Goal: Task Accomplishment & Management: Use online tool/utility

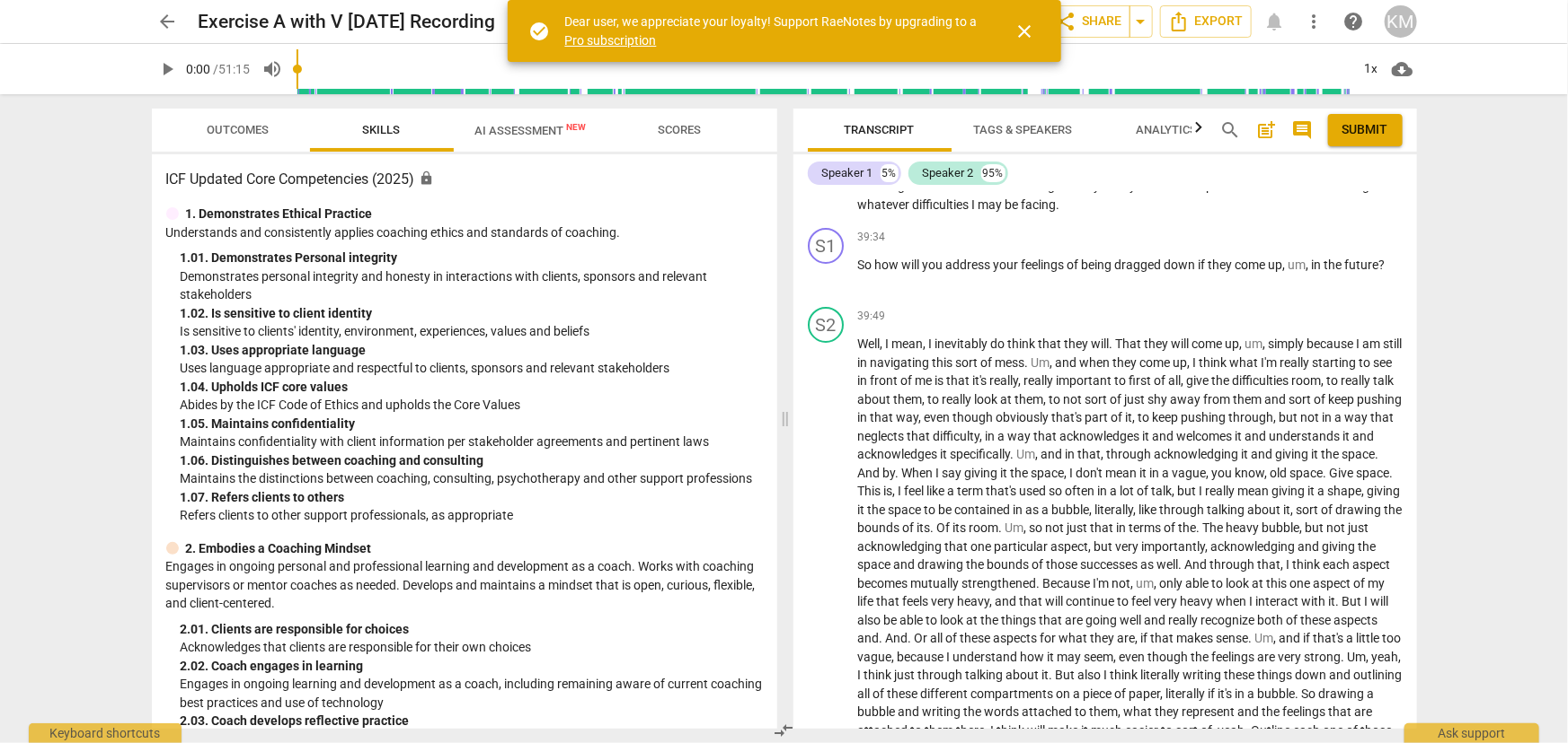
scroll to position [7101, 0]
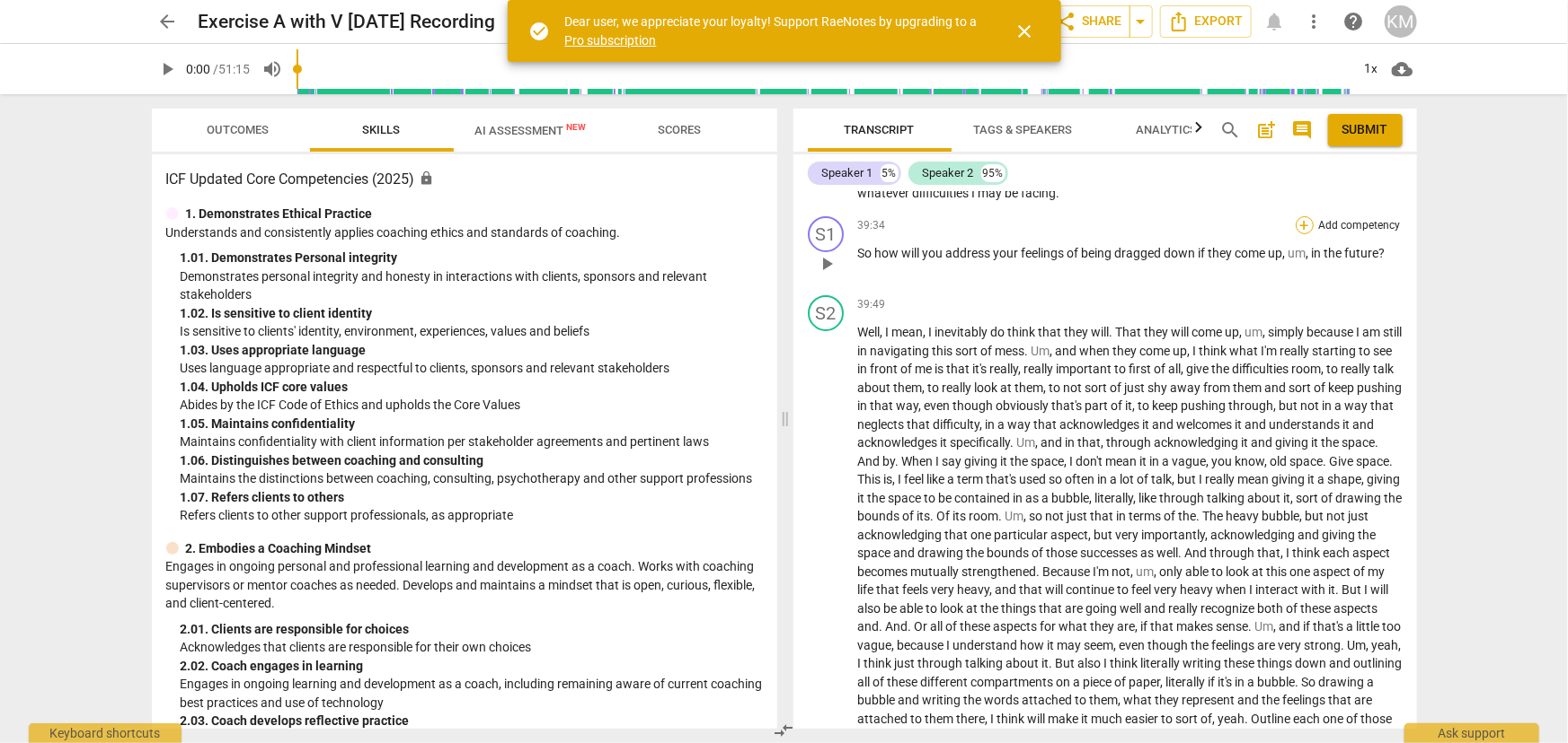
click at [1307, 234] on div "+" at bounding box center [1304, 225] width 18 height 18
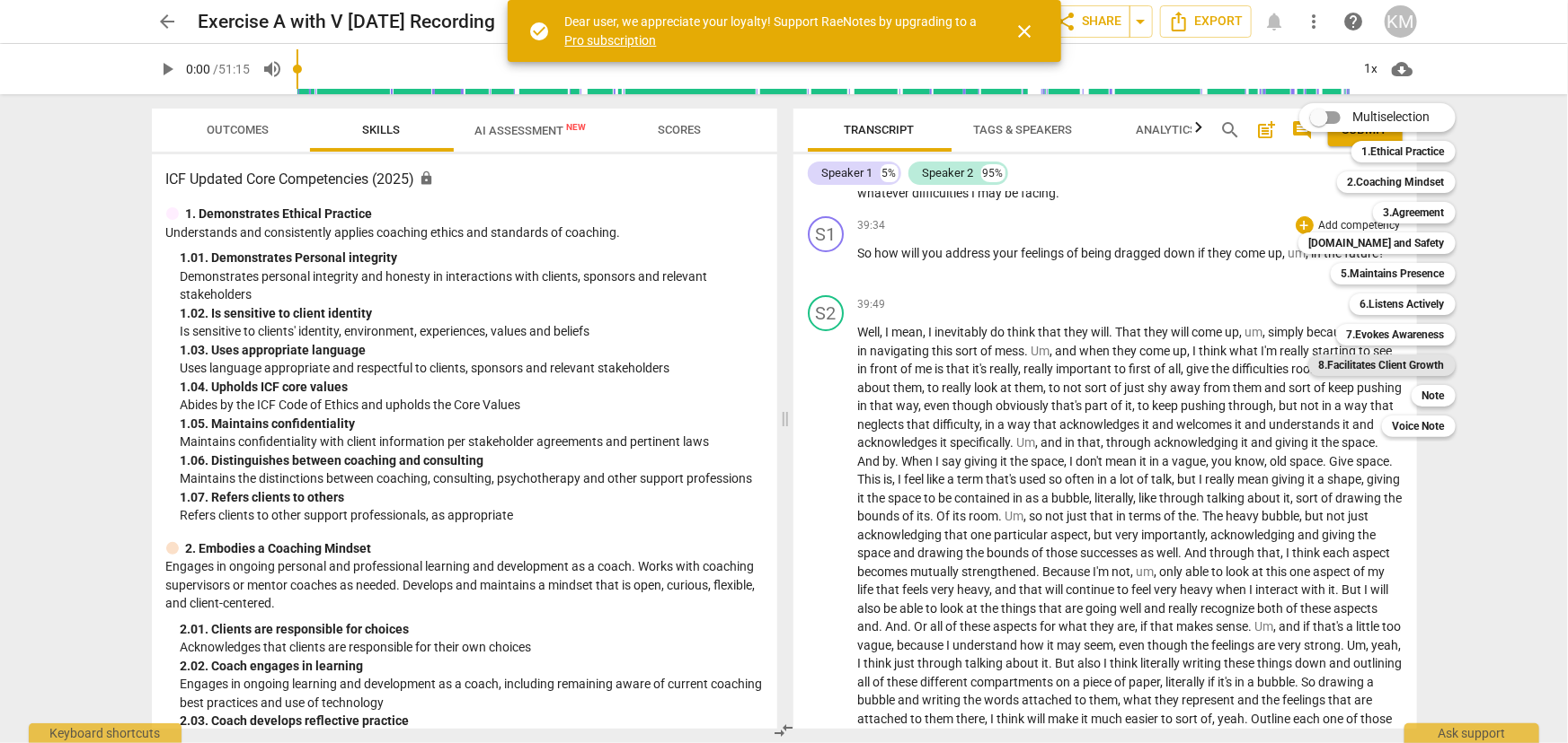
click at [1408, 360] on b "8.Facilitates Client Growth" at bounding box center [1382, 366] width 126 height 22
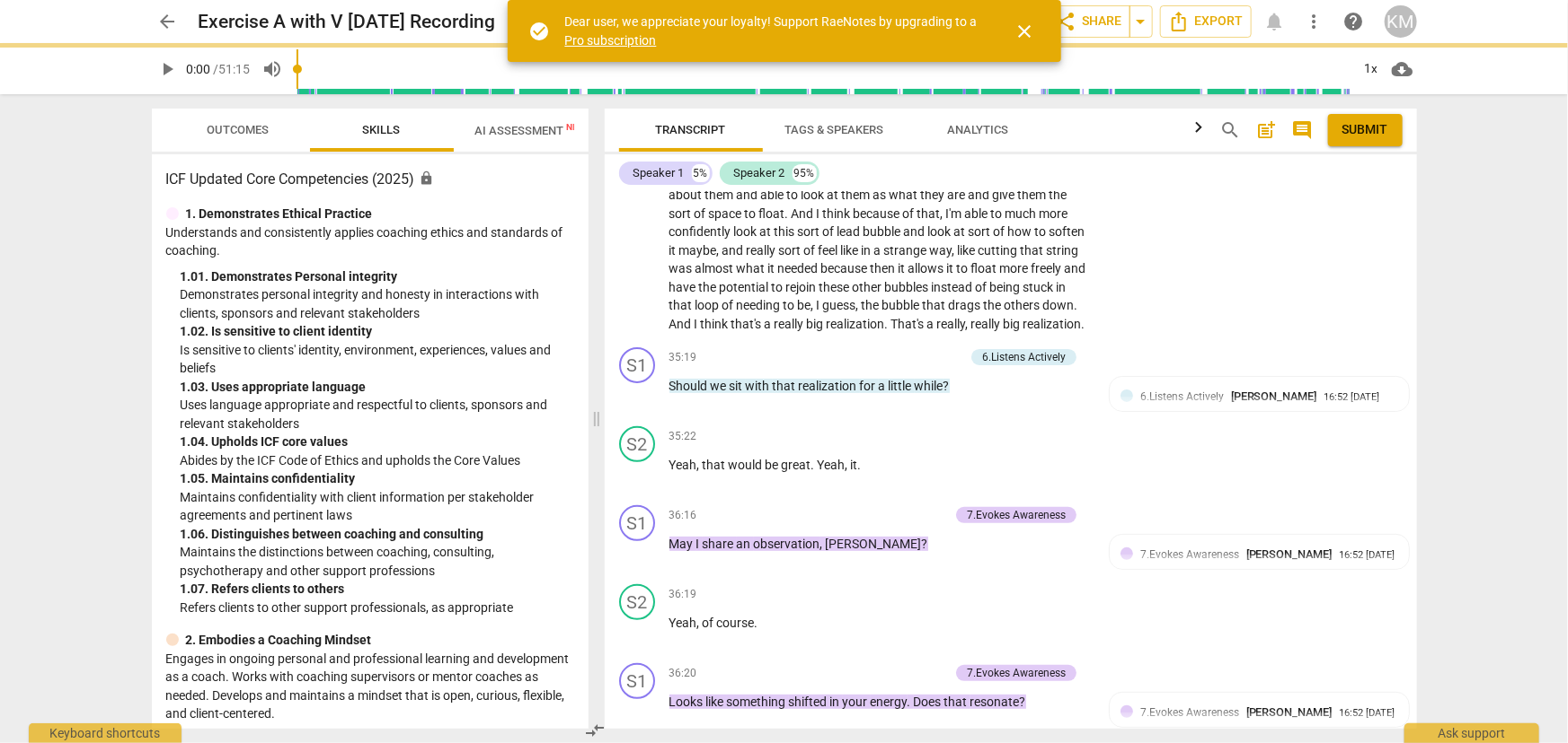
scroll to position [8294, 0]
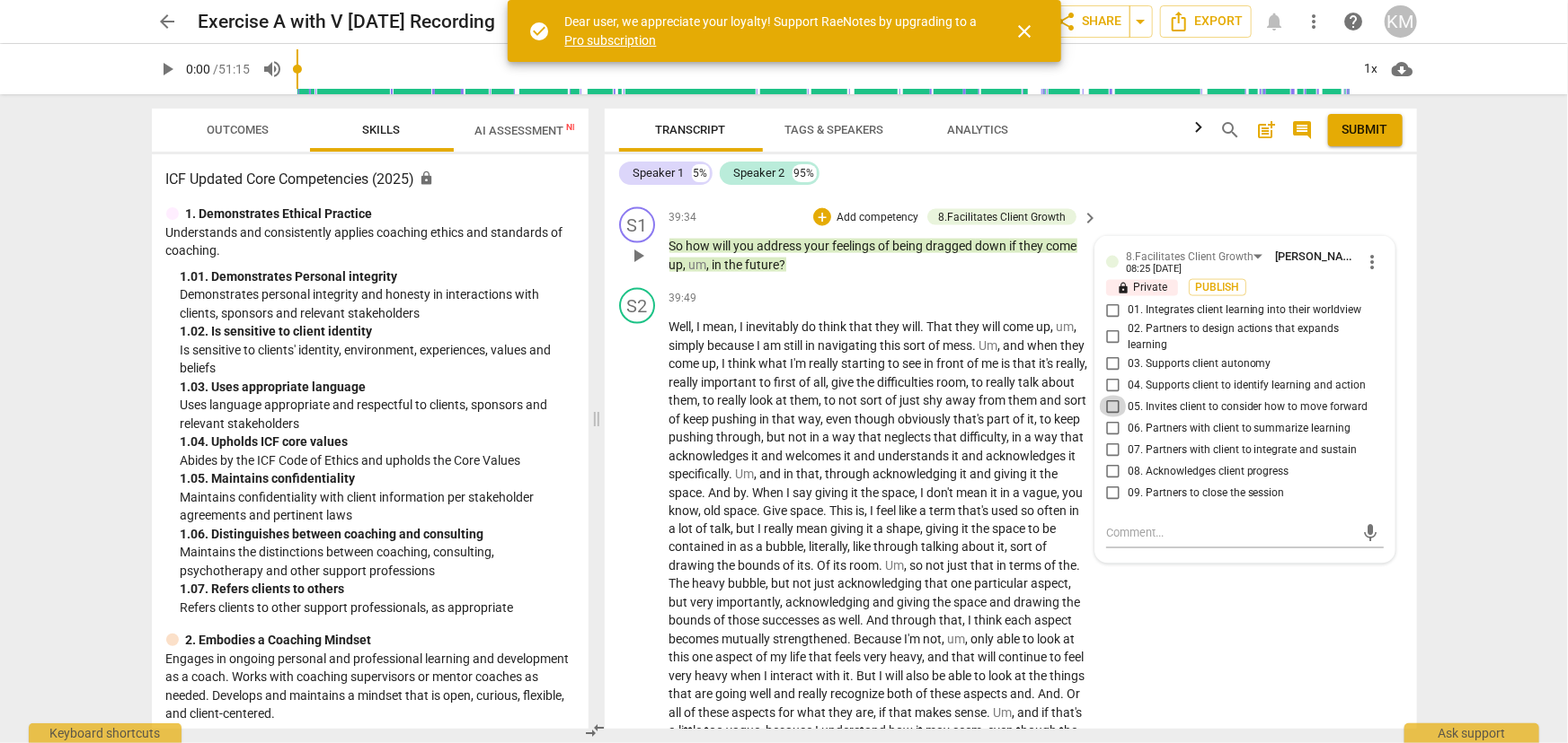
click at [1105, 418] on input "05. Invites client to consider how to move forward" at bounding box center [1113, 407] width 29 height 22
checkbox input "true"
click at [1208, 295] on span "Publish" at bounding box center [1218, 287] width 27 height 15
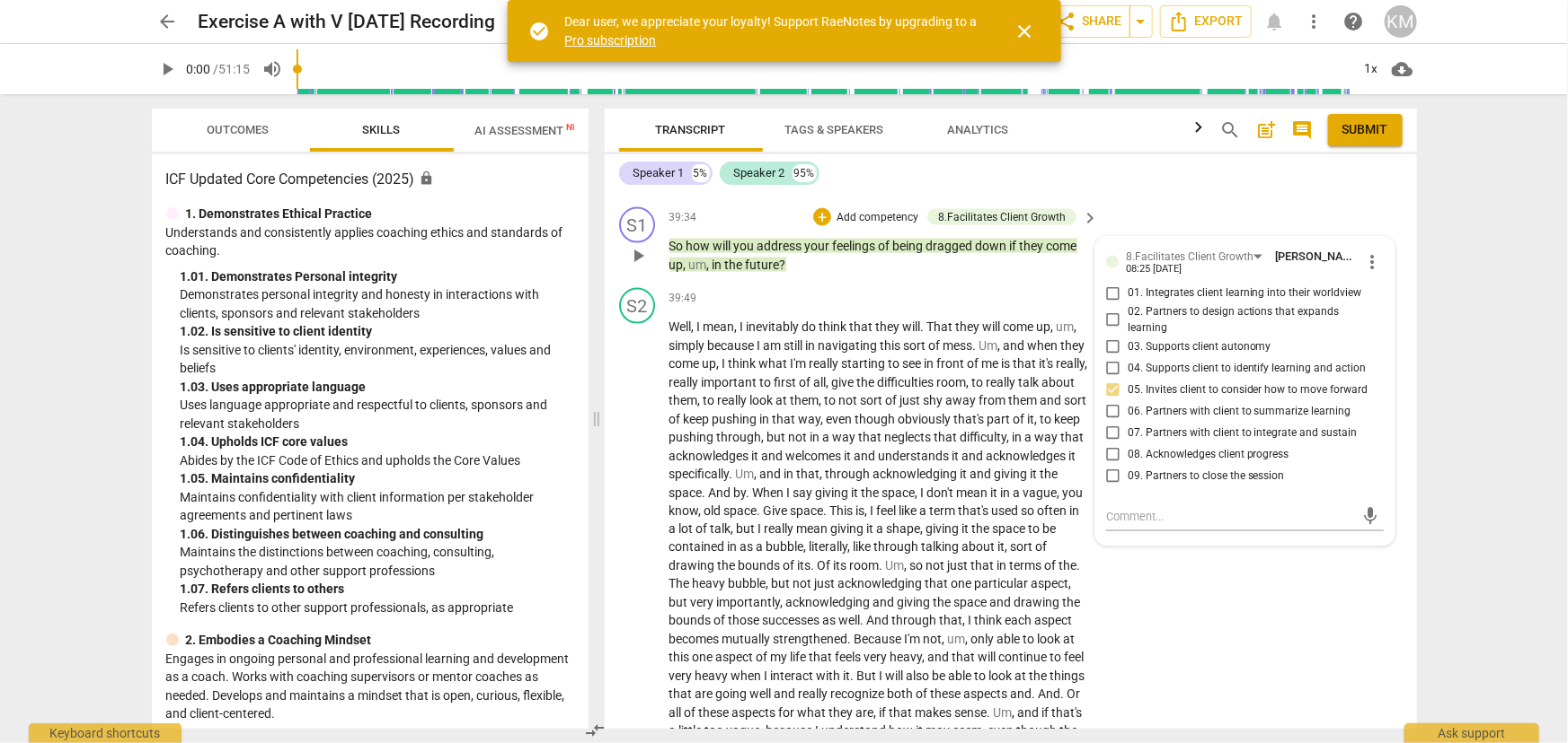
click at [866, 226] on p "Add competency" at bounding box center [877, 218] width 86 height 16
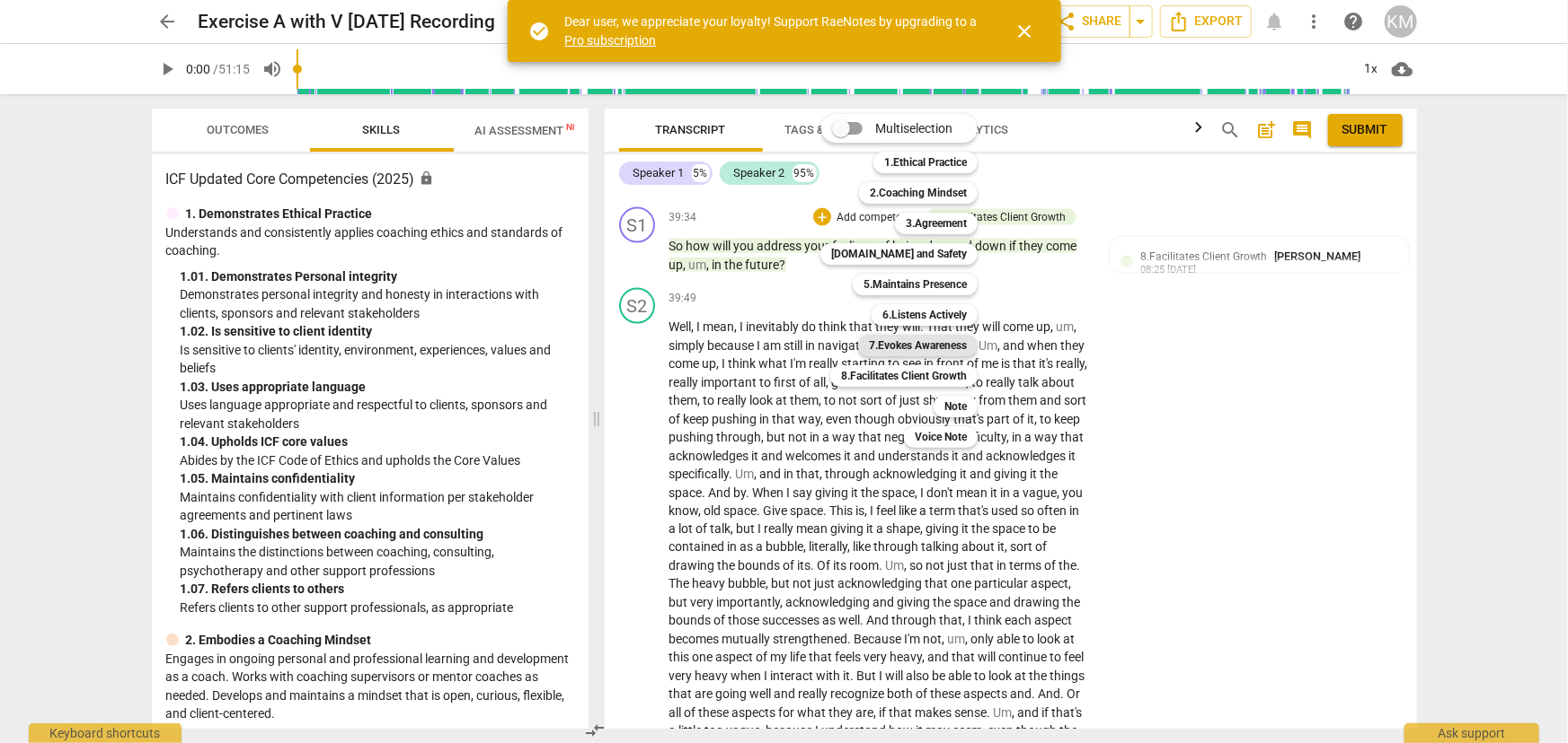
click at [913, 342] on b "7.Evokes Awareness" at bounding box center [917, 346] width 98 height 22
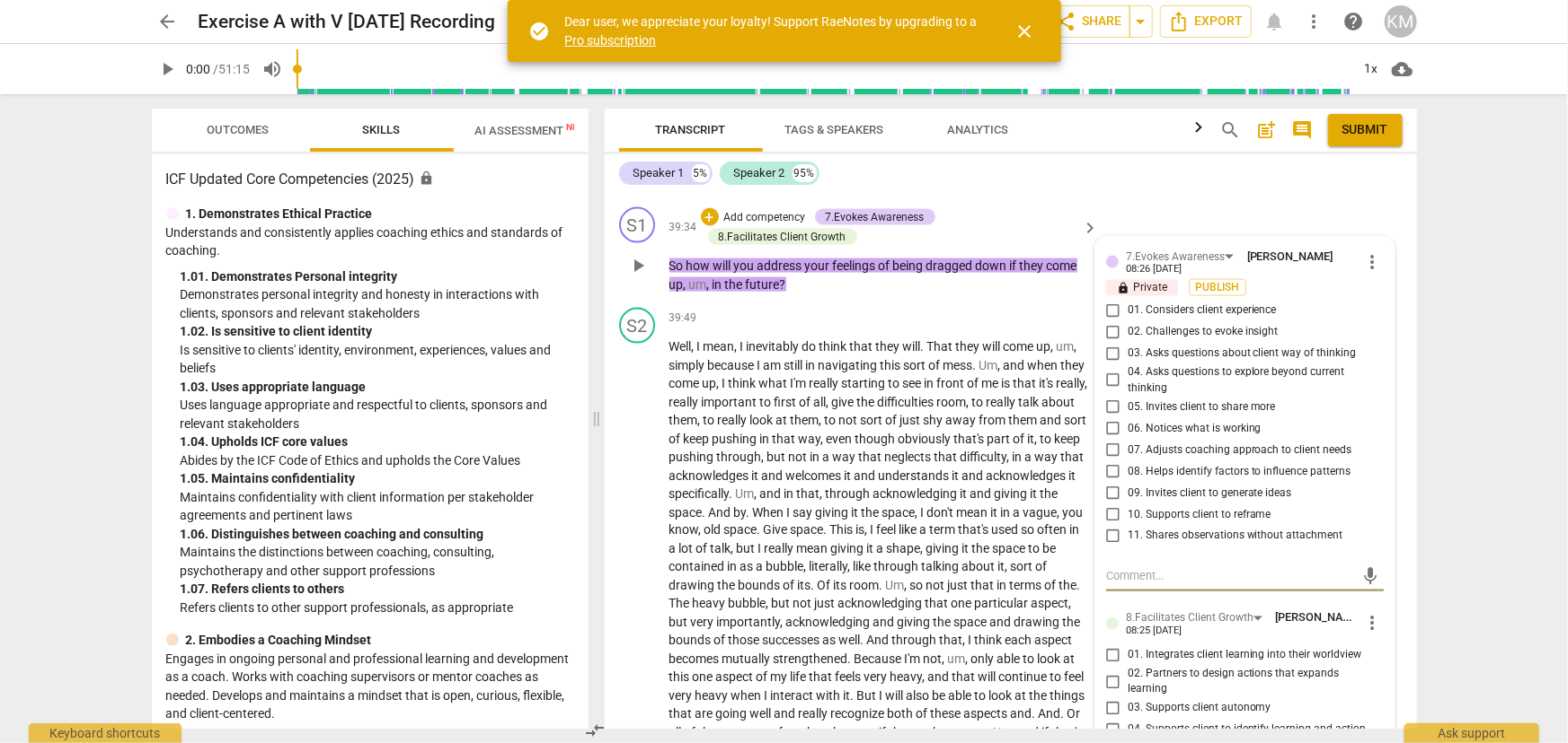
click at [1105, 343] on input "02. Challenges to evoke insight" at bounding box center [1113, 333] width 29 height 22
checkbox input "true"
click at [1109, 365] on input "03. Asks questions about client way of thinking" at bounding box center [1113, 354] width 29 height 22
checkbox input "true"
click at [1109, 391] on input "04. Asks questions to explore beyond current thinking" at bounding box center [1113, 381] width 29 height 22
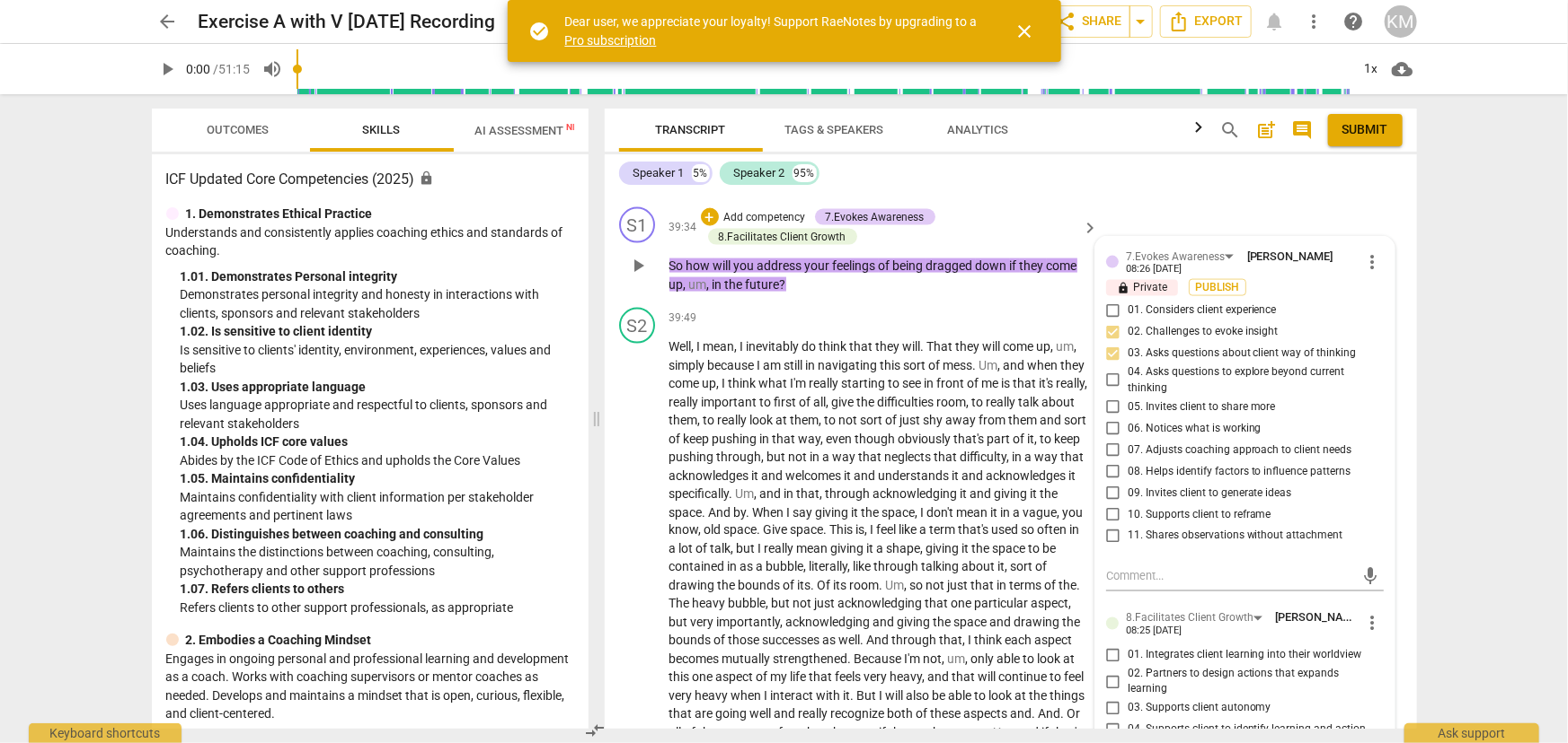
checkbox input "true"
click at [1113, 482] on input "08. Helps identify factors to influence patterns" at bounding box center [1113, 471] width 29 height 22
checkbox input "true"
click at [1112, 504] on input "09. Invites client to generate ideas" at bounding box center [1113, 493] width 29 height 22
checkbox input "true"
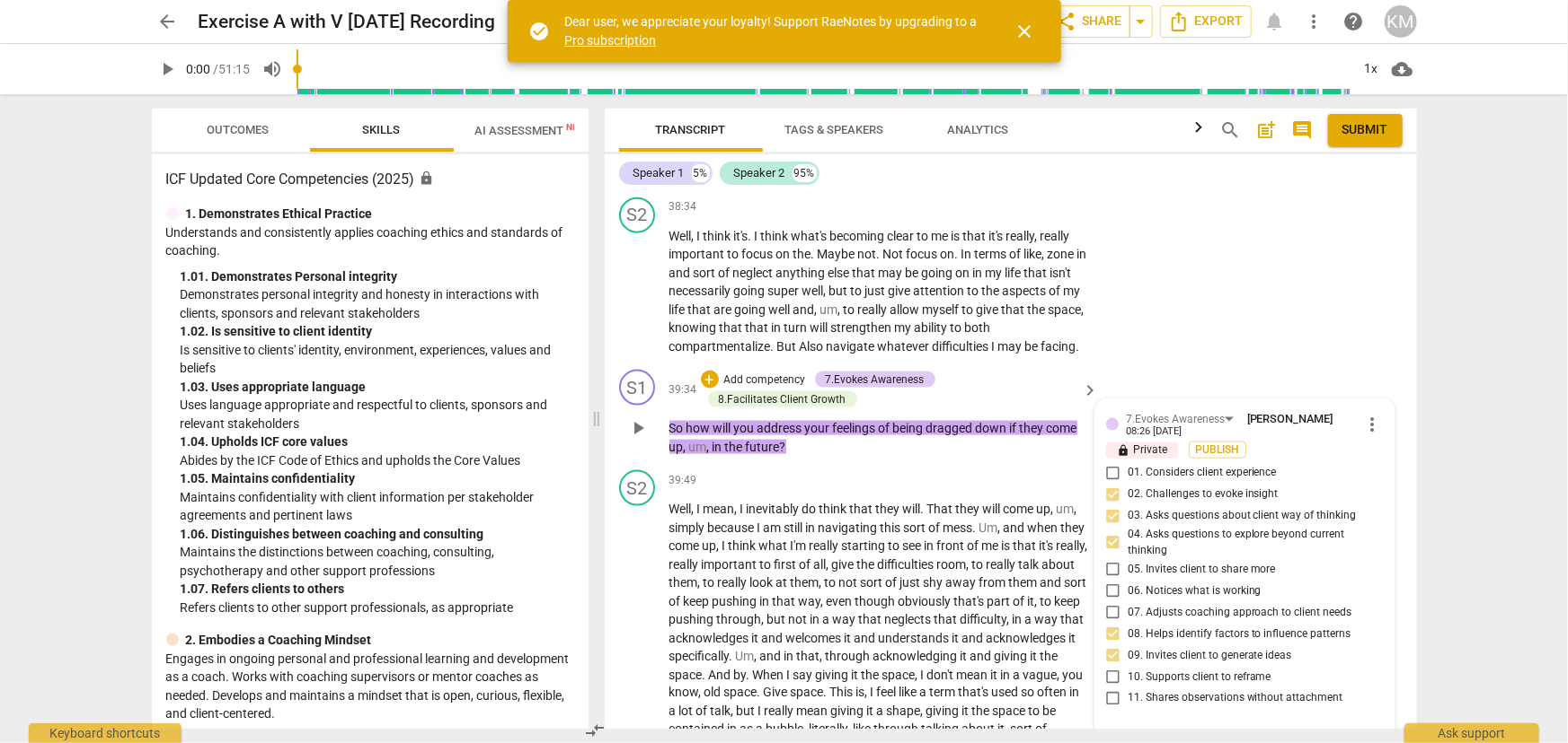
scroll to position [8131, 0]
click at [1239, 459] on button "Publish" at bounding box center [1217, 451] width 57 height 17
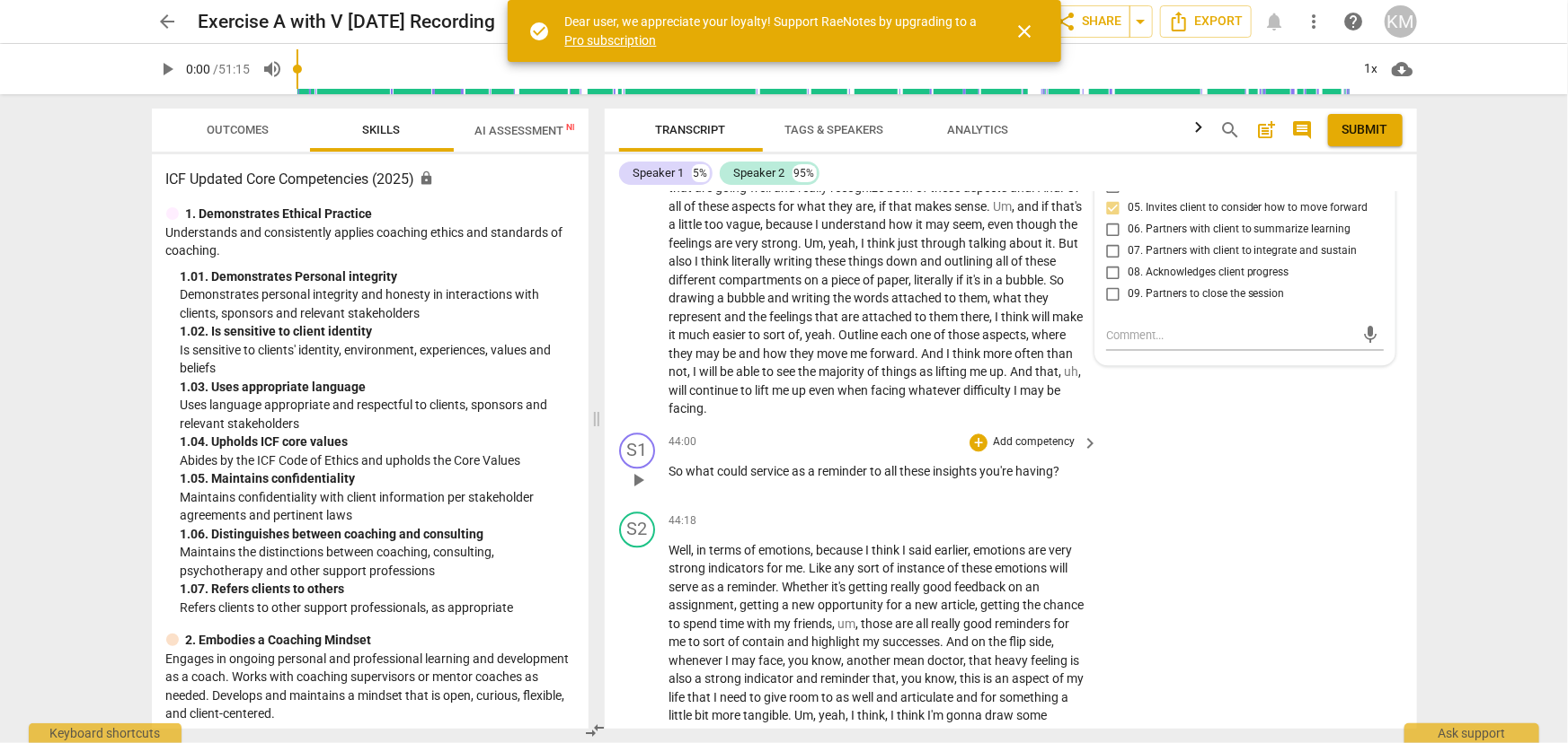
scroll to position [8866, 0]
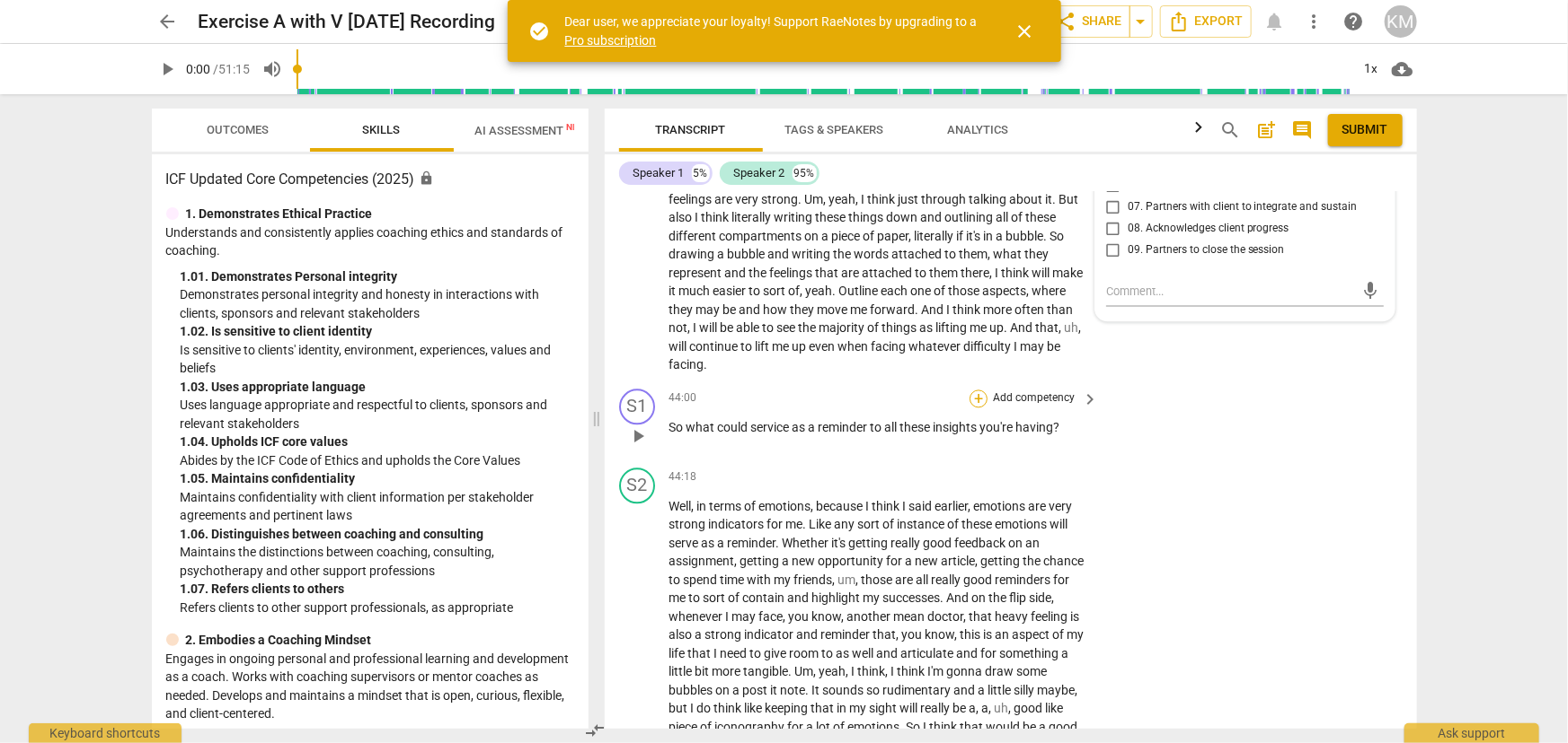
click at [979, 408] on div "+" at bounding box center [979, 398] width 18 height 18
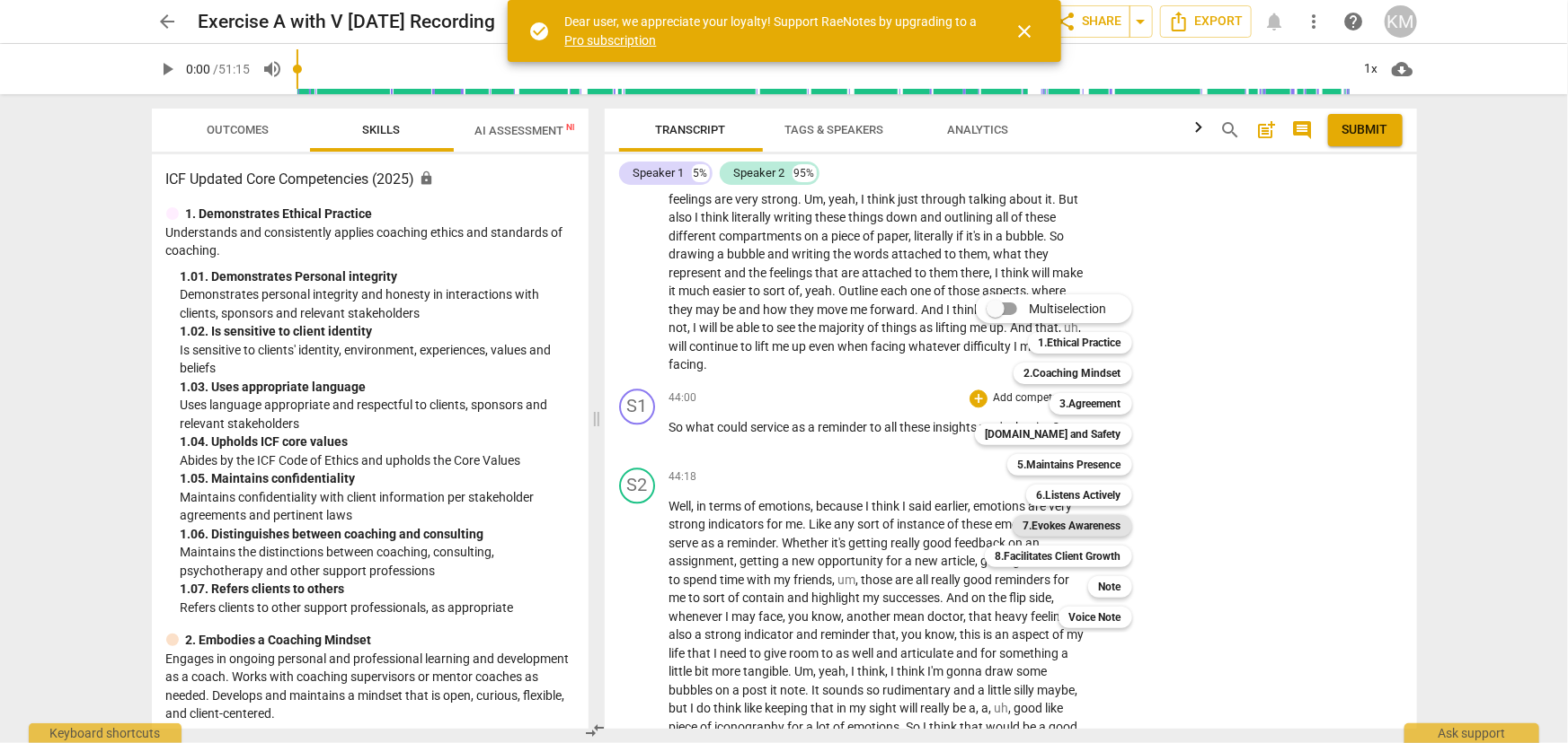
click at [1059, 531] on b "7.Evokes Awareness" at bounding box center [1072, 526] width 98 height 22
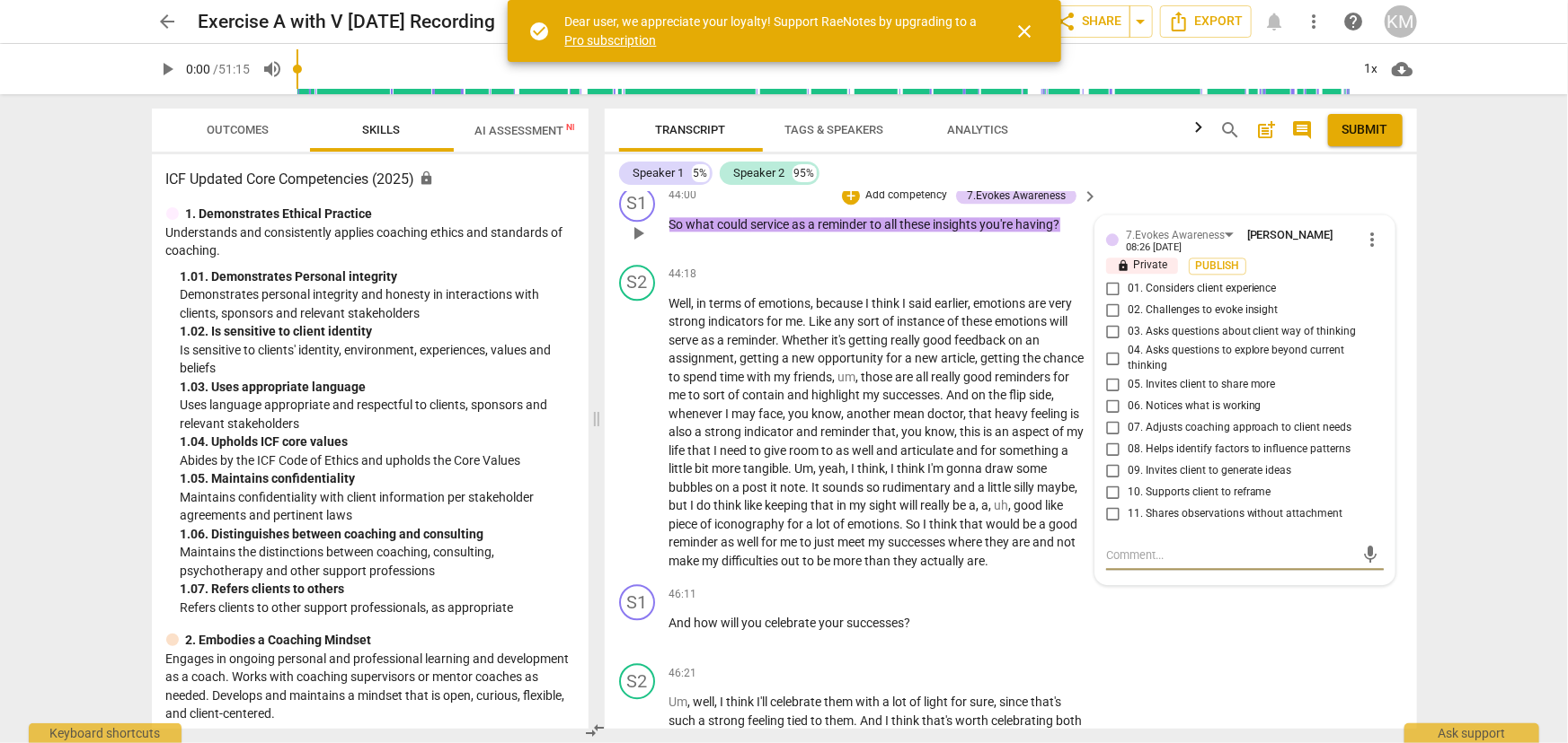
scroll to position [9062, 0]
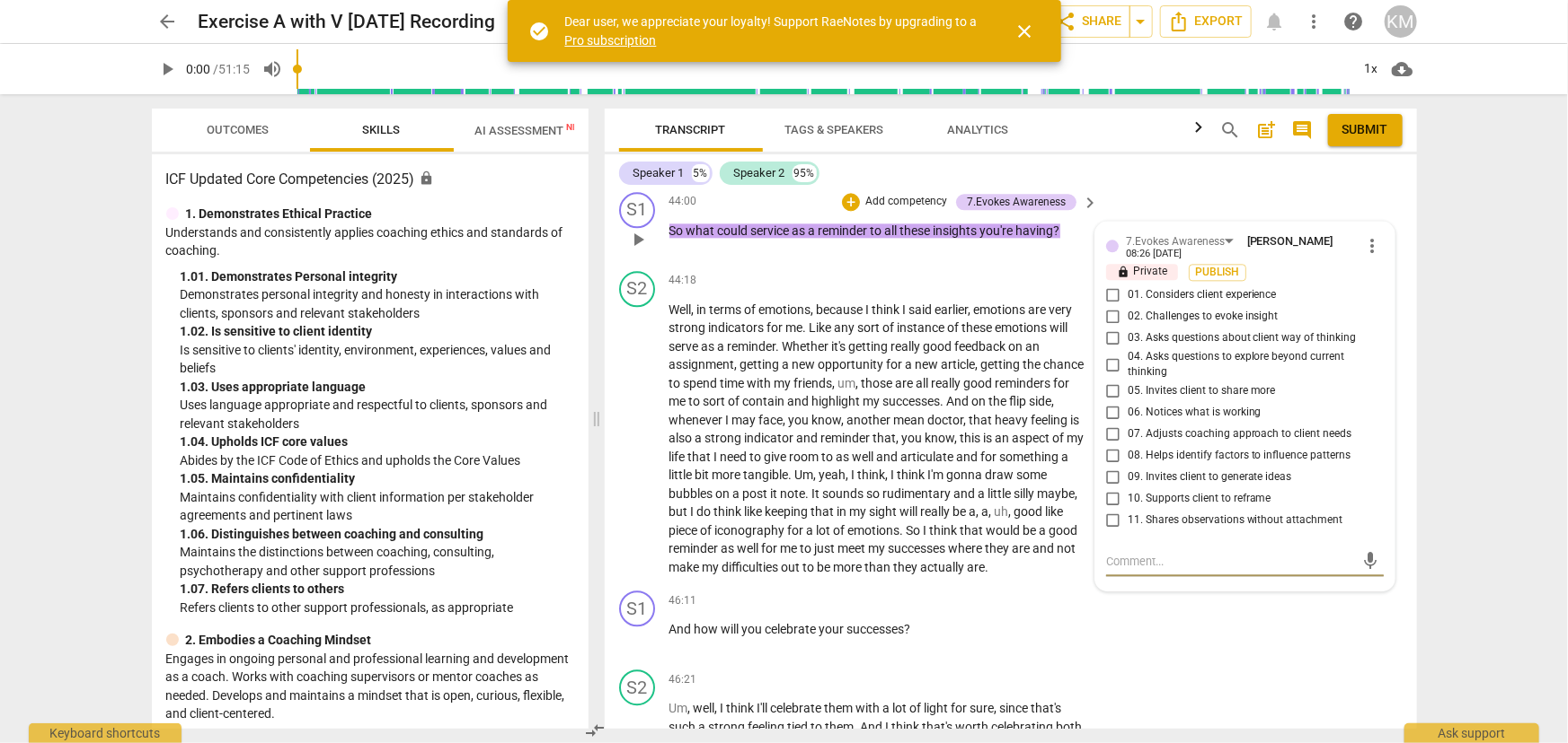
click at [1108, 327] on input "02. Challenges to evoke insight" at bounding box center [1113, 317] width 29 height 22
checkbox input "true"
click at [1108, 402] on input "05. Invites client to share more" at bounding box center [1113, 392] width 29 height 22
checkbox input "true"
click at [1228, 280] on span "Publish" at bounding box center [1218, 273] width 27 height 15
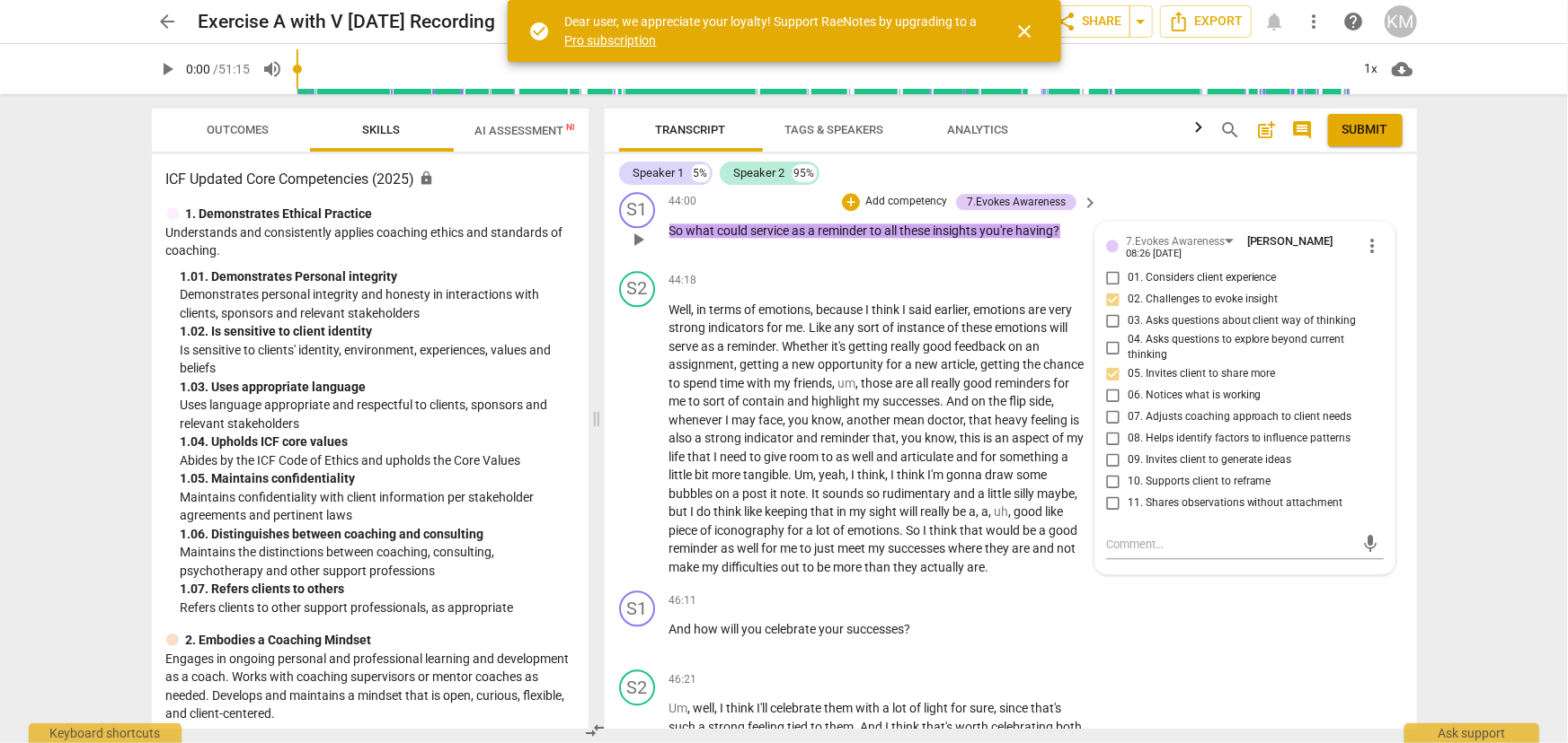
click at [914, 210] on p "Add competency" at bounding box center [906, 202] width 86 height 16
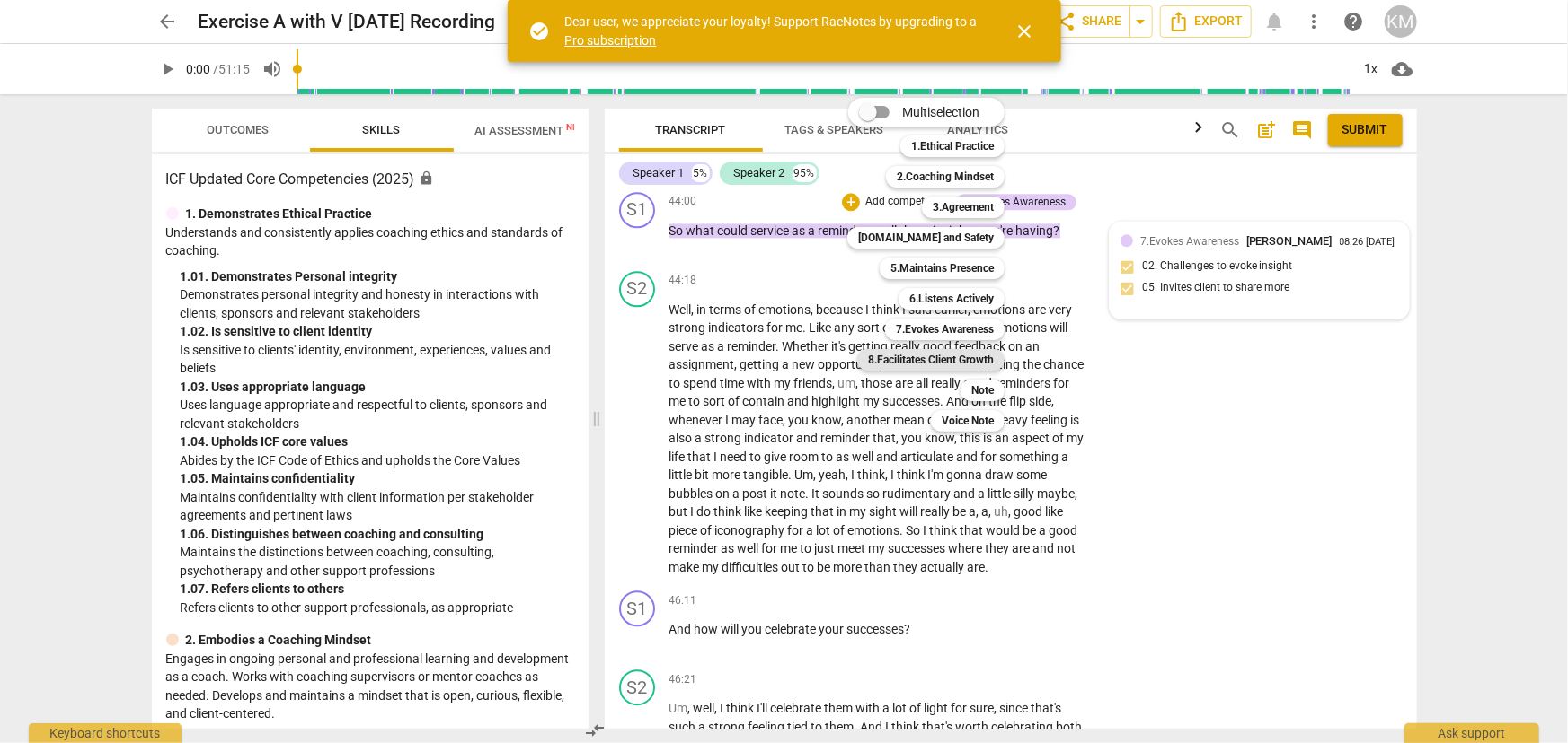
click at [970, 361] on b "8.Facilitates Client Growth" at bounding box center [930, 360] width 126 height 22
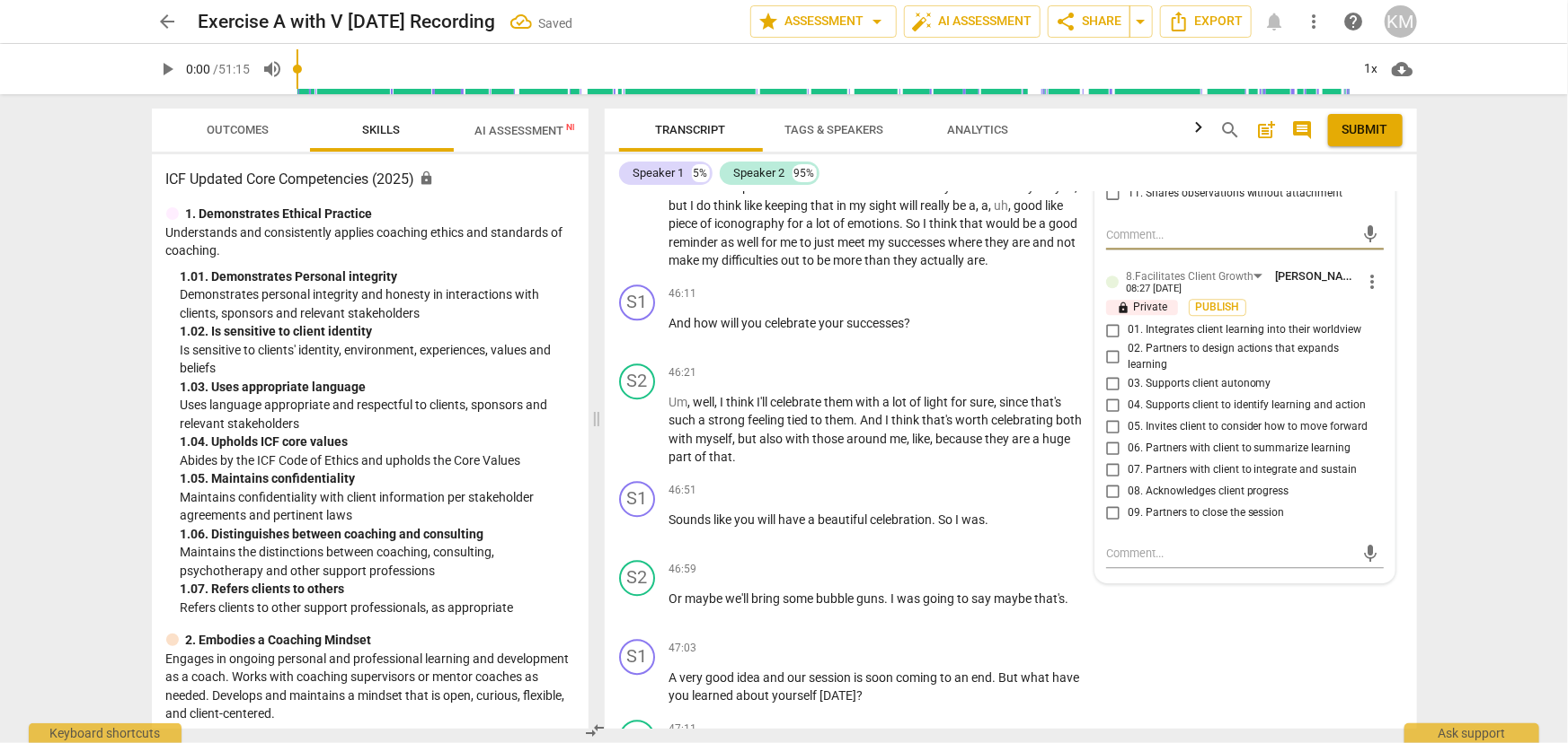
scroll to position [9389, 0]
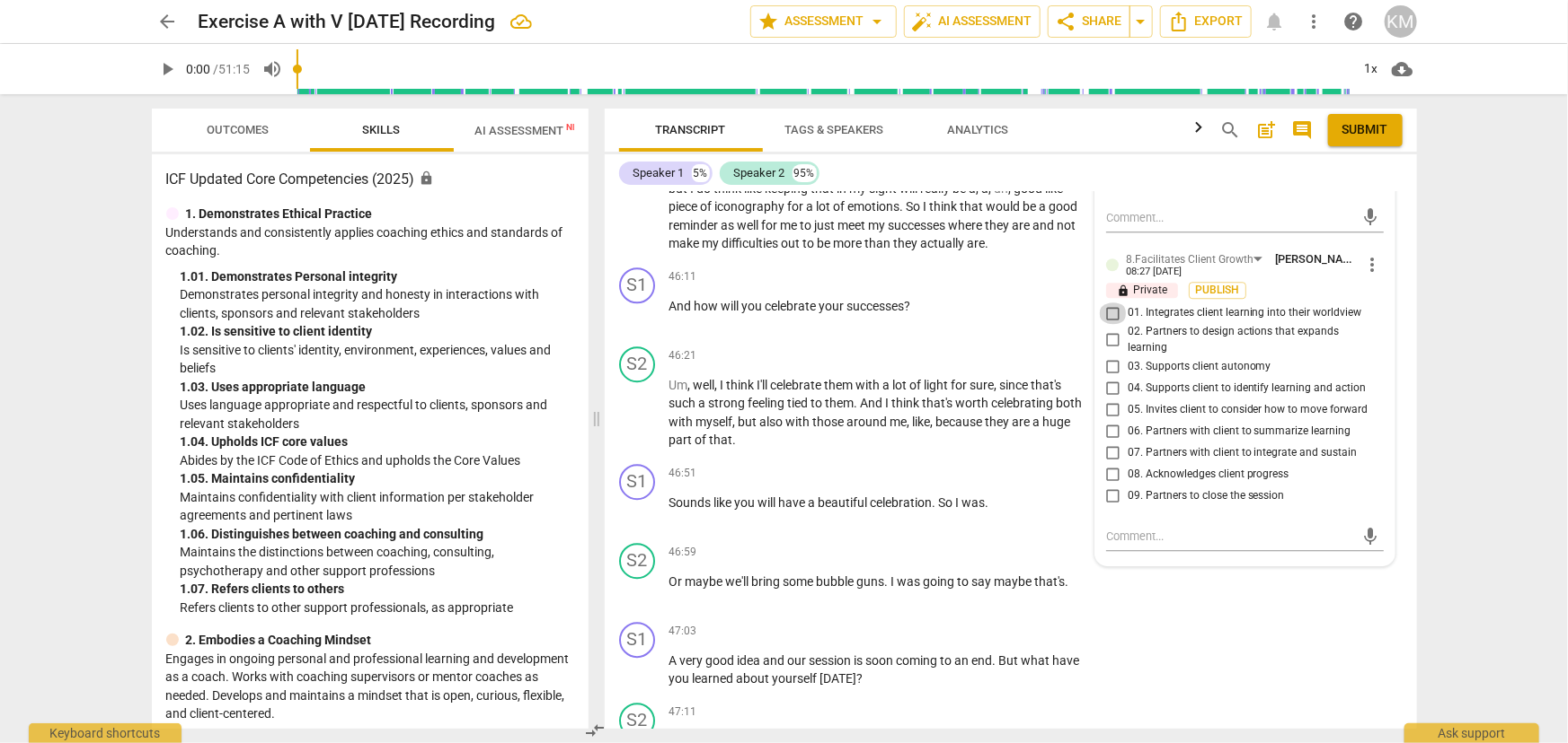
click at [1107, 325] on input "01. Integrates client learning into their worldview" at bounding box center [1113, 314] width 29 height 22
checkbox input "true"
click at [1110, 377] on input "03. Supports client autonomy" at bounding box center [1113, 366] width 29 height 22
checkbox input "true"
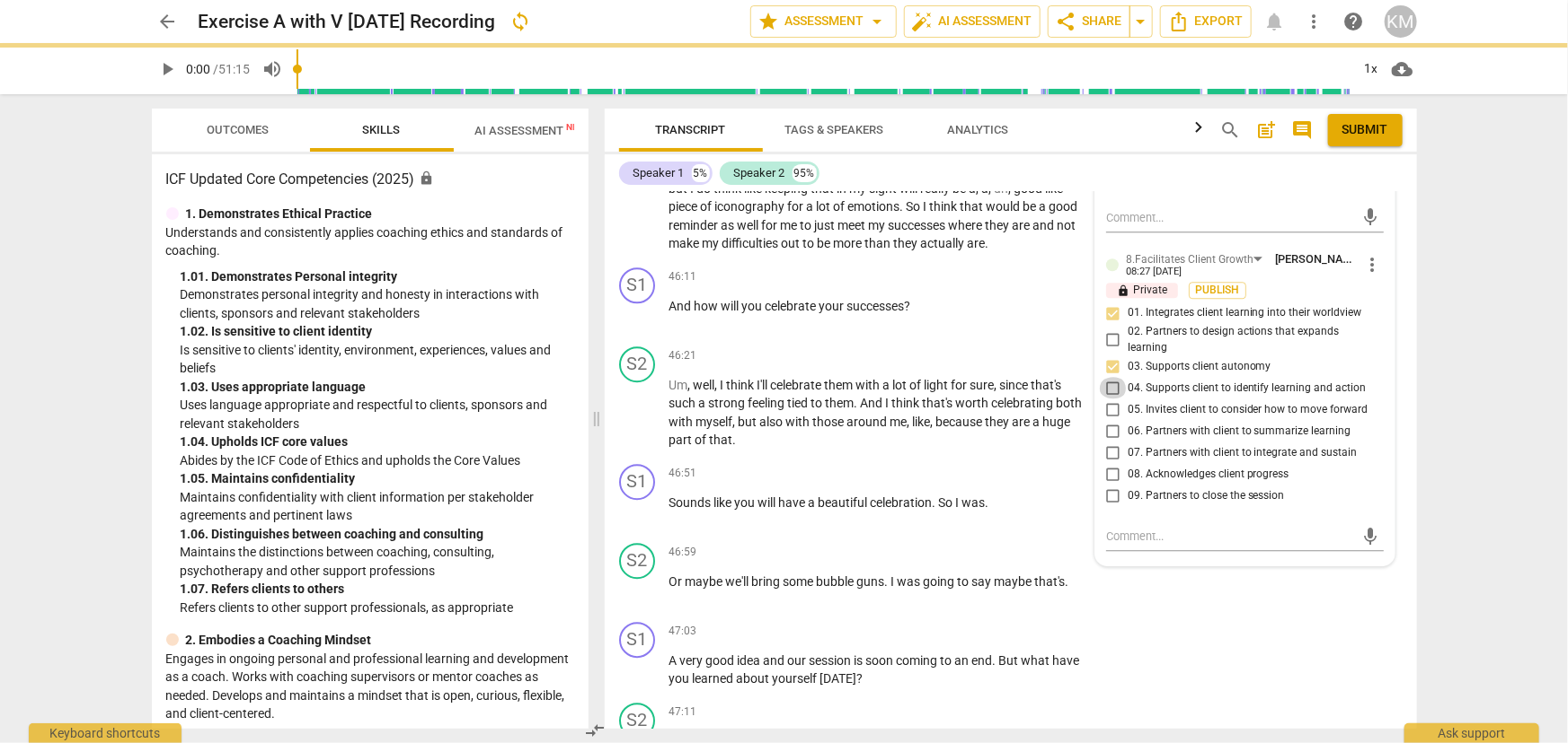
click at [1107, 398] on input "04. Supports client to identify learning and action" at bounding box center [1113, 388] width 29 height 22
checkbox input "true"
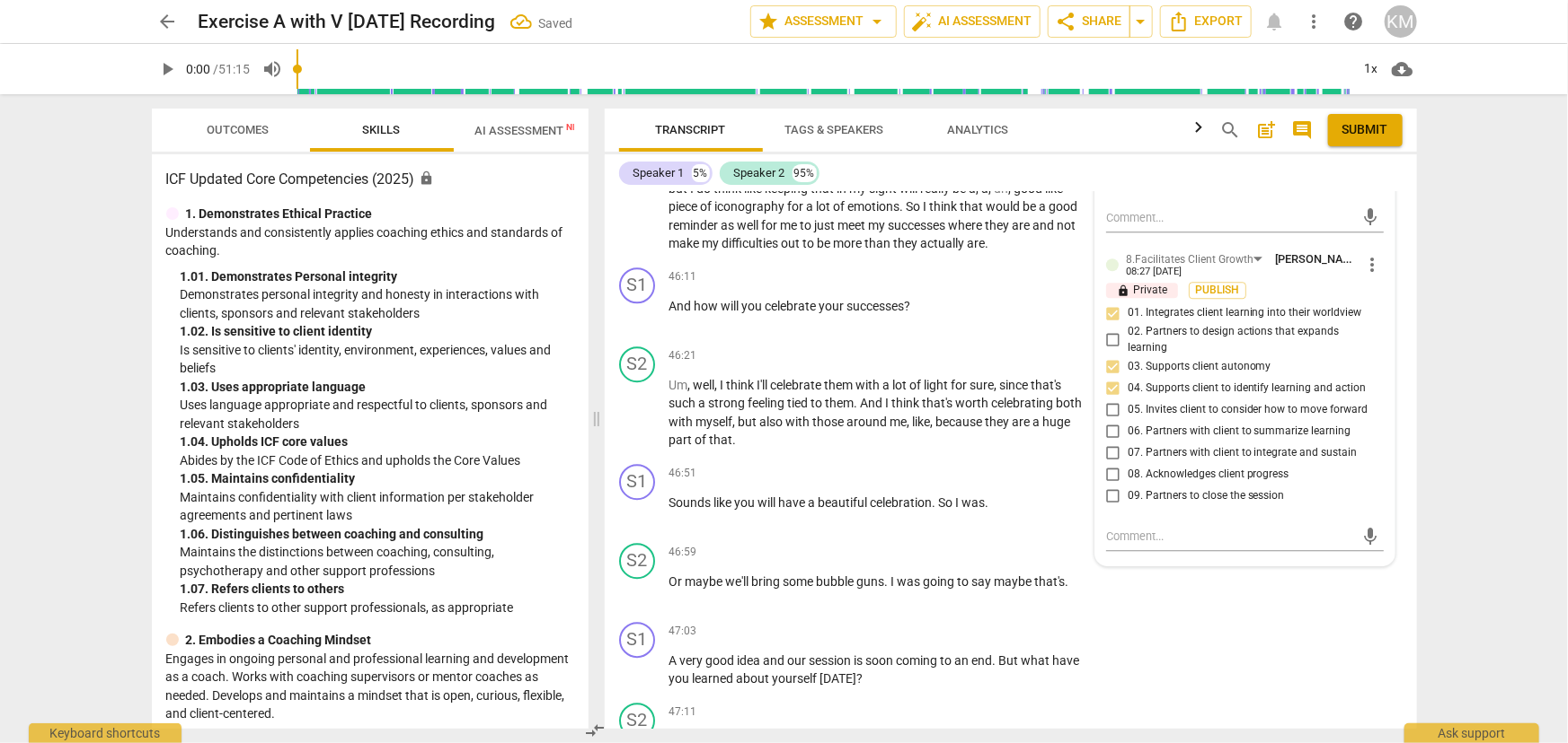
click at [1108, 420] on input "05. Invites client to consider how to move forward" at bounding box center [1113, 409] width 29 height 22
checkbox input "true"
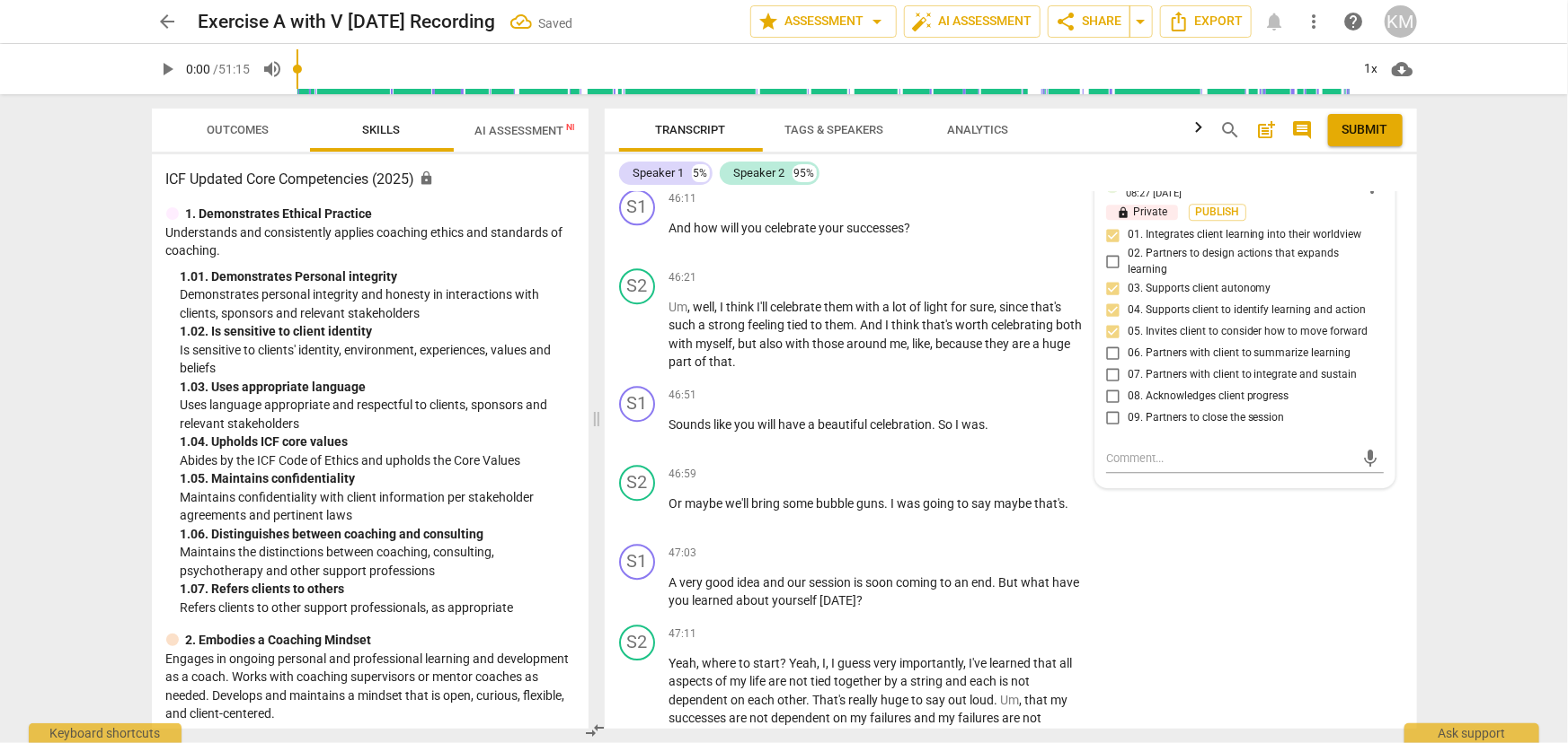
scroll to position [9470, 0]
click at [1227, 216] on span "Publish" at bounding box center [1218, 209] width 27 height 15
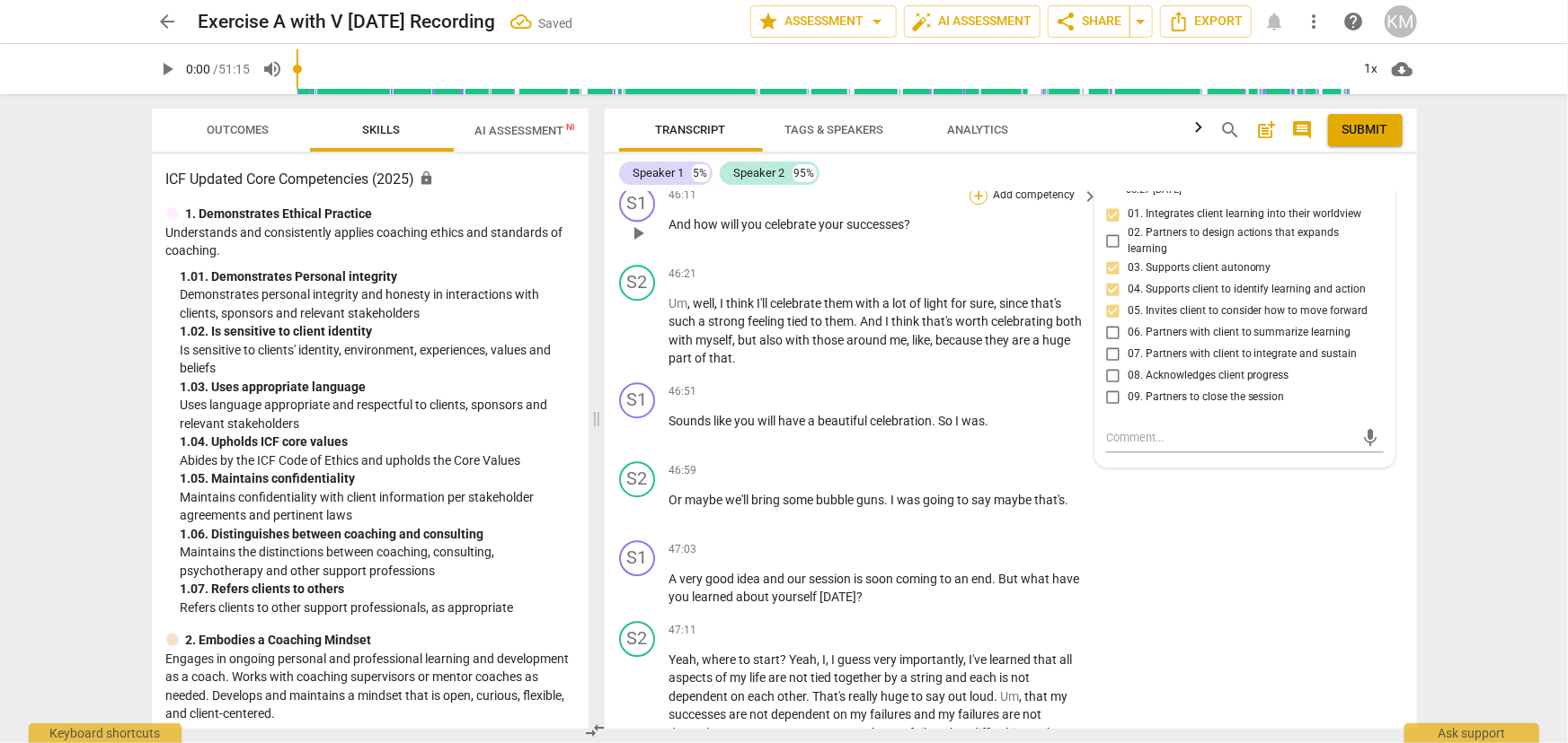
click at [975, 205] on div "+" at bounding box center [979, 196] width 18 height 18
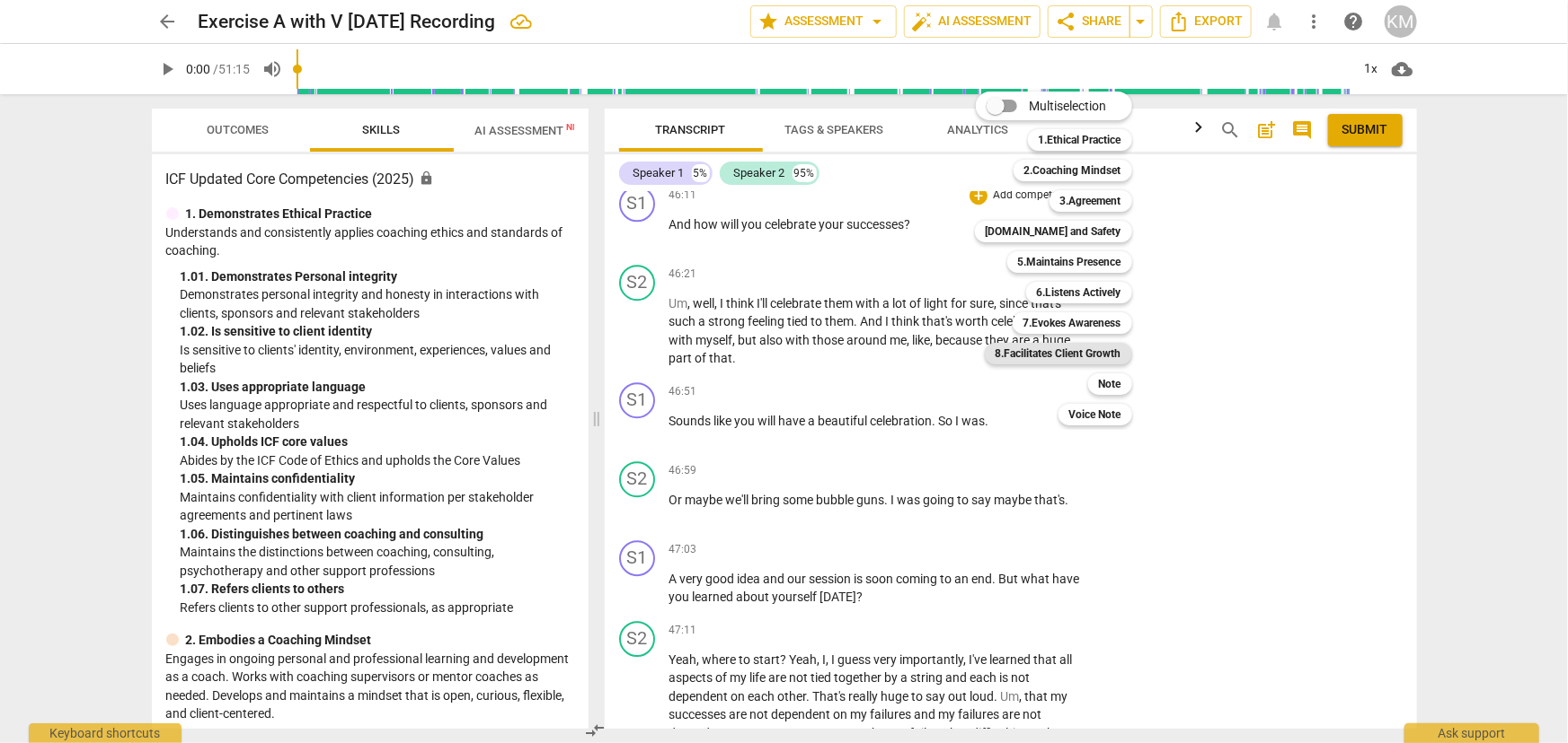
click at [1097, 354] on b "8.Facilitates Client Growth" at bounding box center [1058, 354] width 126 height 22
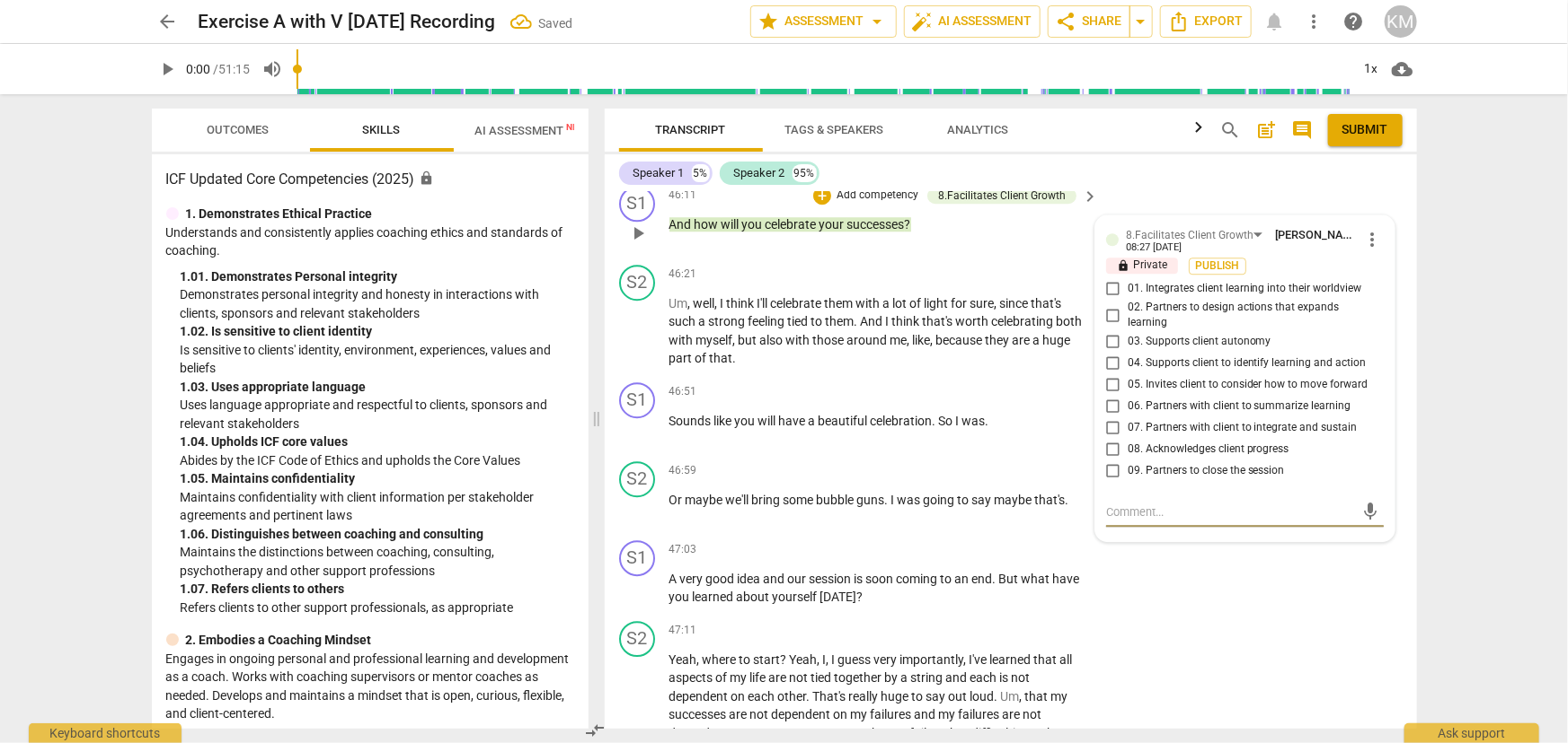
click at [1108, 460] on input "08. Acknowledges client progress" at bounding box center [1113, 450] width 29 height 22
checkbox input "true"
click at [1218, 273] on span "Publish" at bounding box center [1218, 266] width 27 height 15
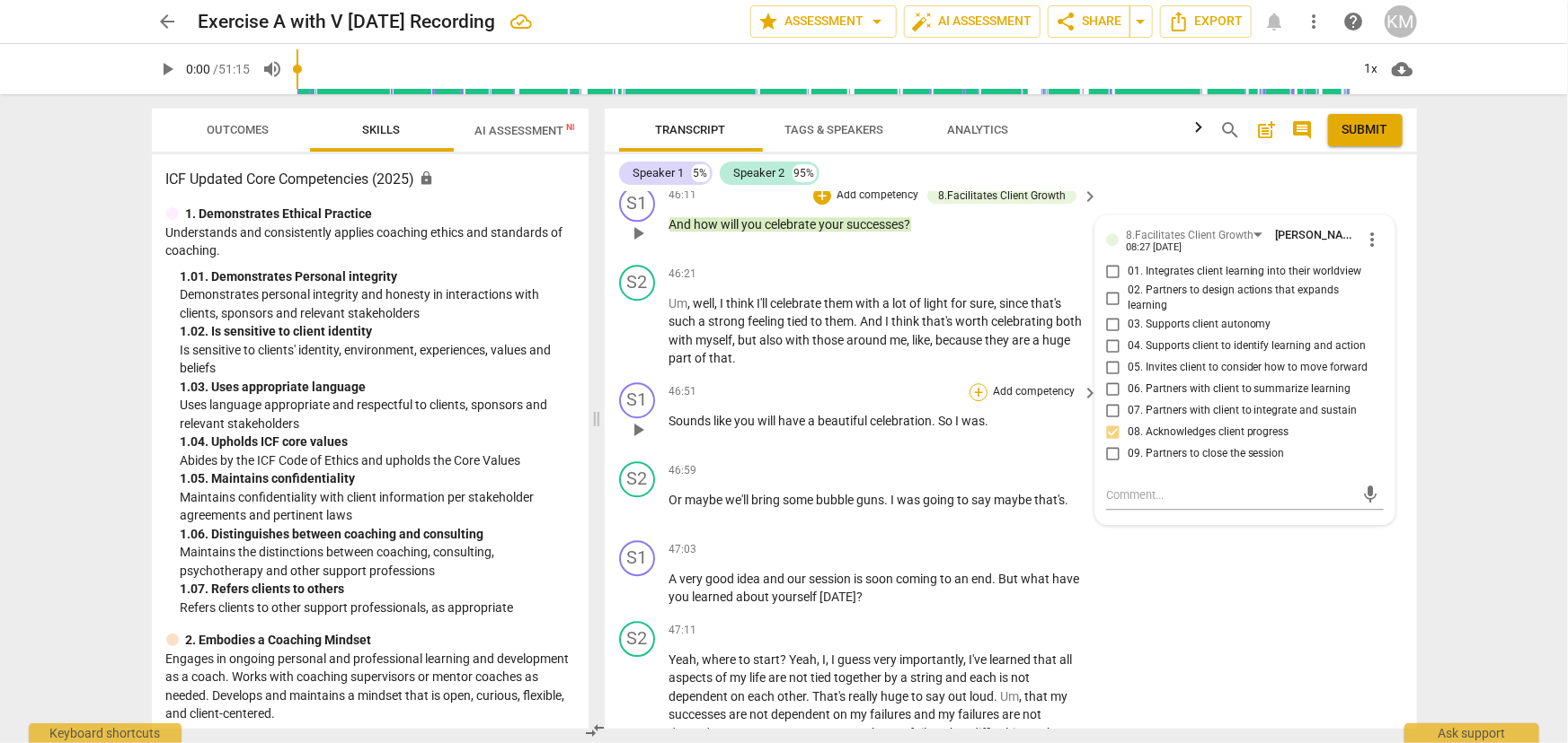
click at [977, 401] on div "+" at bounding box center [979, 393] width 18 height 18
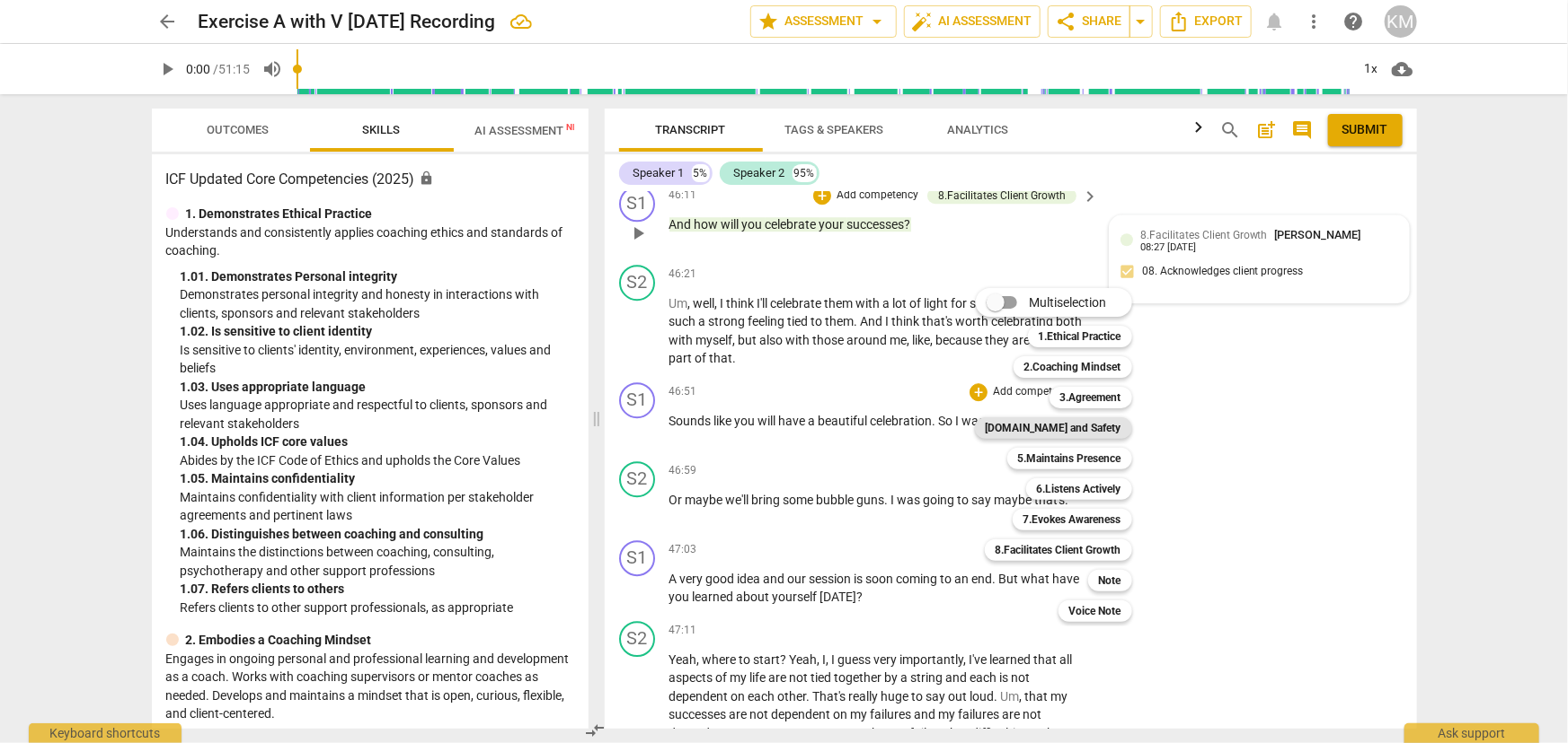
click at [1075, 427] on b "[DOMAIN_NAME] and Safety" at bounding box center [1053, 428] width 136 height 22
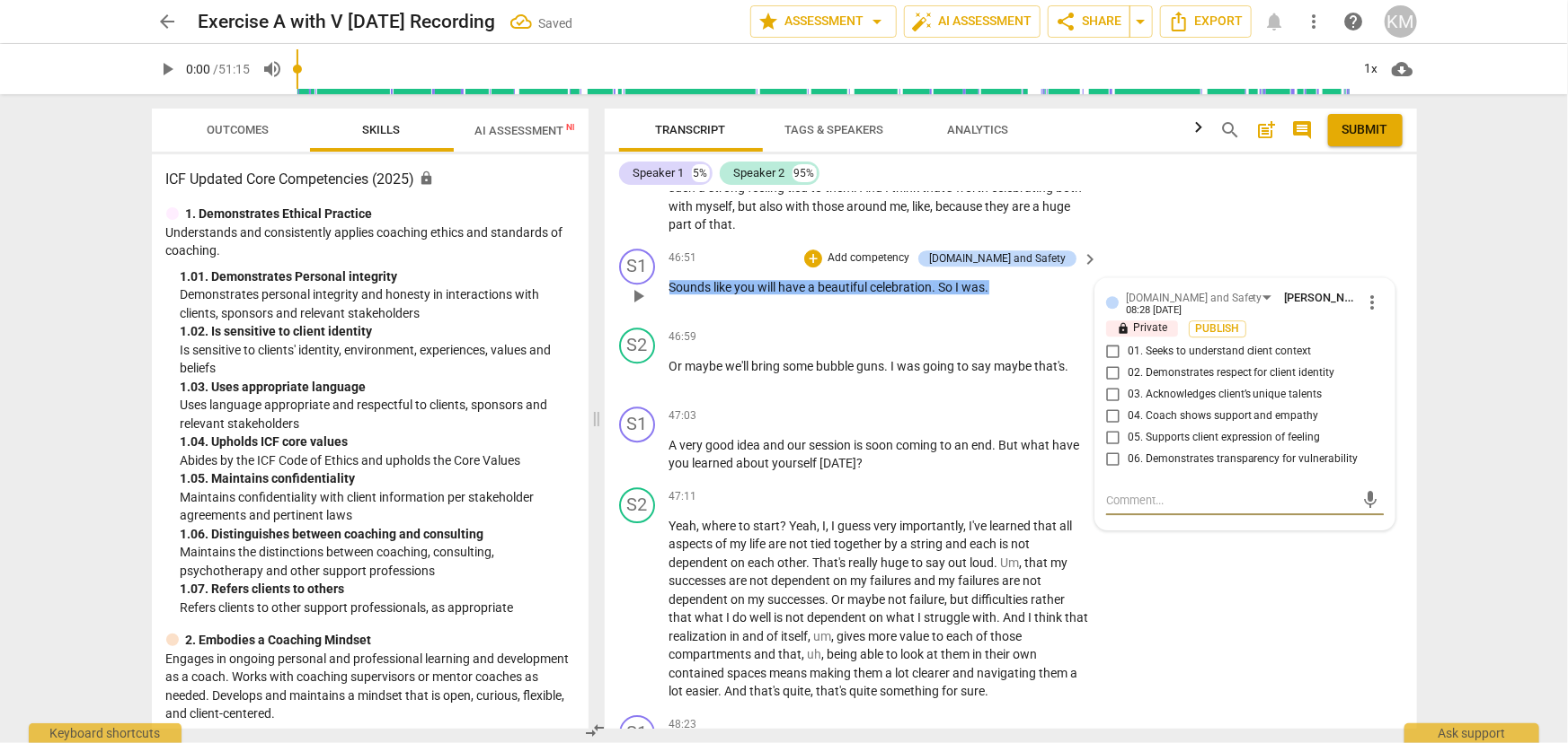
scroll to position [9634, 0]
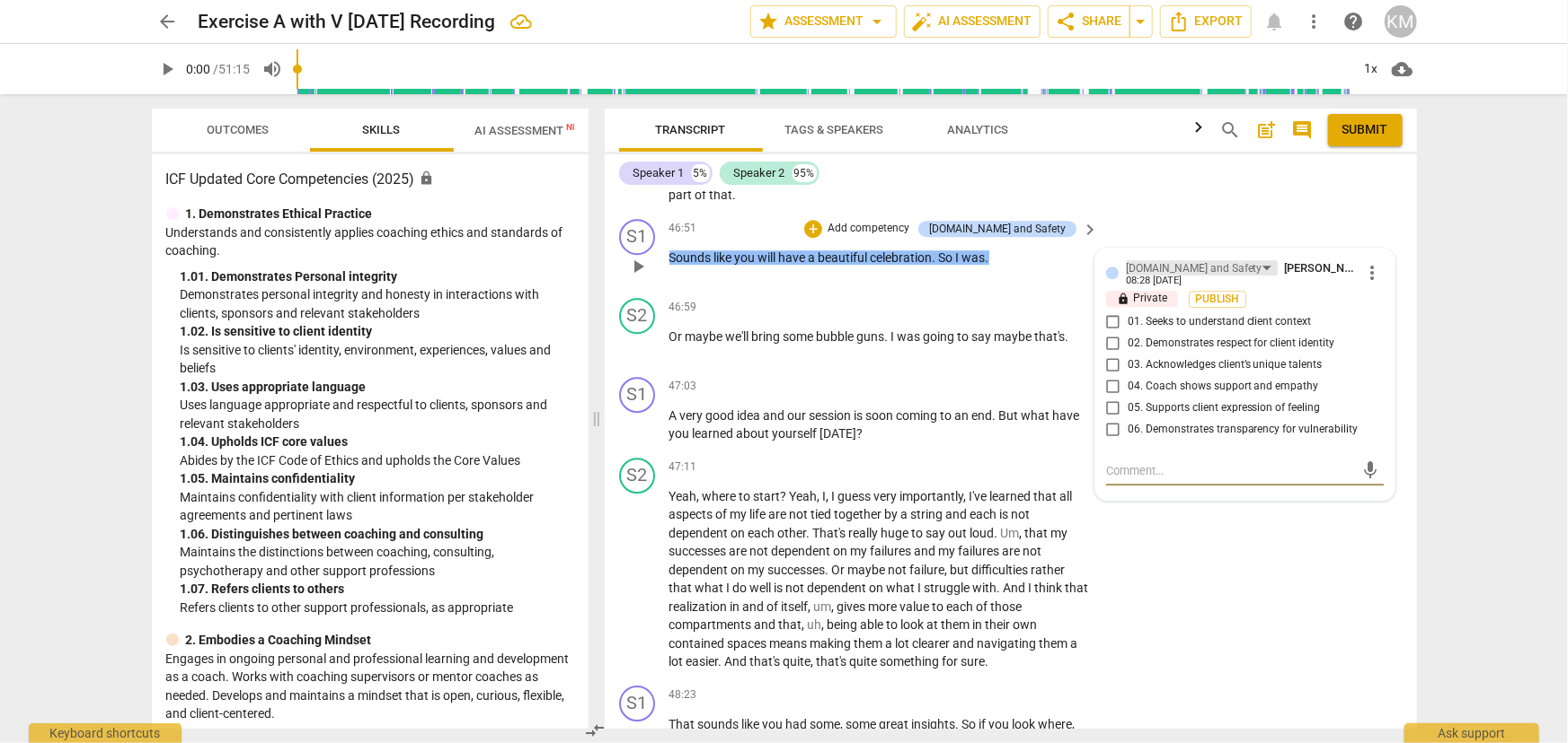
click at [1150, 277] on div "[DOMAIN_NAME] and Safety" at bounding box center [1194, 269] width 137 height 17
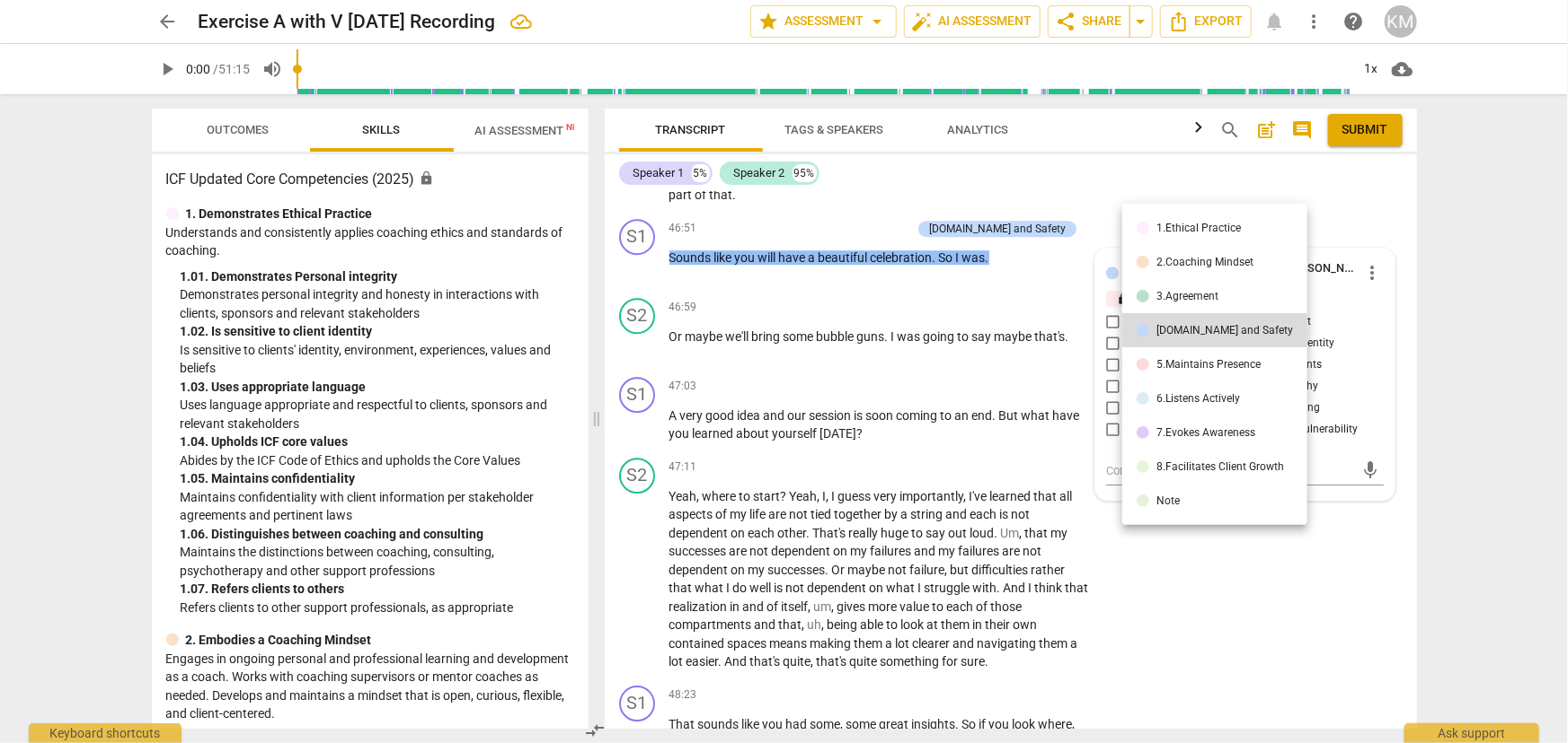
click at [1153, 368] on li "5.Maintains Presence" at bounding box center [1214, 364] width 185 height 34
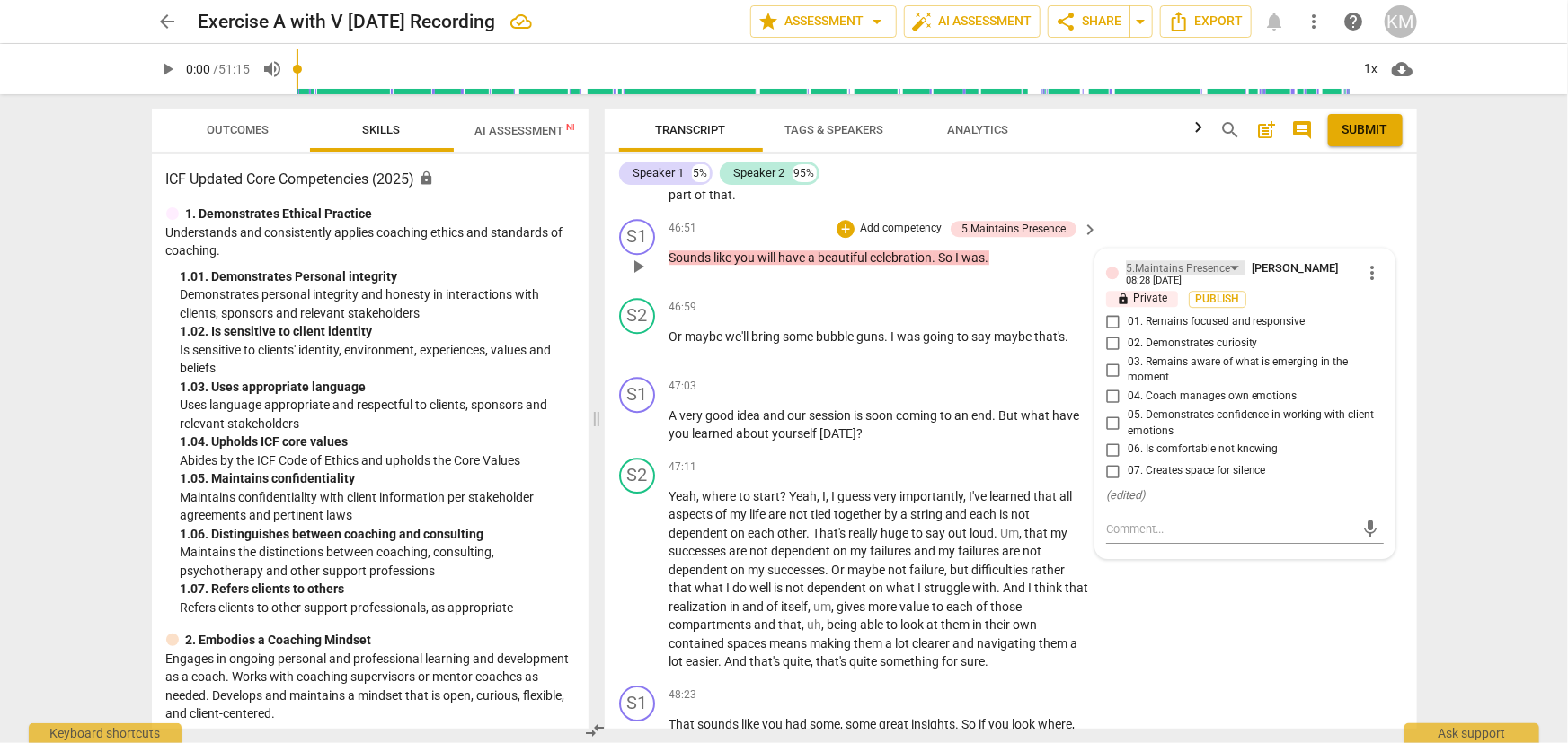
click at [1190, 277] on div "5.Maintains Presence" at bounding box center [1178, 269] width 104 height 17
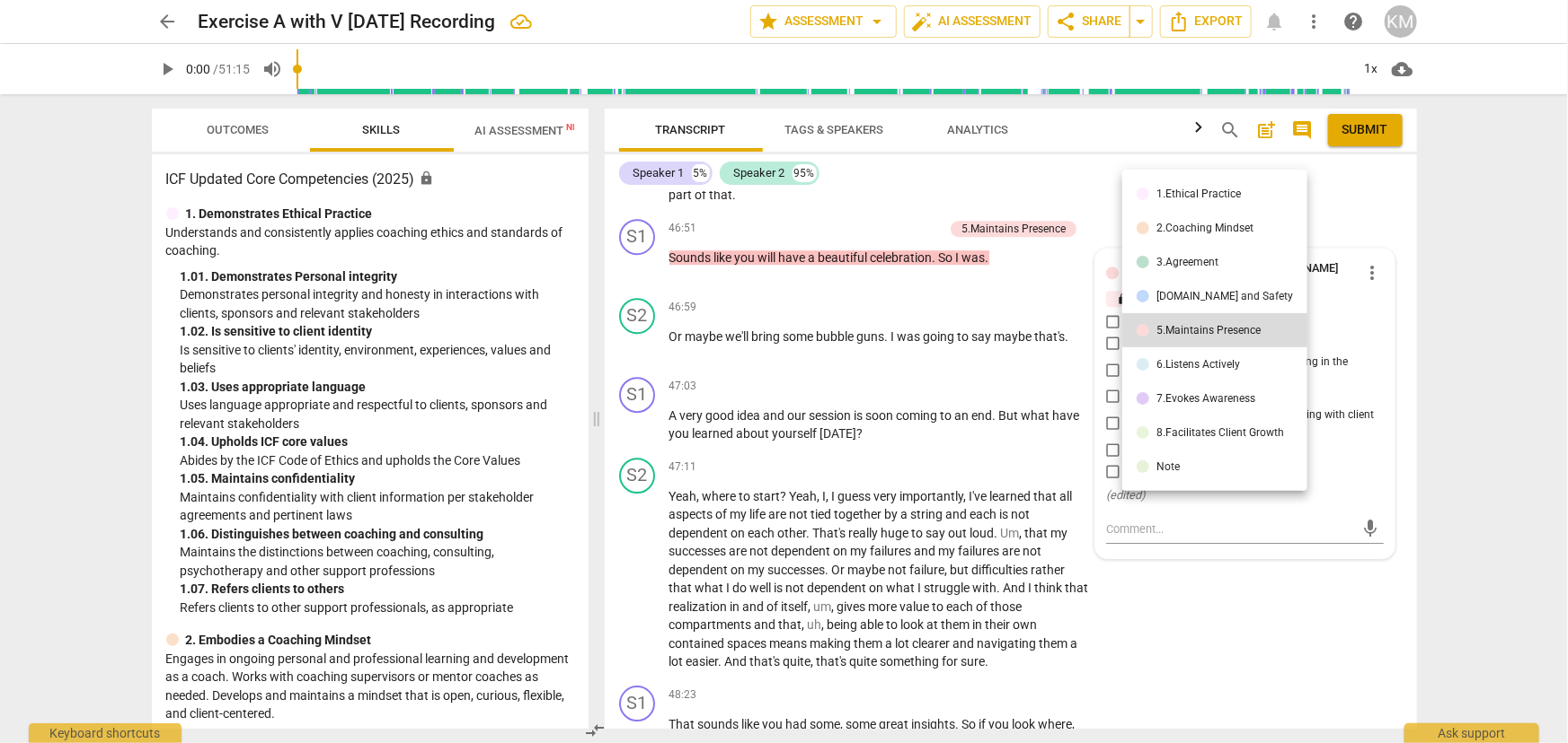
click at [1179, 368] on div "6.Listens Actively" at bounding box center [1199, 365] width 84 height 11
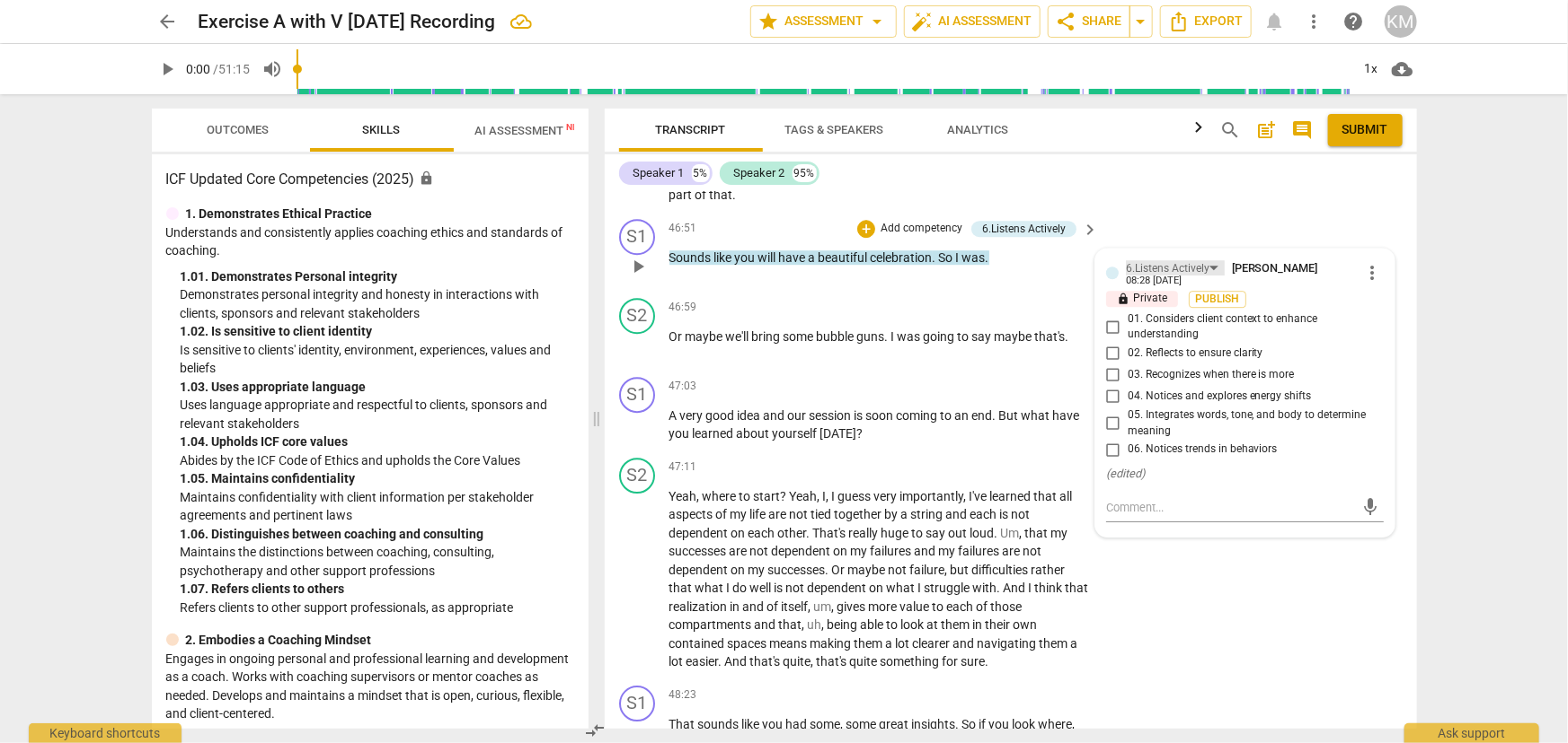
click at [1177, 277] on div "6.Listens Actively" at bounding box center [1168, 269] width 84 height 17
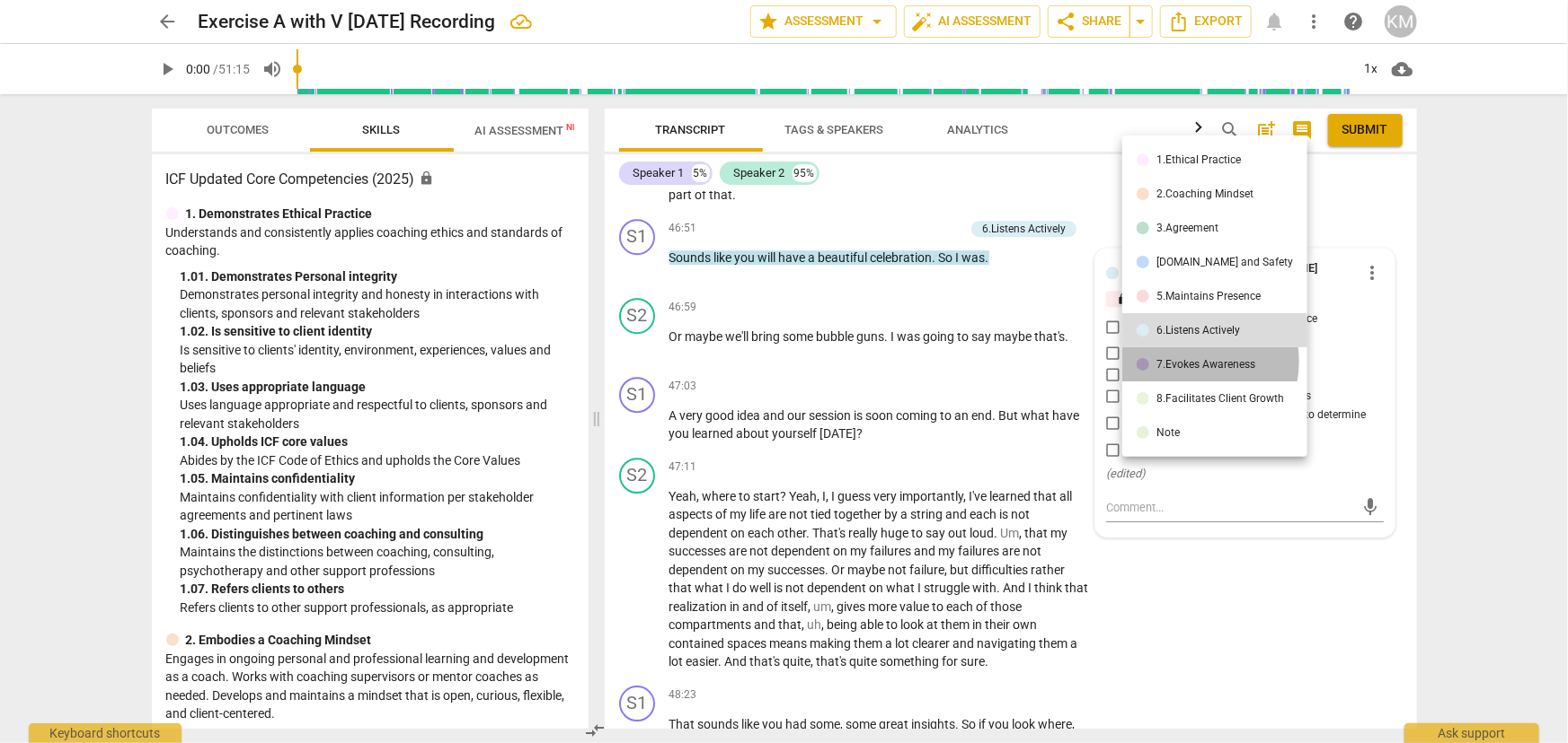
click at [1184, 362] on div "7.Evokes Awareness" at bounding box center [1206, 365] width 99 height 11
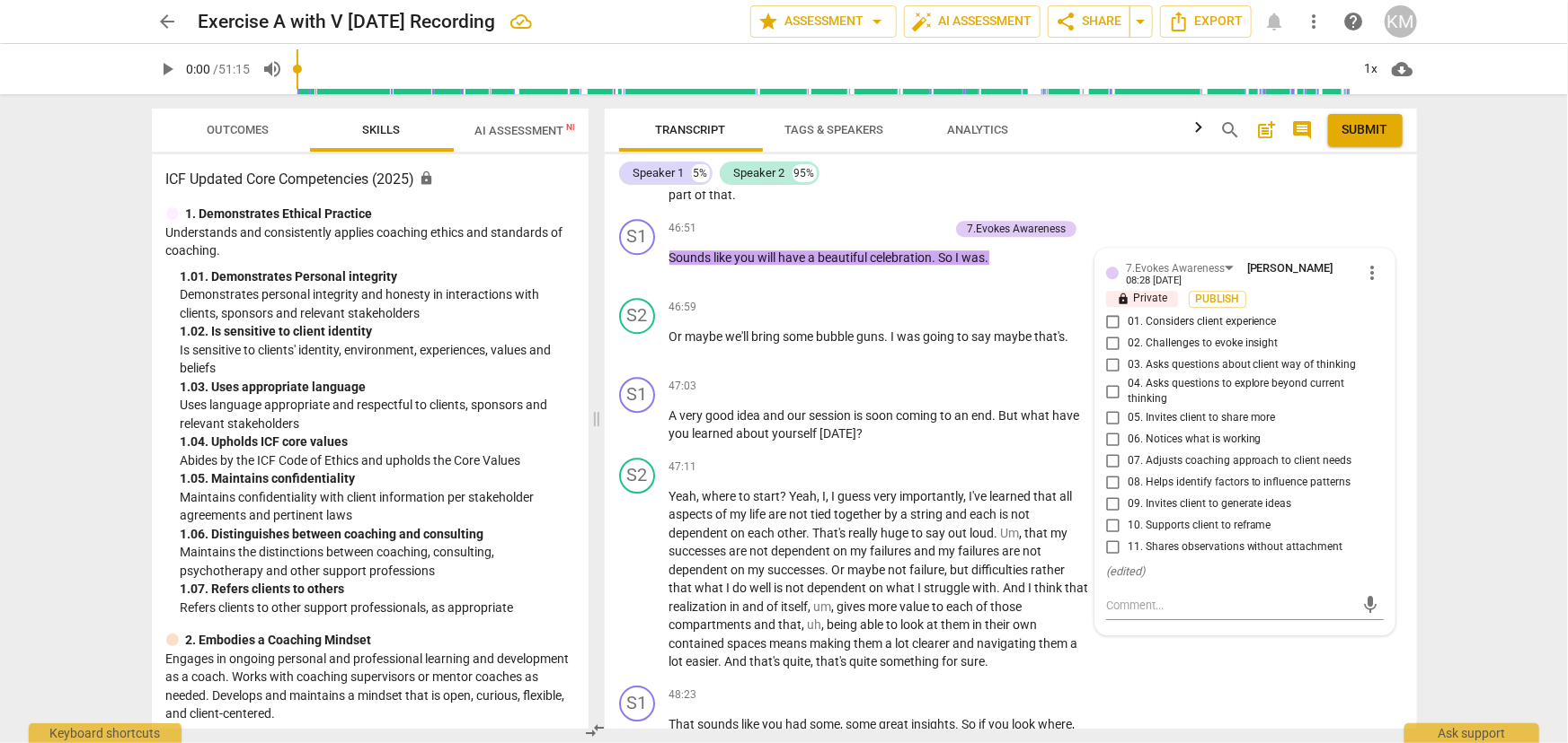
click at [525, 197] on div "ICF Updated Core Competencies (2025) lock 1. Demonstrates Ethical Practice Unde…" at bounding box center [369, 441] width 437 height 574
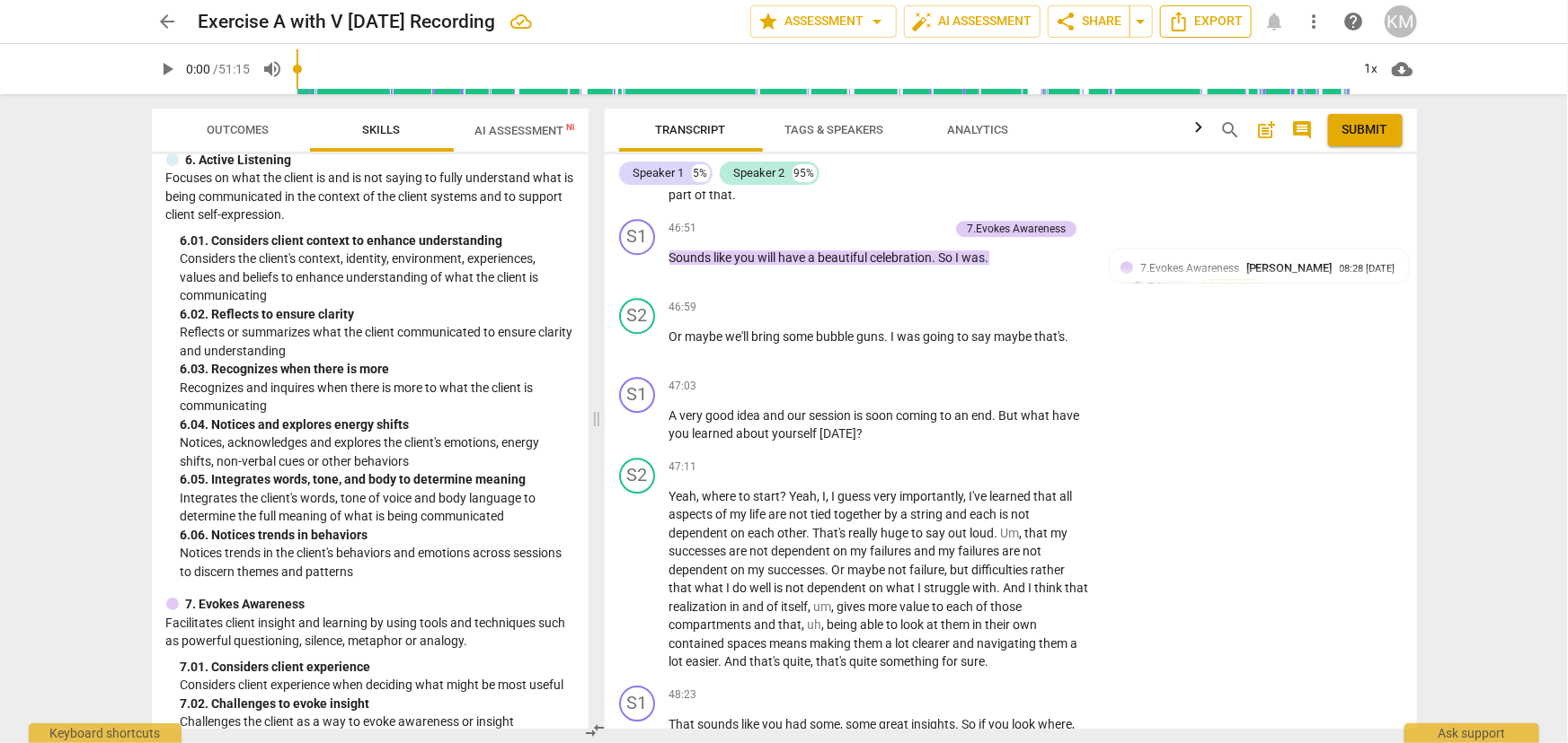
scroll to position [3574, 0]
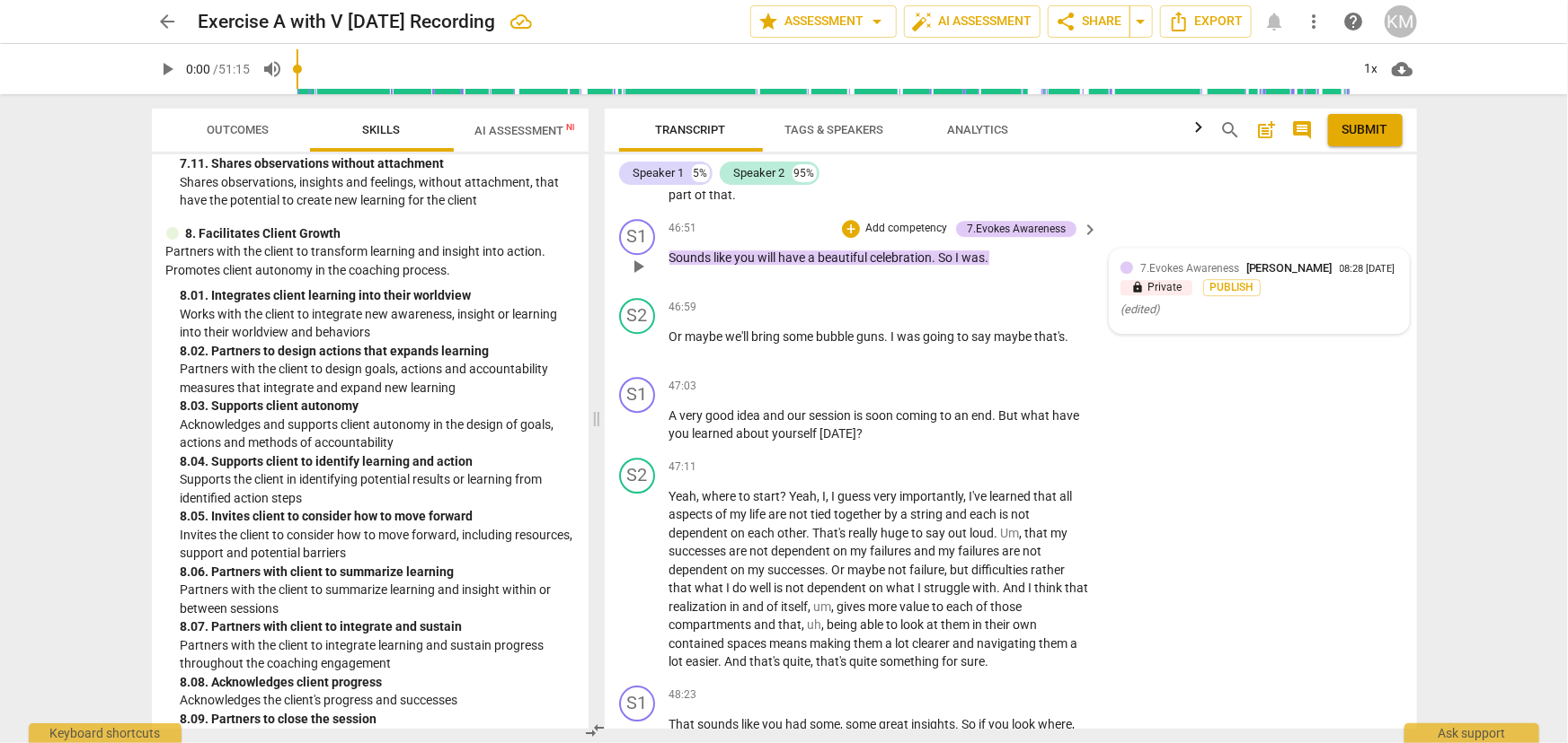
click at [1204, 274] on span "7.Evokes Awareness" at bounding box center [1189, 269] width 99 height 13
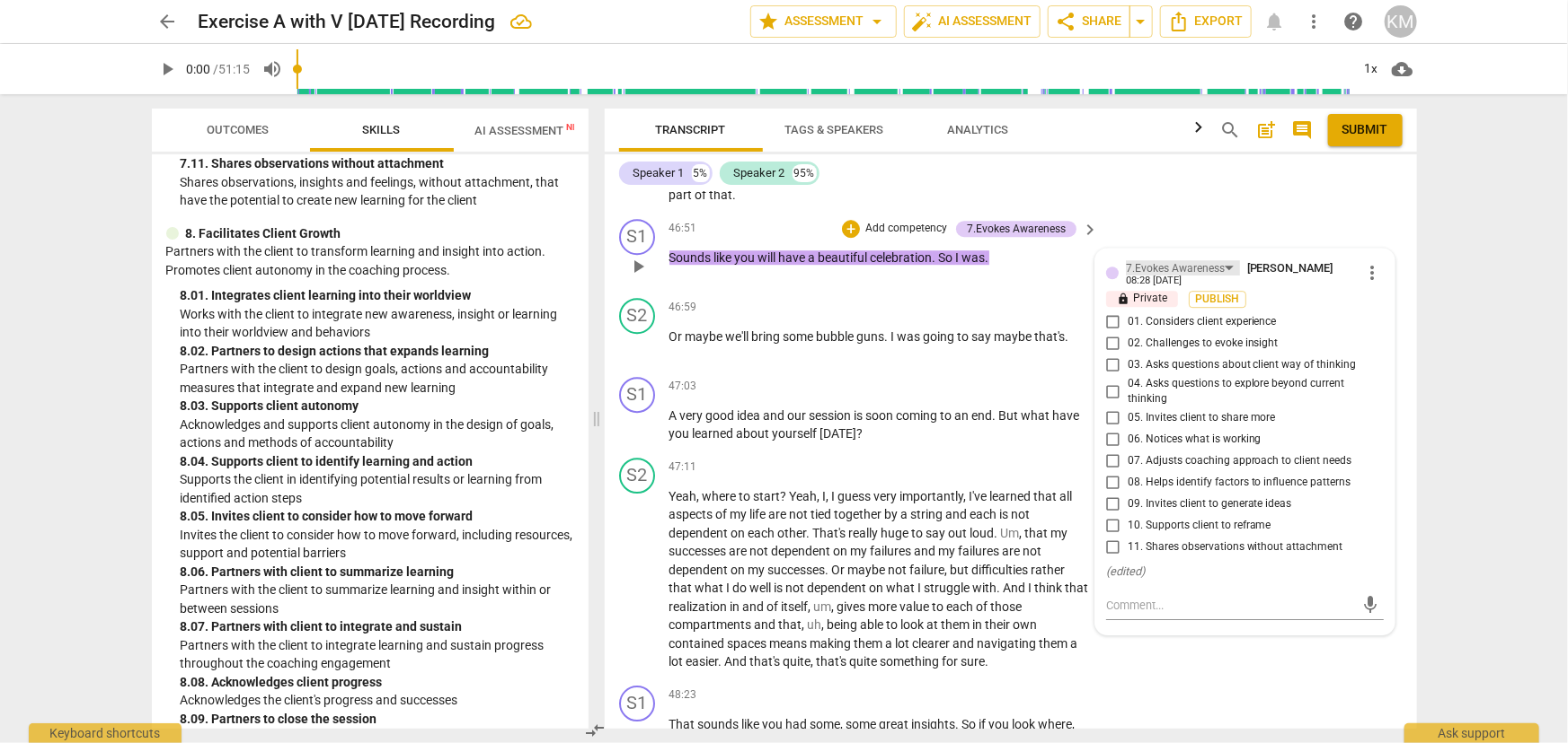
click at [1202, 277] on div "7.Evokes Awareness" at bounding box center [1175, 269] width 99 height 17
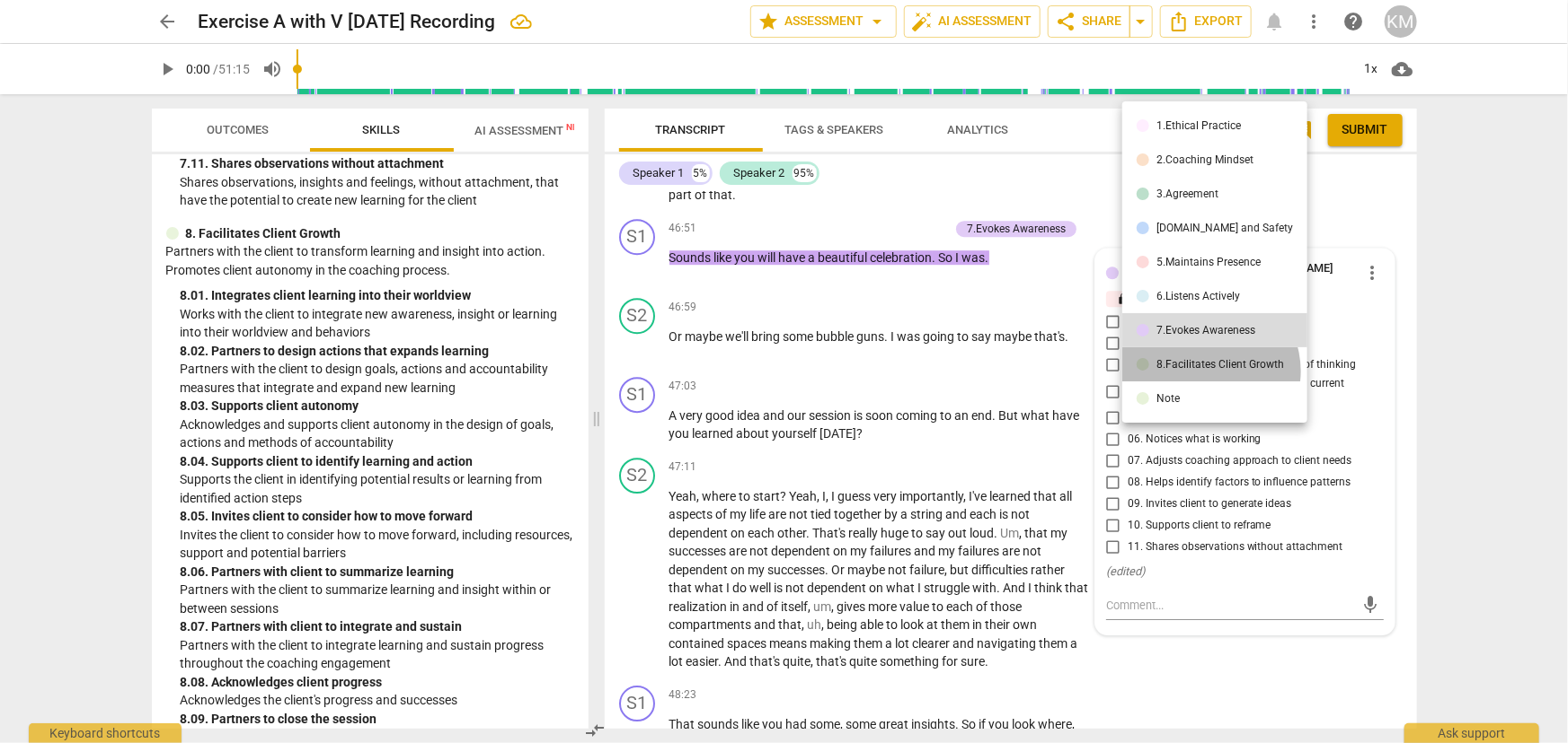
click at [1208, 371] on li "8.Facilitates Client Growth" at bounding box center [1214, 364] width 185 height 34
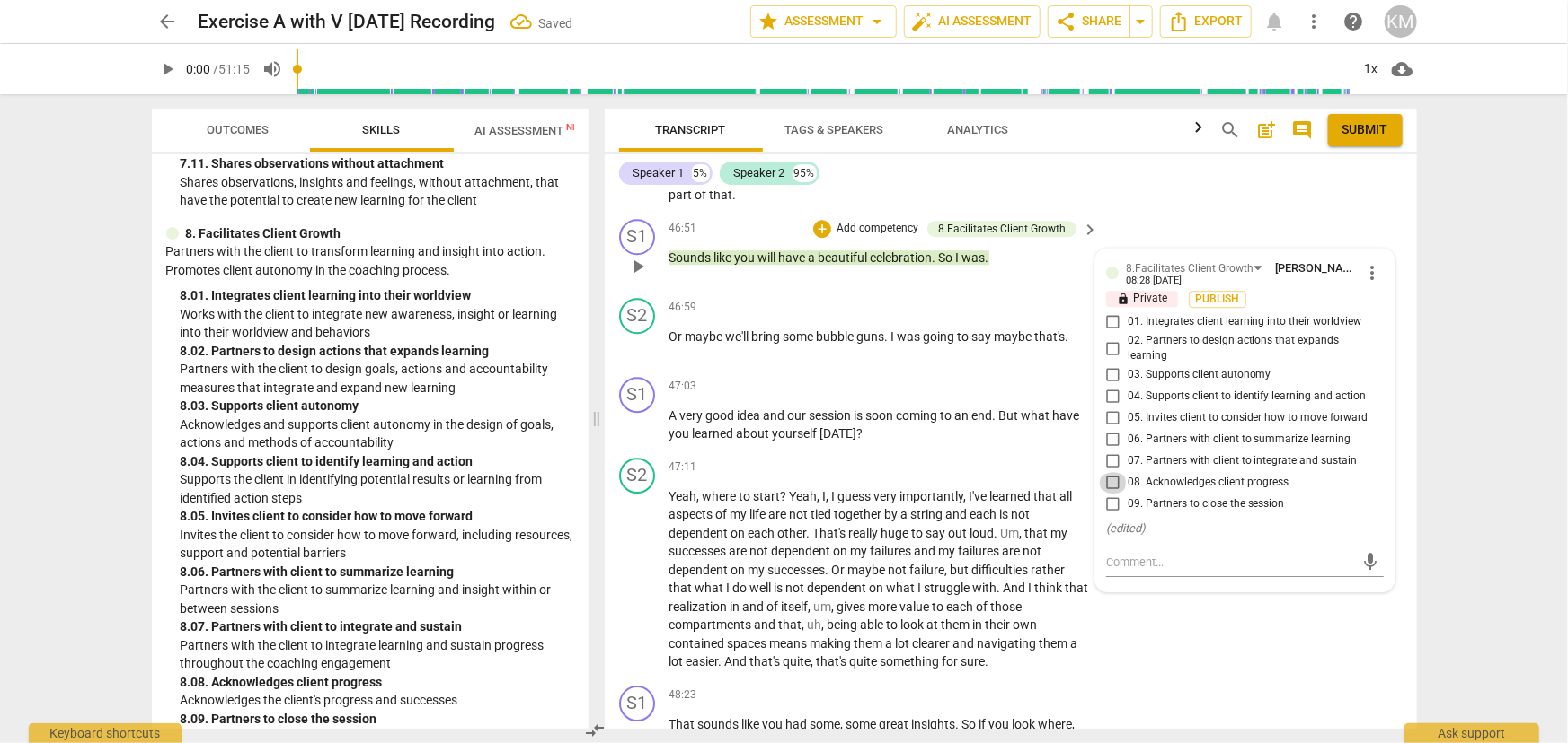
click at [1108, 494] on input "08. Acknowledges client progress" at bounding box center [1113, 483] width 29 height 22
checkbox input "true"
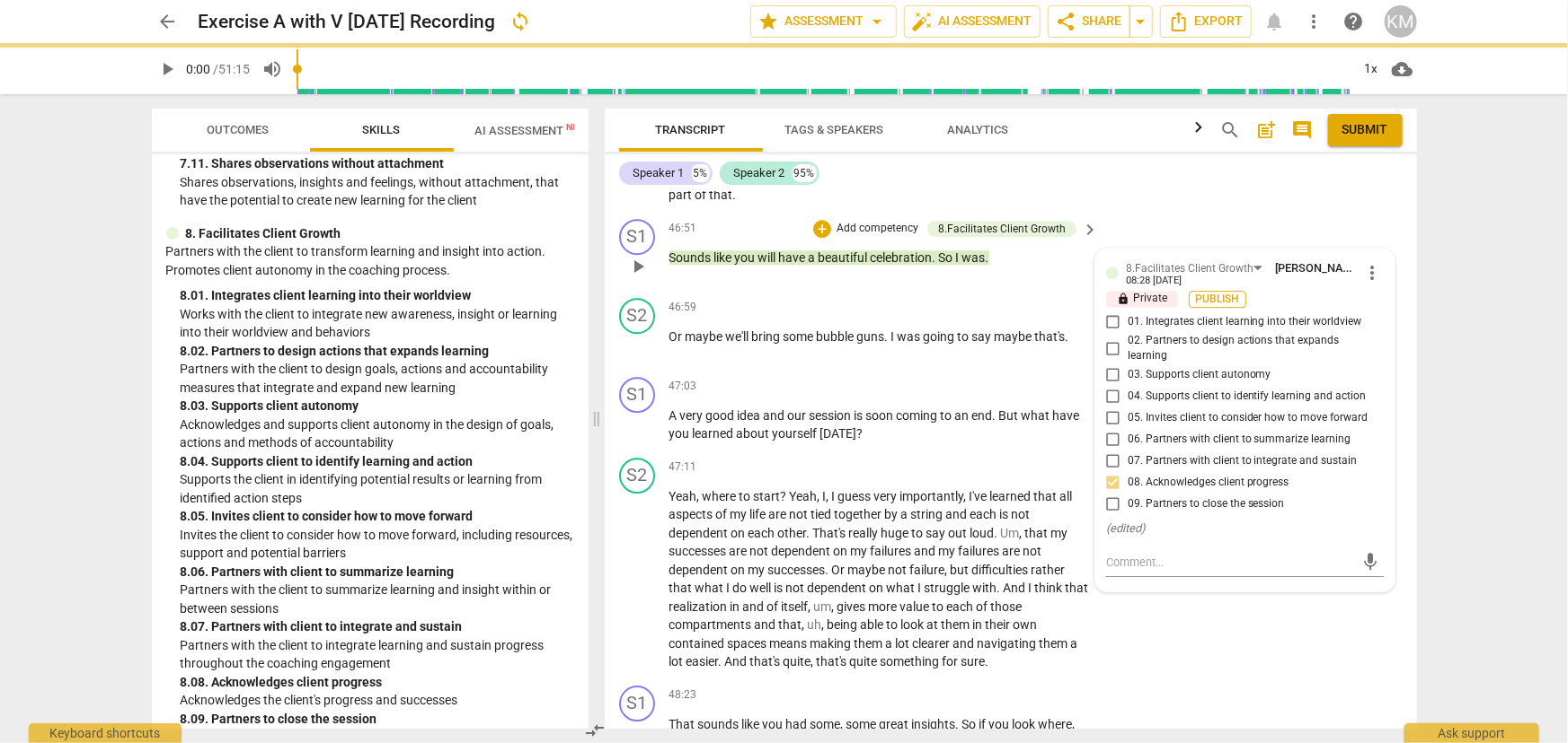
click at [1221, 307] on span "Publish" at bounding box center [1218, 299] width 27 height 15
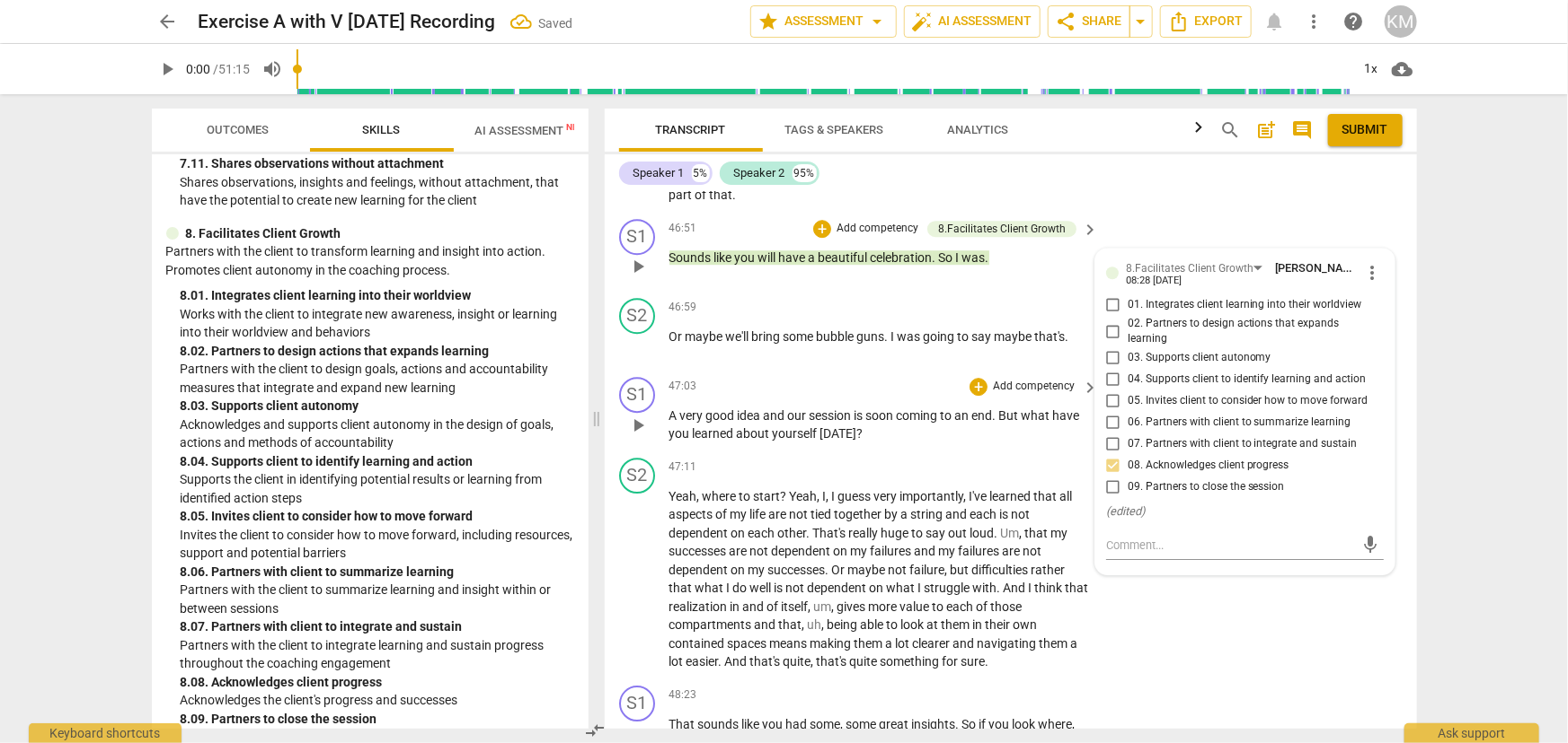
click at [856, 423] on span "is" at bounding box center [860, 416] width 12 height 15
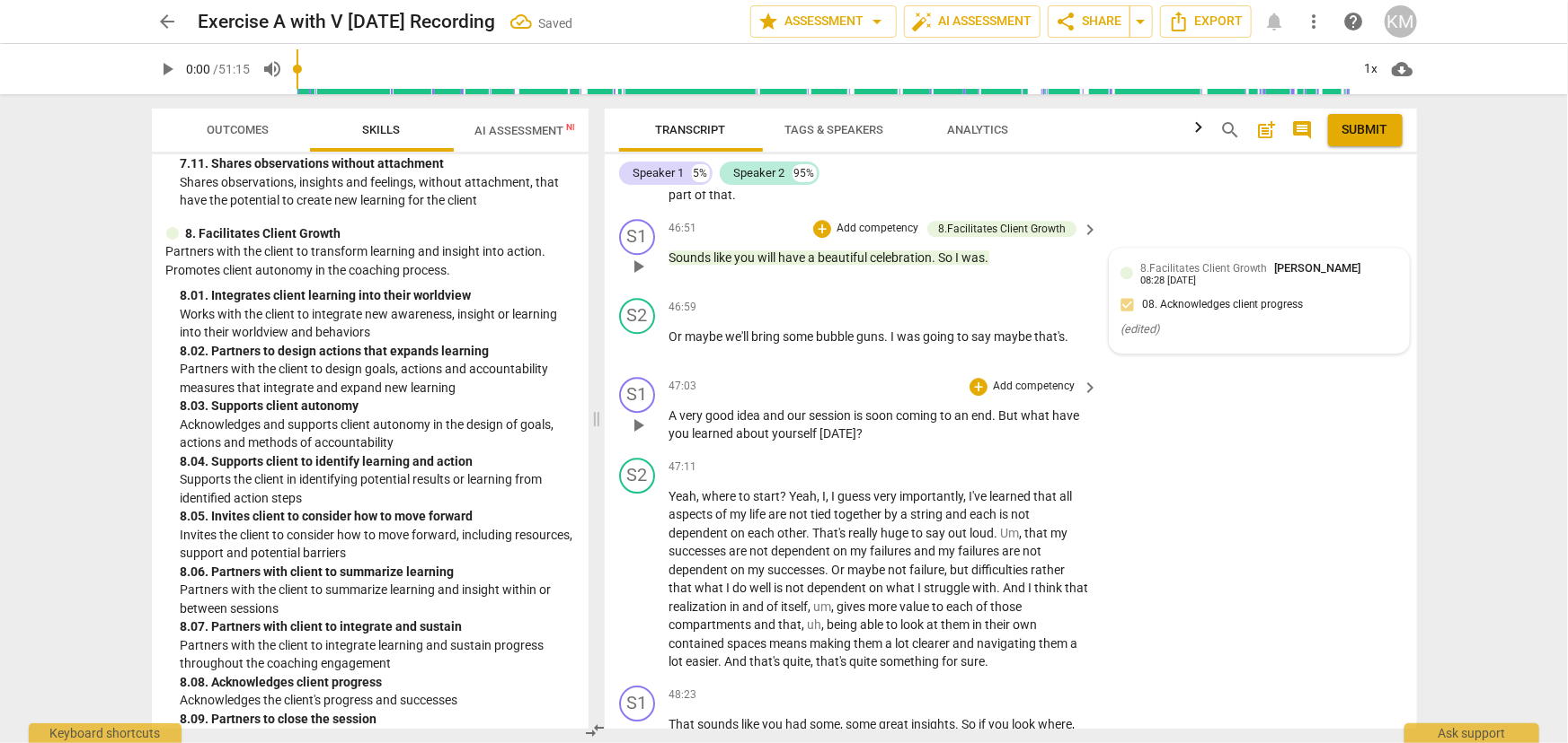
click at [1060, 395] on p "Add competency" at bounding box center [1033, 387] width 86 height 16
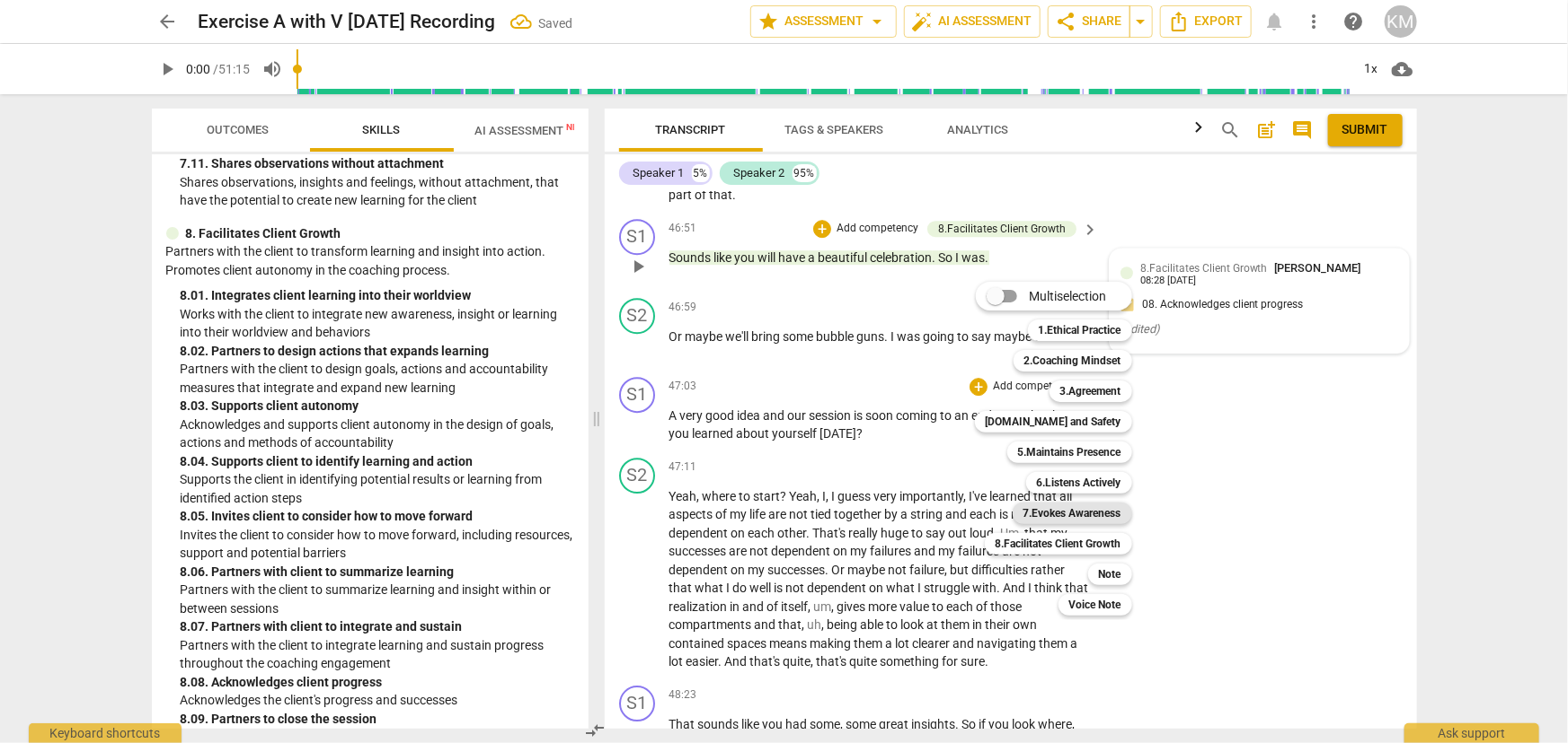
click at [1069, 511] on b "7.Evokes Awareness" at bounding box center [1072, 514] width 98 height 22
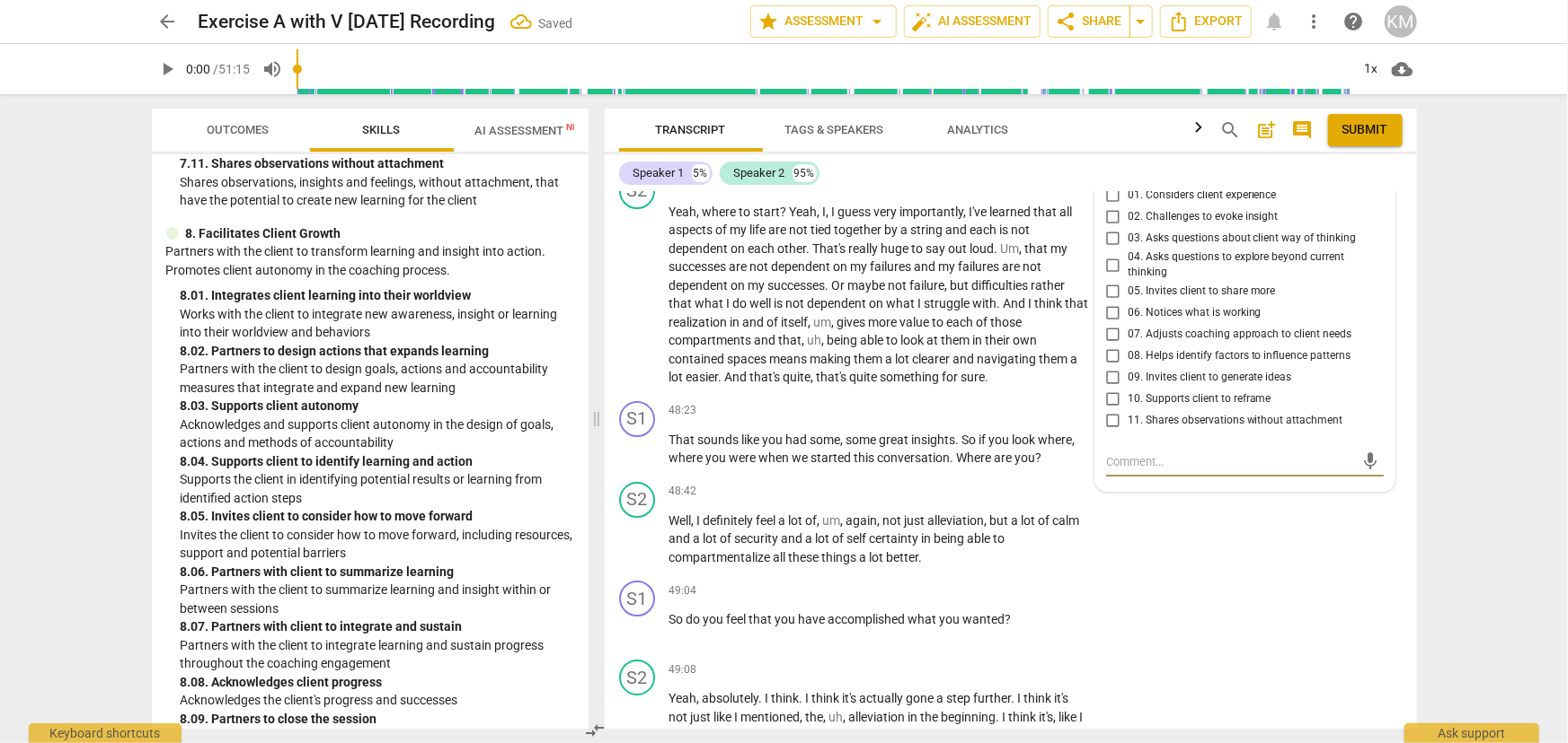
scroll to position [9818, 0]
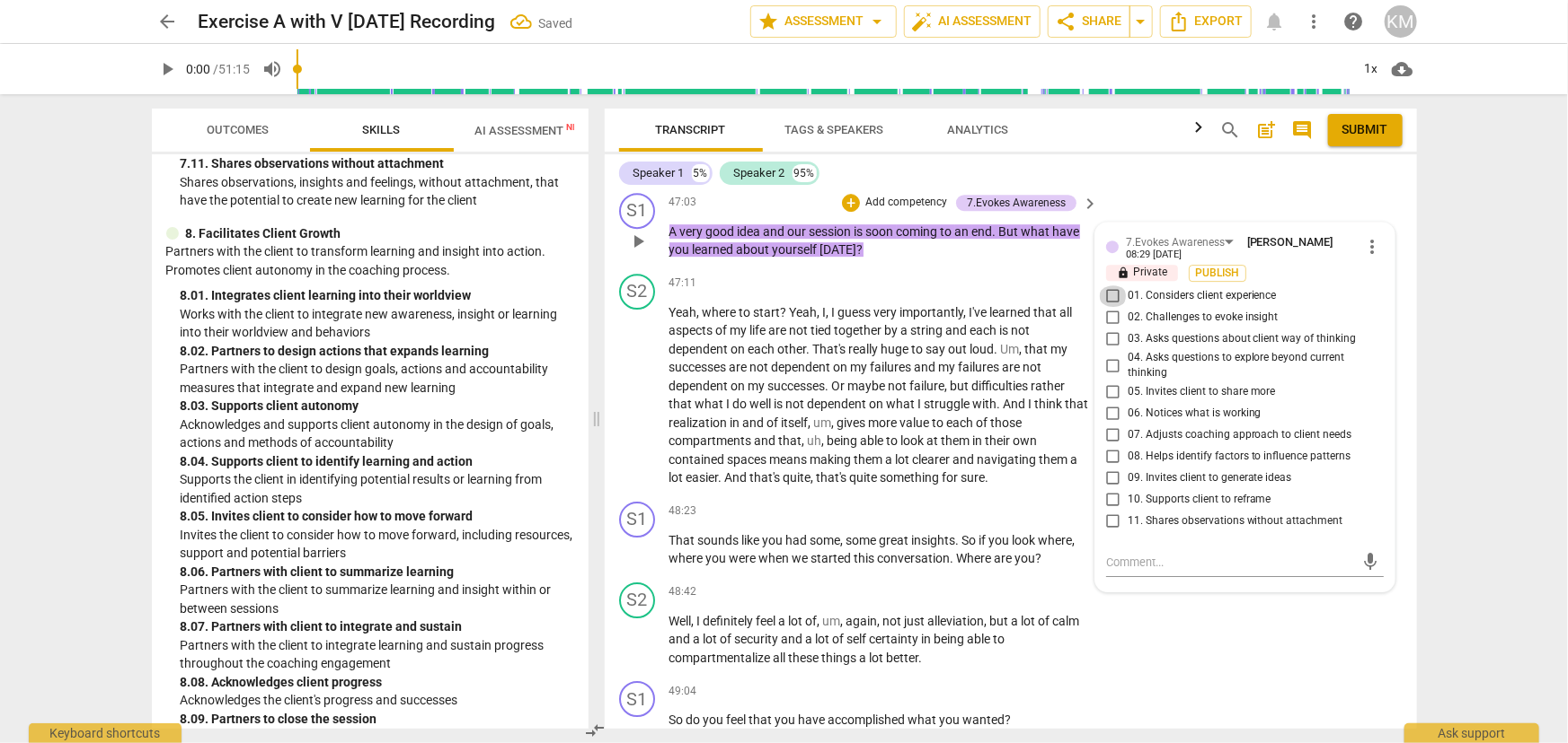
click at [1113, 307] on input "01. Considers client experience" at bounding box center [1113, 296] width 29 height 22
checkbox input "true"
click at [1111, 328] on input "02. Challenges to evoke insight" at bounding box center [1113, 318] width 29 height 22
checkbox input "true"
click at [1105, 377] on input "04. Asks questions to explore beyond current thinking" at bounding box center [1113, 366] width 29 height 22
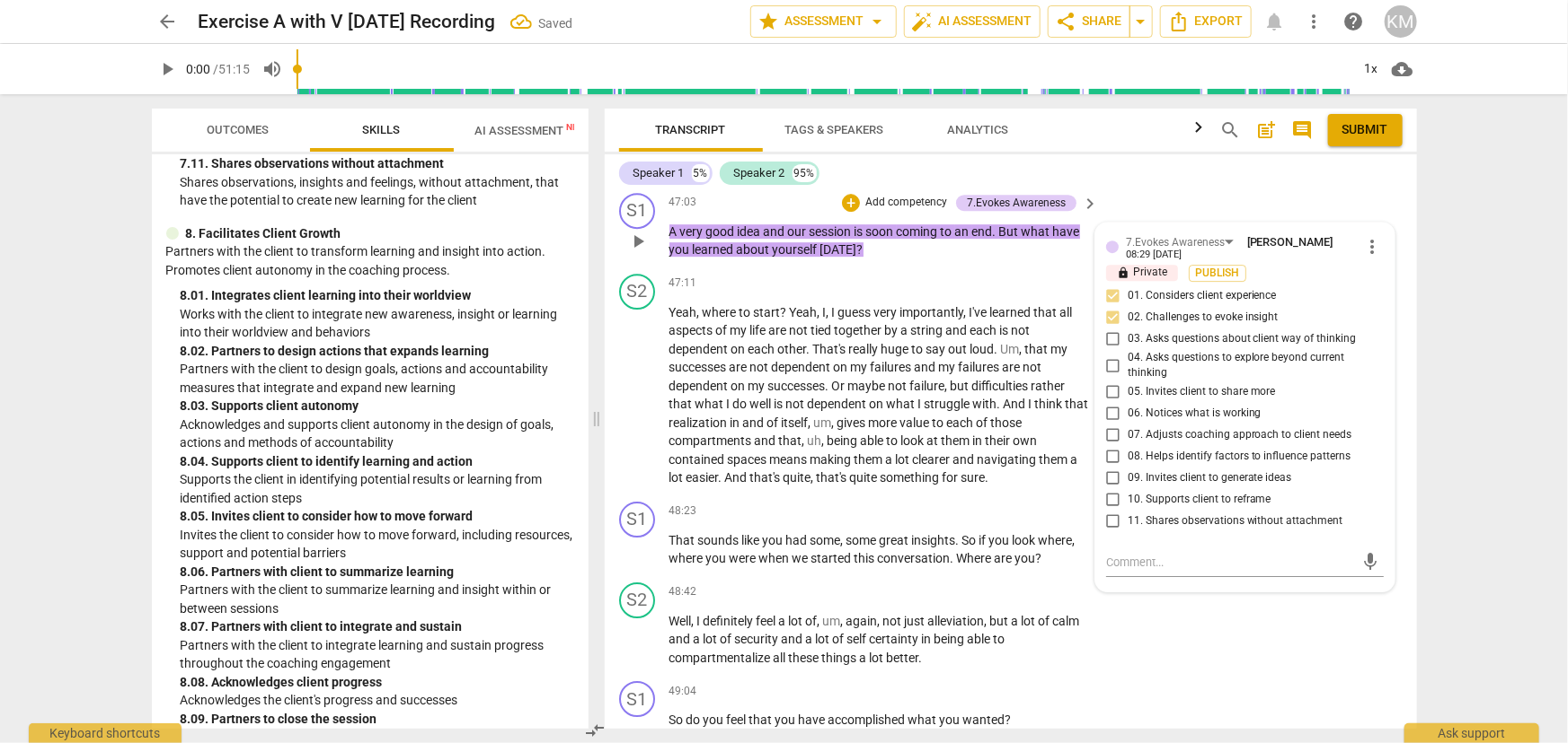
checkbox input "true"
click at [1109, 468] on input "08. Helps identify factors to influence patterns" at bounding box center [1113, 457] width 29 height 22
checkbox input "true"
click at [1240, 282] on button "Publish" at bounding box center [1217, 273] width 57 height 17
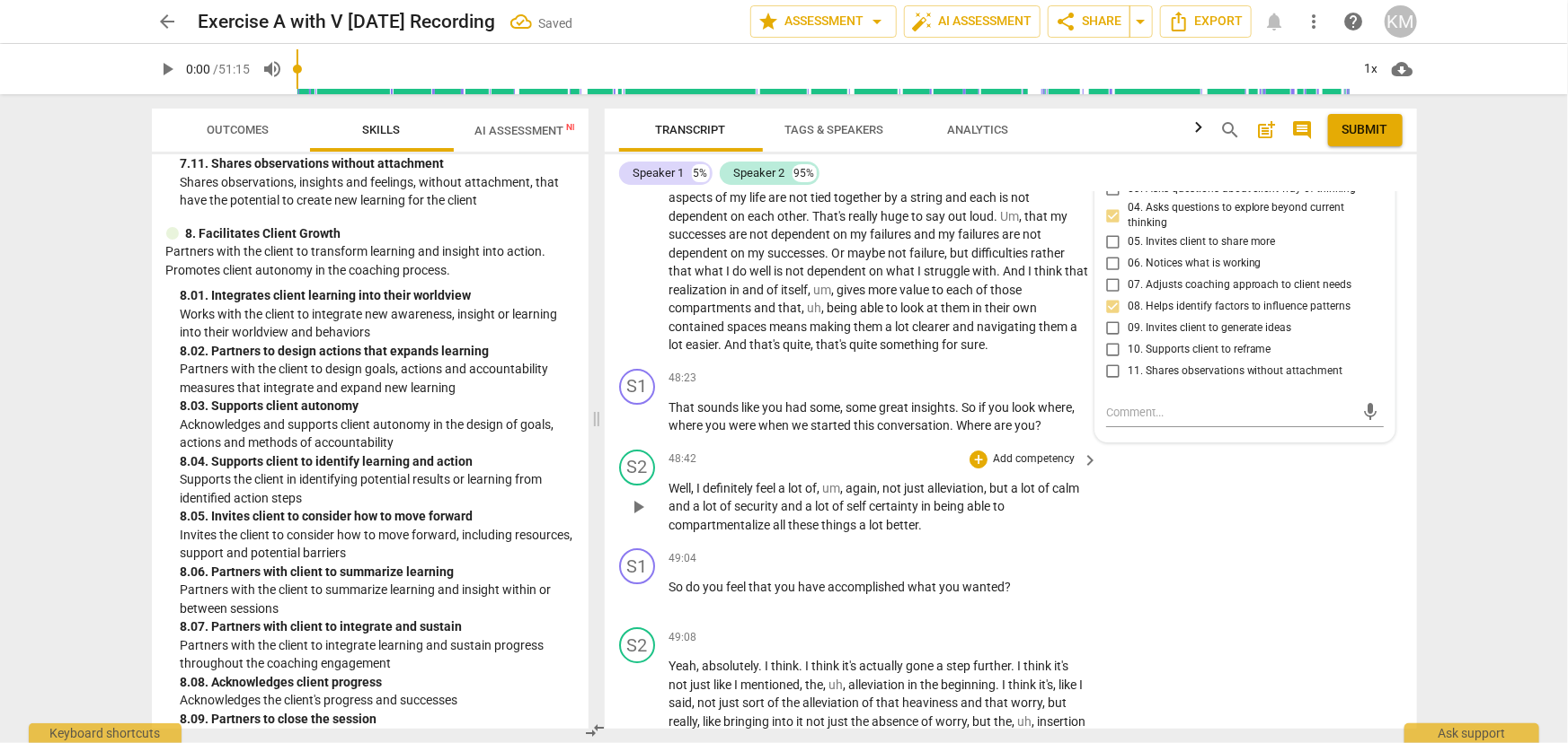
scroll to position [9982, 0]
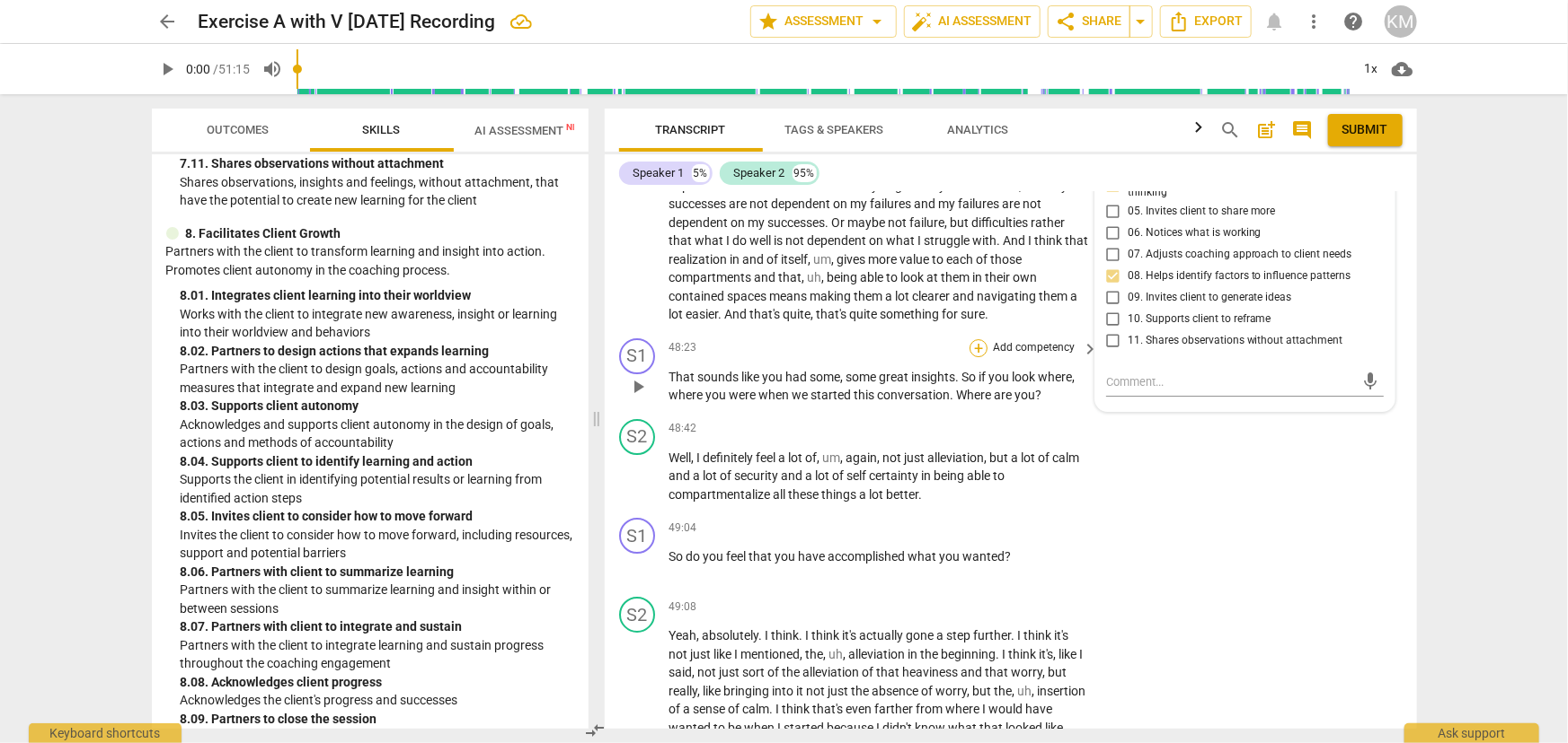
click at [981, 357] on div "+" at bounding box center [979, 348] width 18 height 18
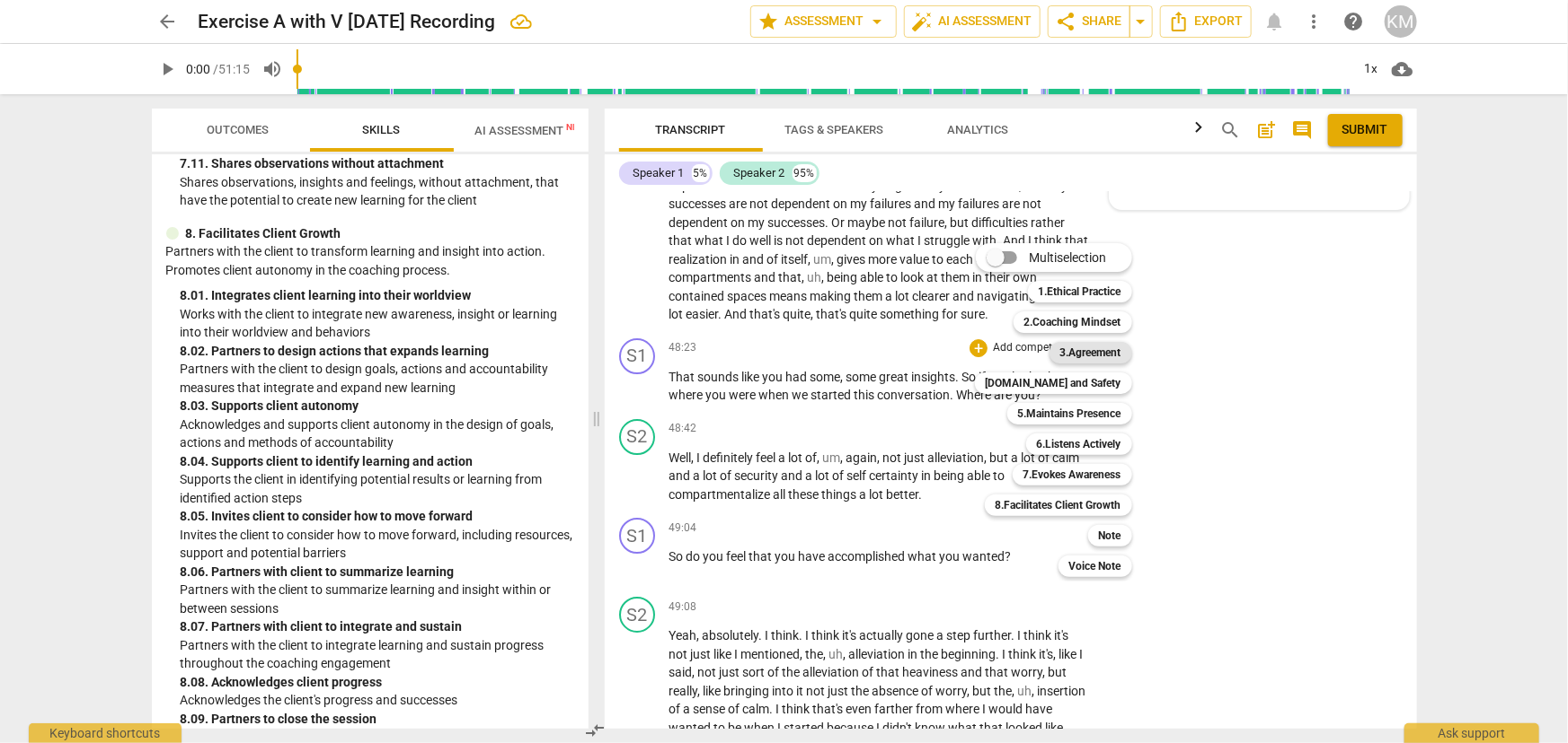
click at [1098, 356] on b "3.Agreement" at bounding box center [1090, 353] width 61 height 22
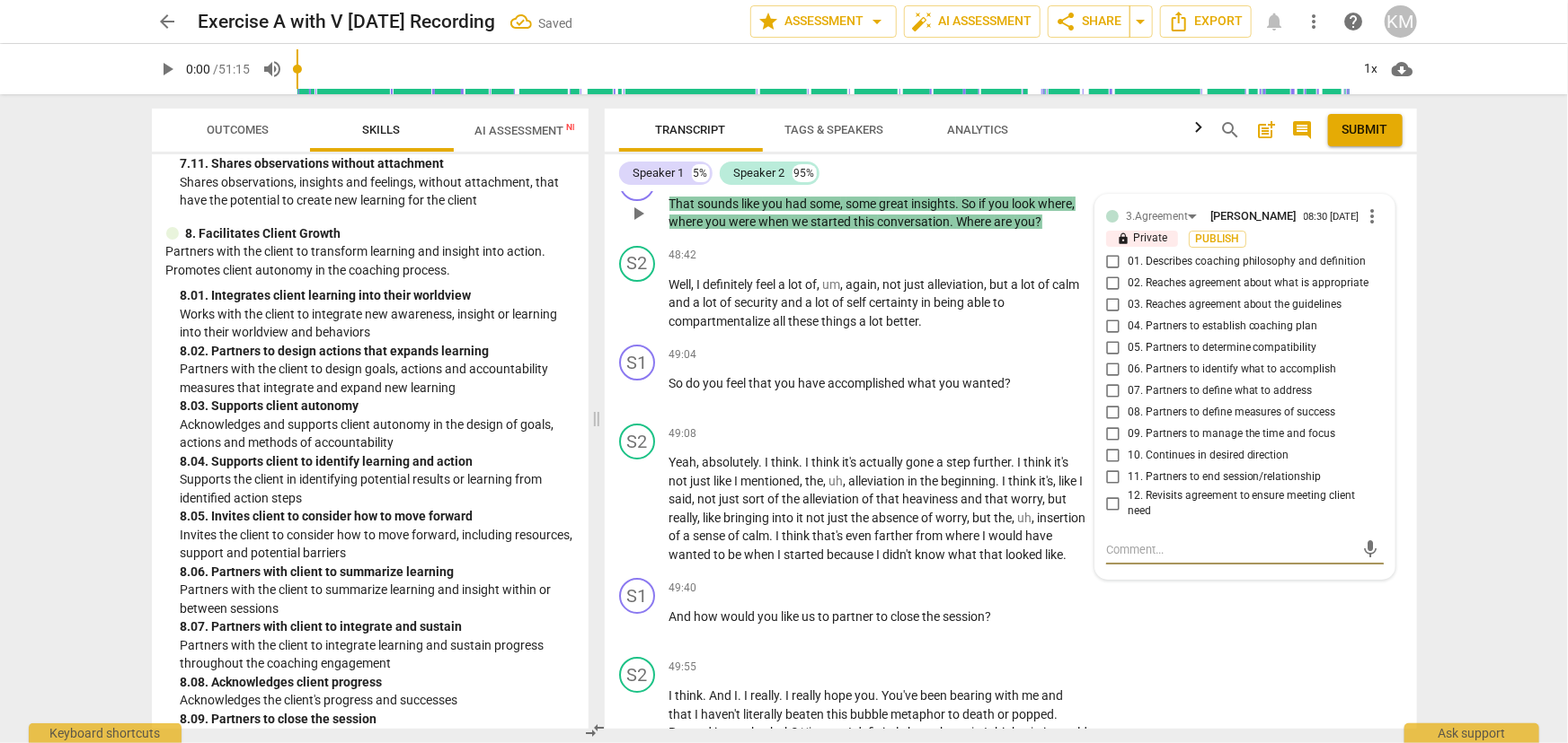
scroll to position [10142, 0]
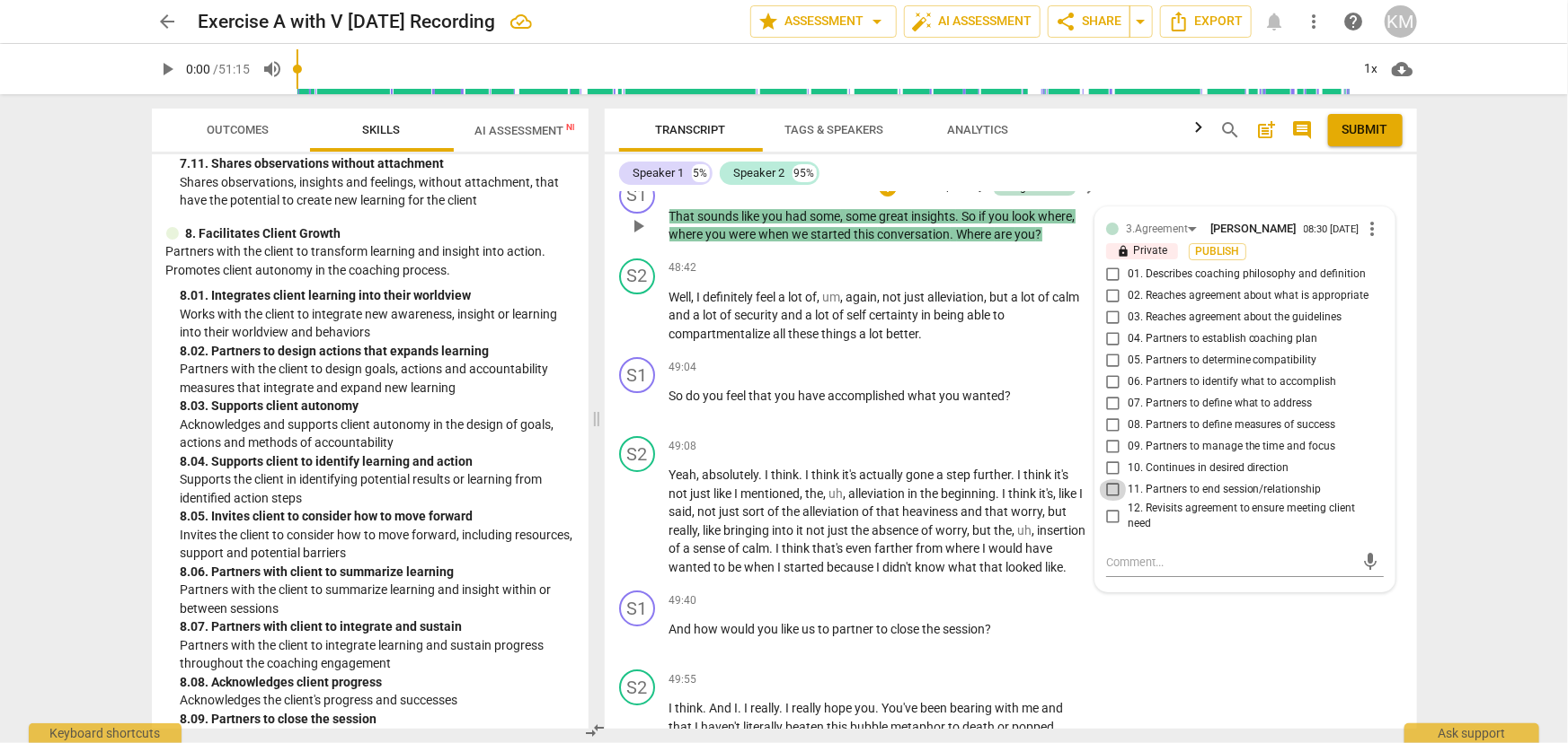
click at [1108, 501] on input "11. Partners to end session/relationship" at bounding box center [1113, 490] width 29 height 22
checkbox input "true"
click at [1110, 527] on input "12. Revisits agreement to ensure meeting client need" at bounding box center [1113, 516] width 29 height 22
click at [1217, 260] on span "Publish" at bounding box center [1218, 252] width 27 height 15
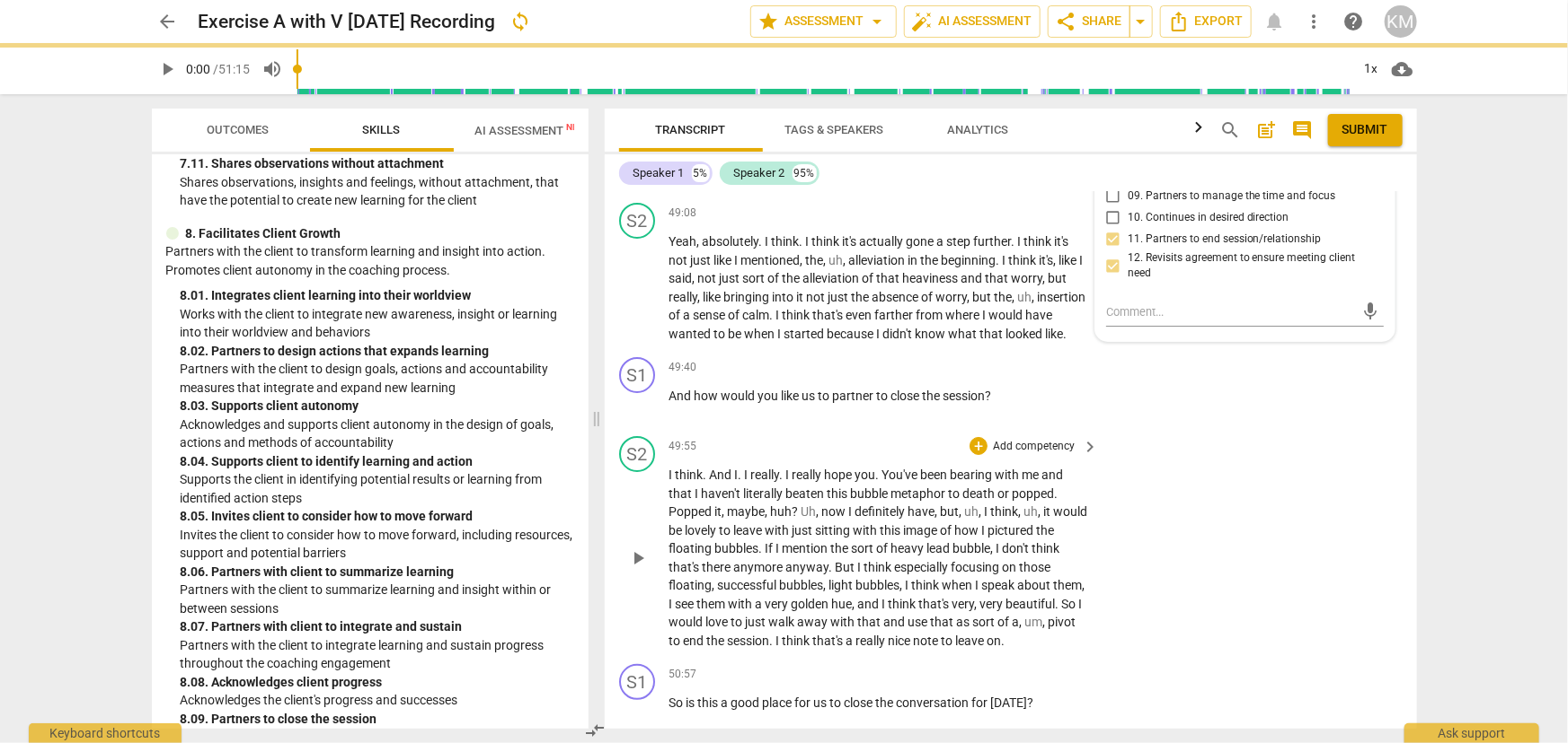
scroll to position [10387, 0]
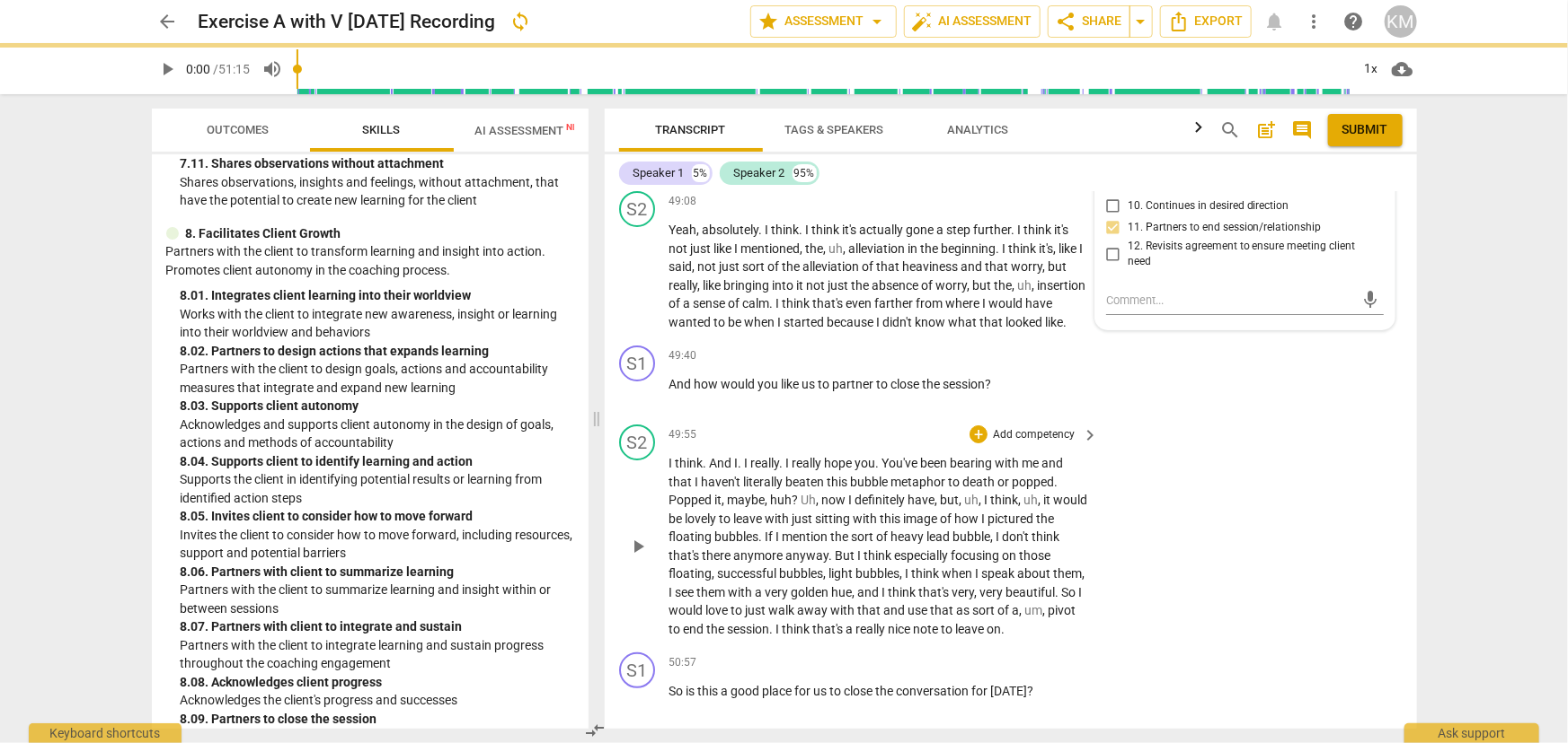
checkbox input "true"
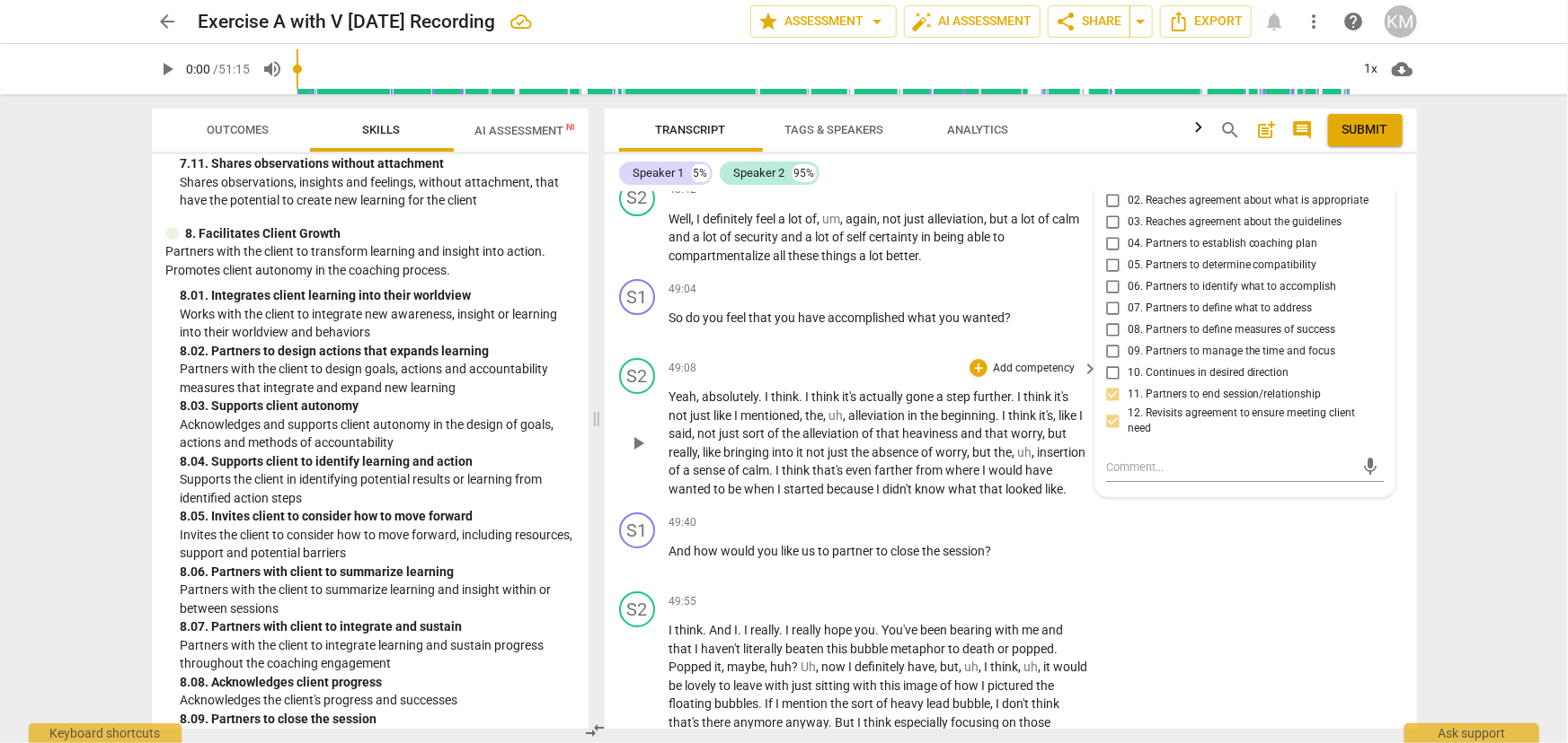
scroll to position [10224, 0]
click at [978, 294] on div "+" at bounding box center [979, 285] width 18 height 18
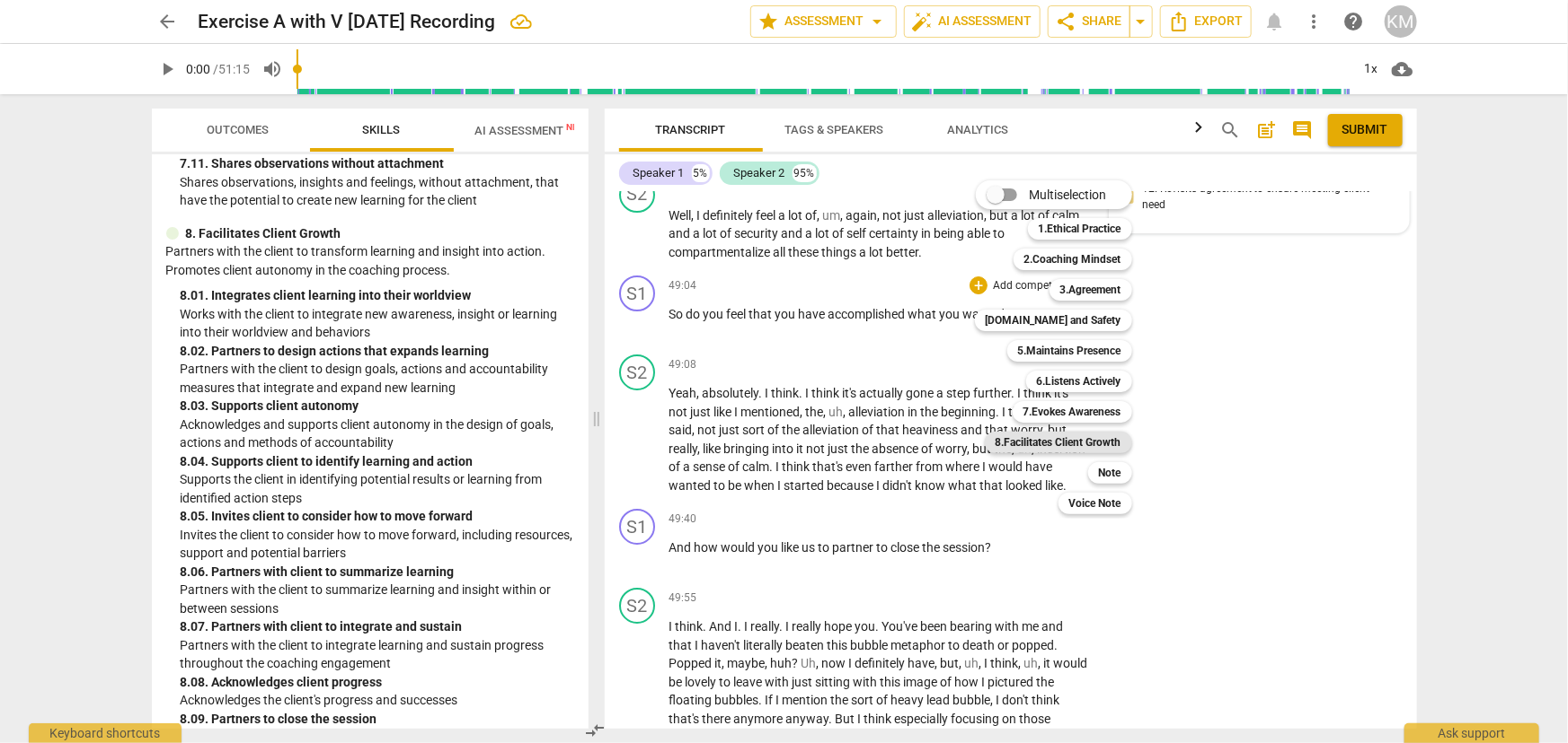
click at [1051, 436] on b "8.Facilitates Client Growth" at bounding box center [1058, 443] width 126 height 22
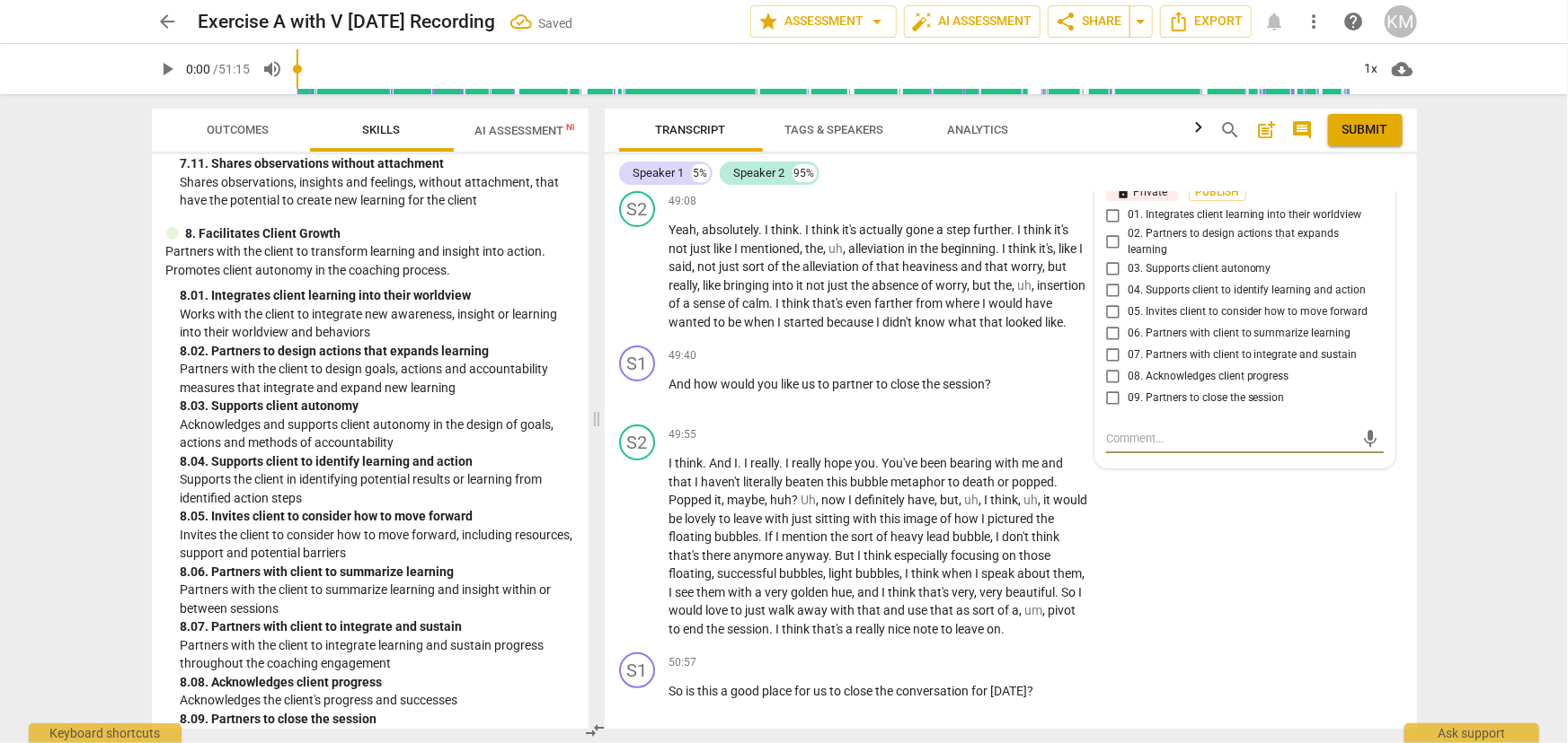
scroll to position [10305, 0]
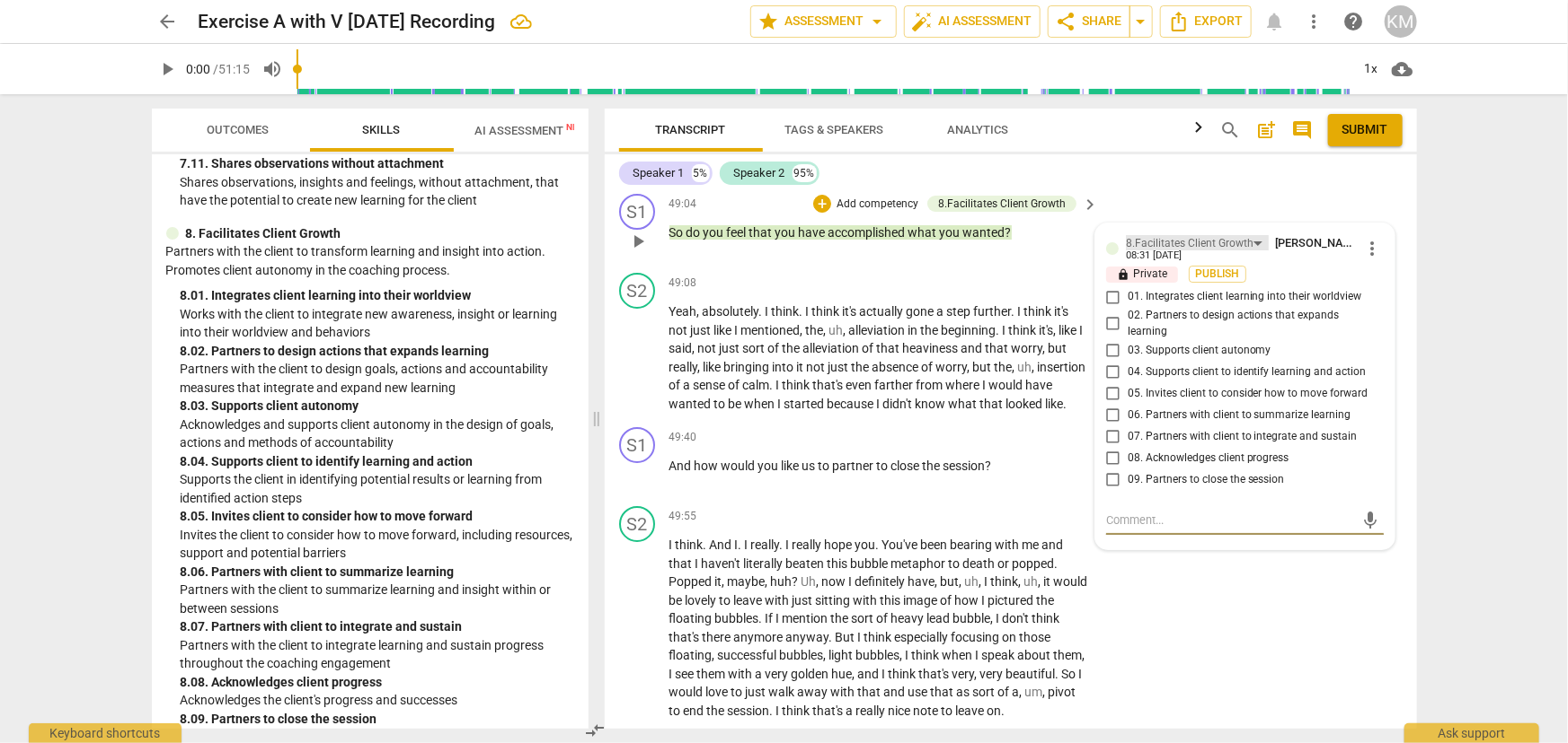
click at [1221, 253] on div "8.Facilitates Client Growth" at bounding box center [1189, 243] width 128 height 17
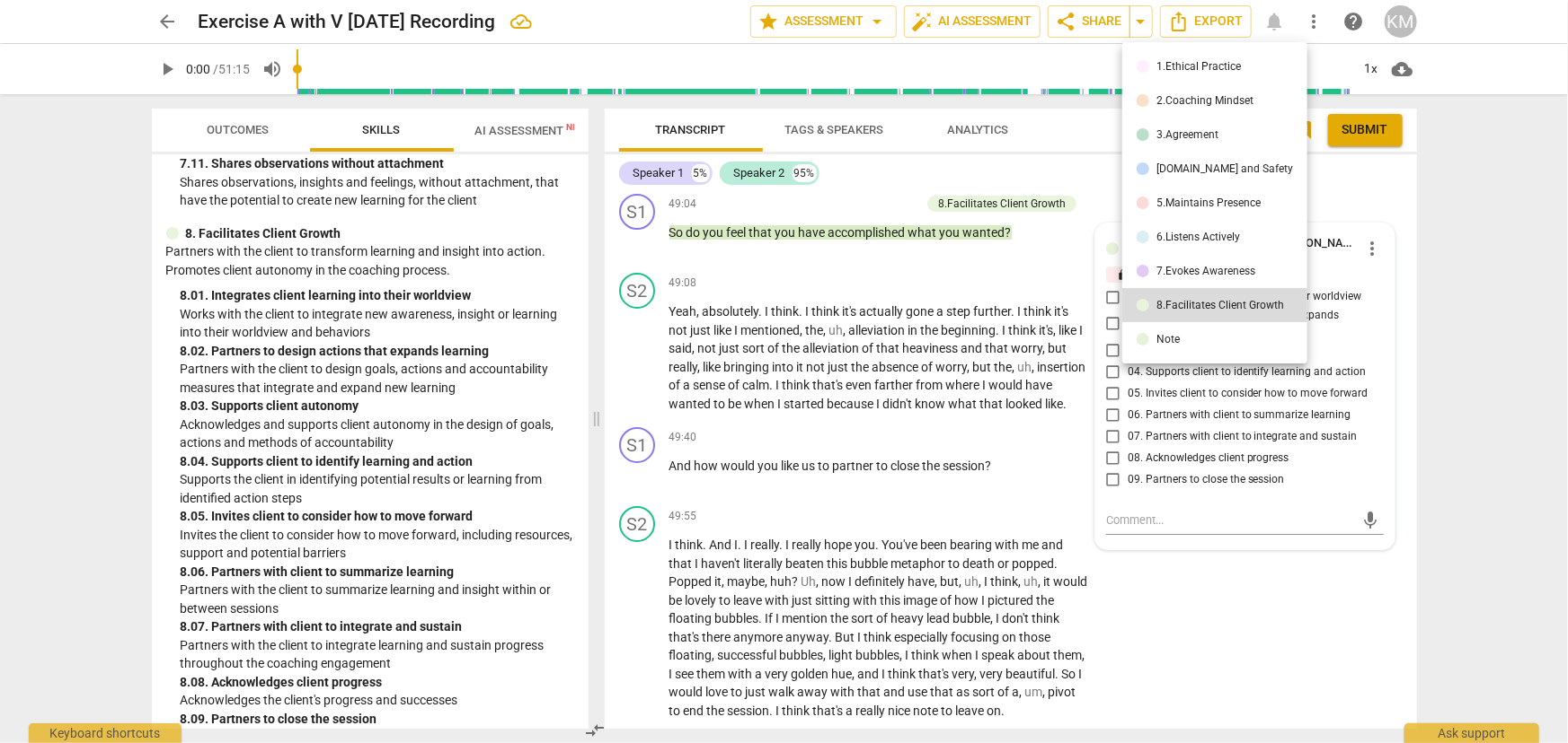
click at [1205, 126] on li "3.Agreement" at bounding box center [1214, 134] width 185 height 34
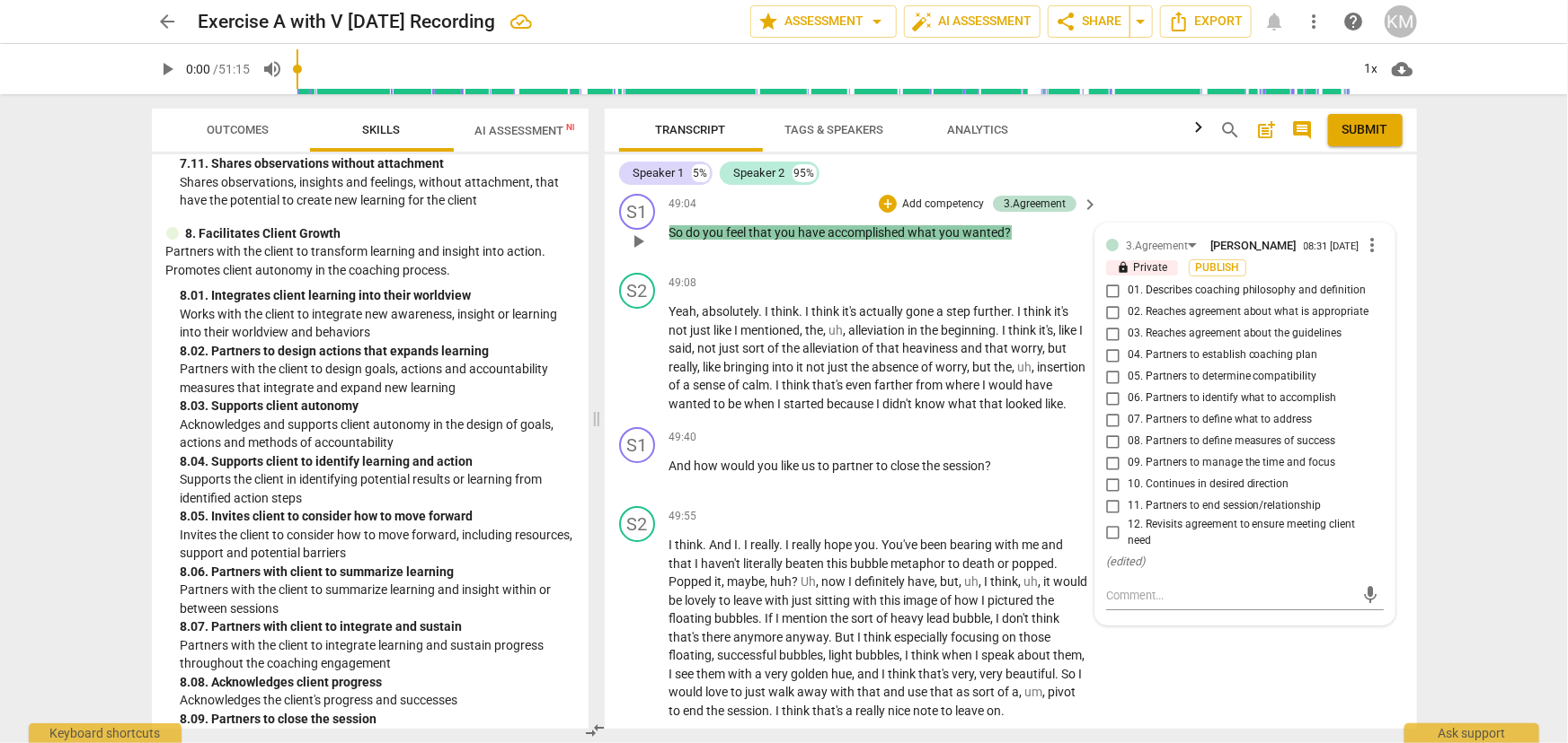
click at [1111, 517] on input "11. Partners to end session/relationship" at bounding box center [1113, 507] width 29 height 22
checkbox input "true"
click at [1109, 544] on input "12. Revisits agreement to ensure meeting client need" at bounding box center [1113, 533] width 29 height 22
checkbox input "true"
click at [1108, 517] on input "11. Partners to end session/relationship" at bounding box center [1113, 507] width 29 height 22
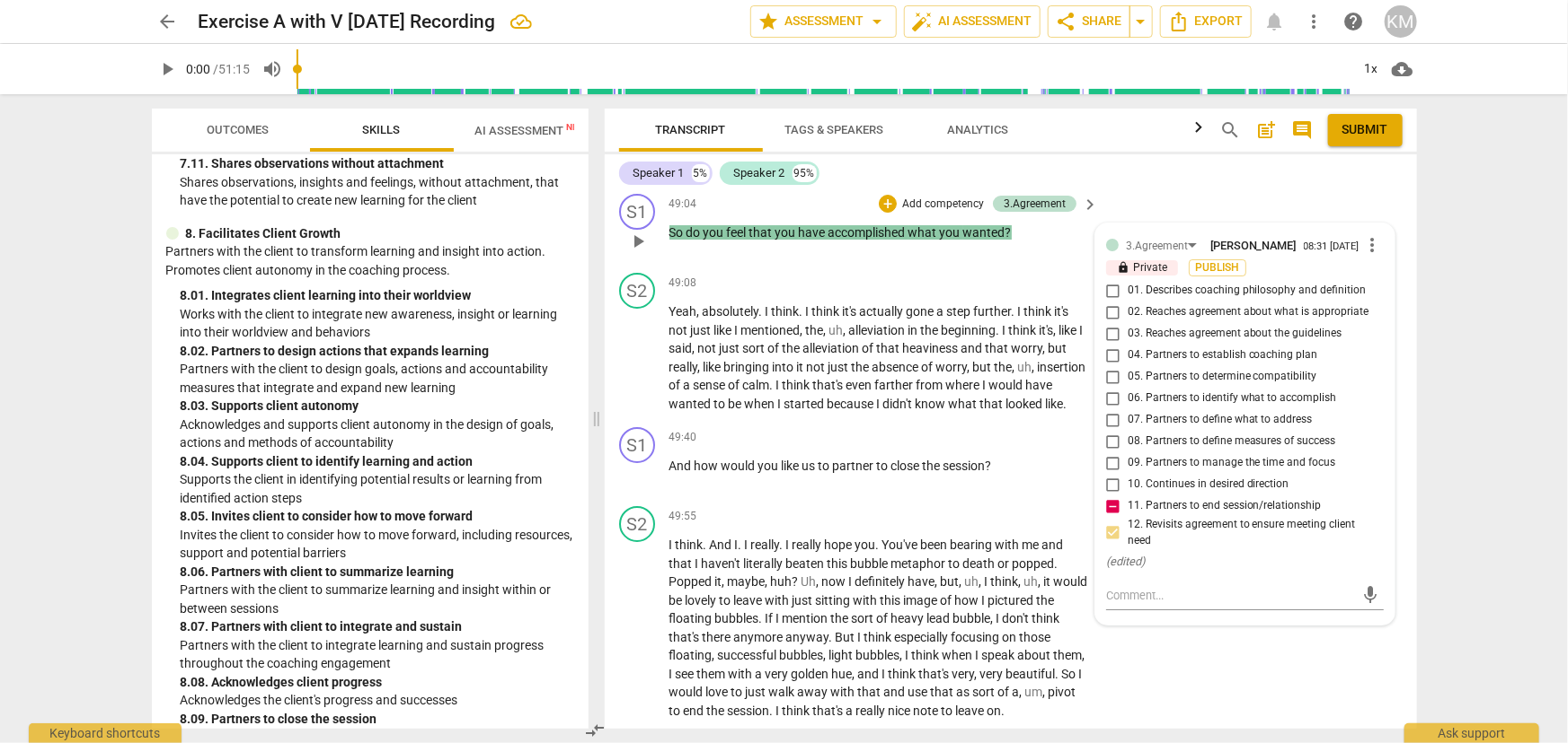
click at [1107, 517] on input "11. Partners to end session/relationship" at bounding box center [1113, 507] width 29 height 22
click at [1220, 275] on span "Publish" at bounding box center [1218, 268] width 27 height 15
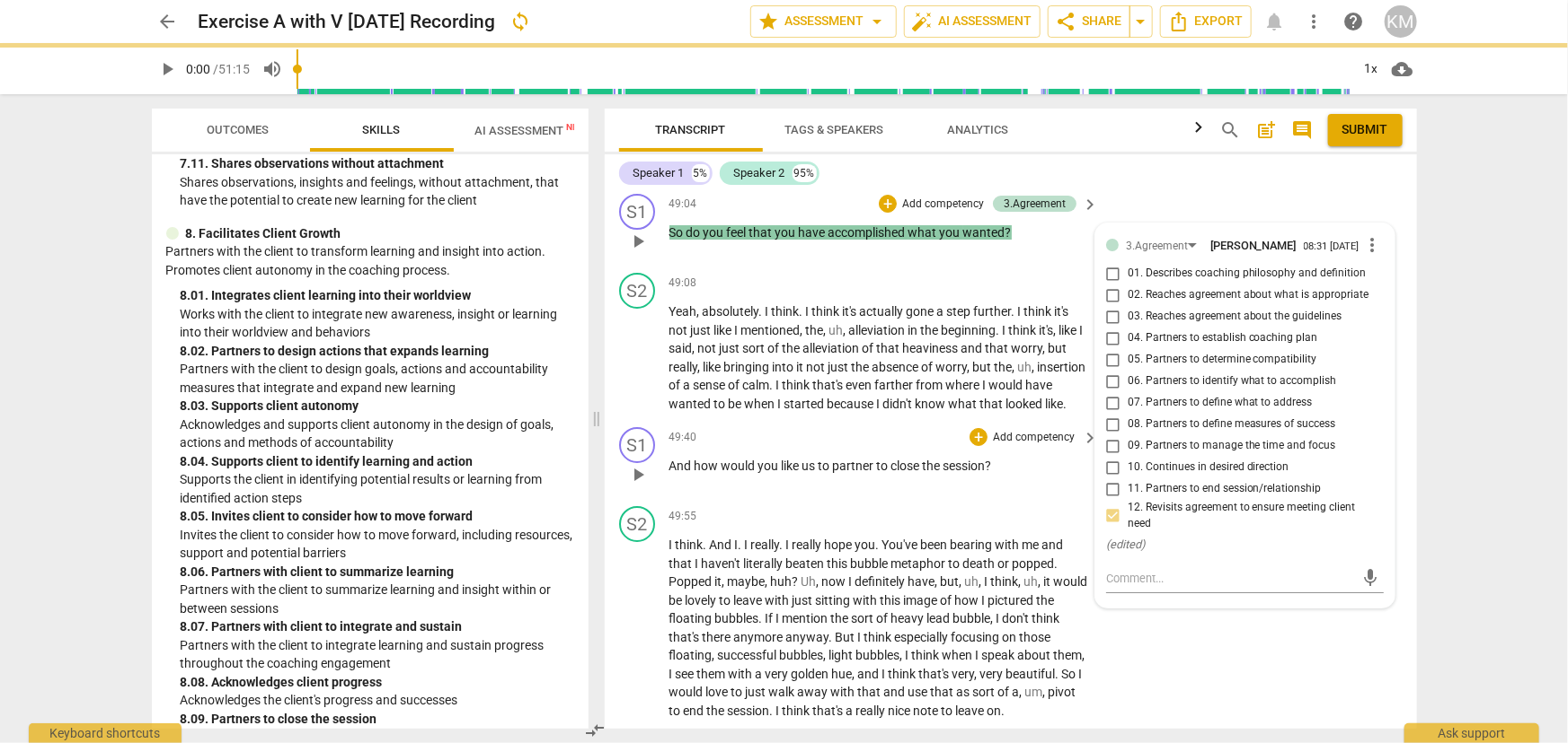
click at [912, 473] on span "close" at bounding box center [907, 466] width 31 height 15
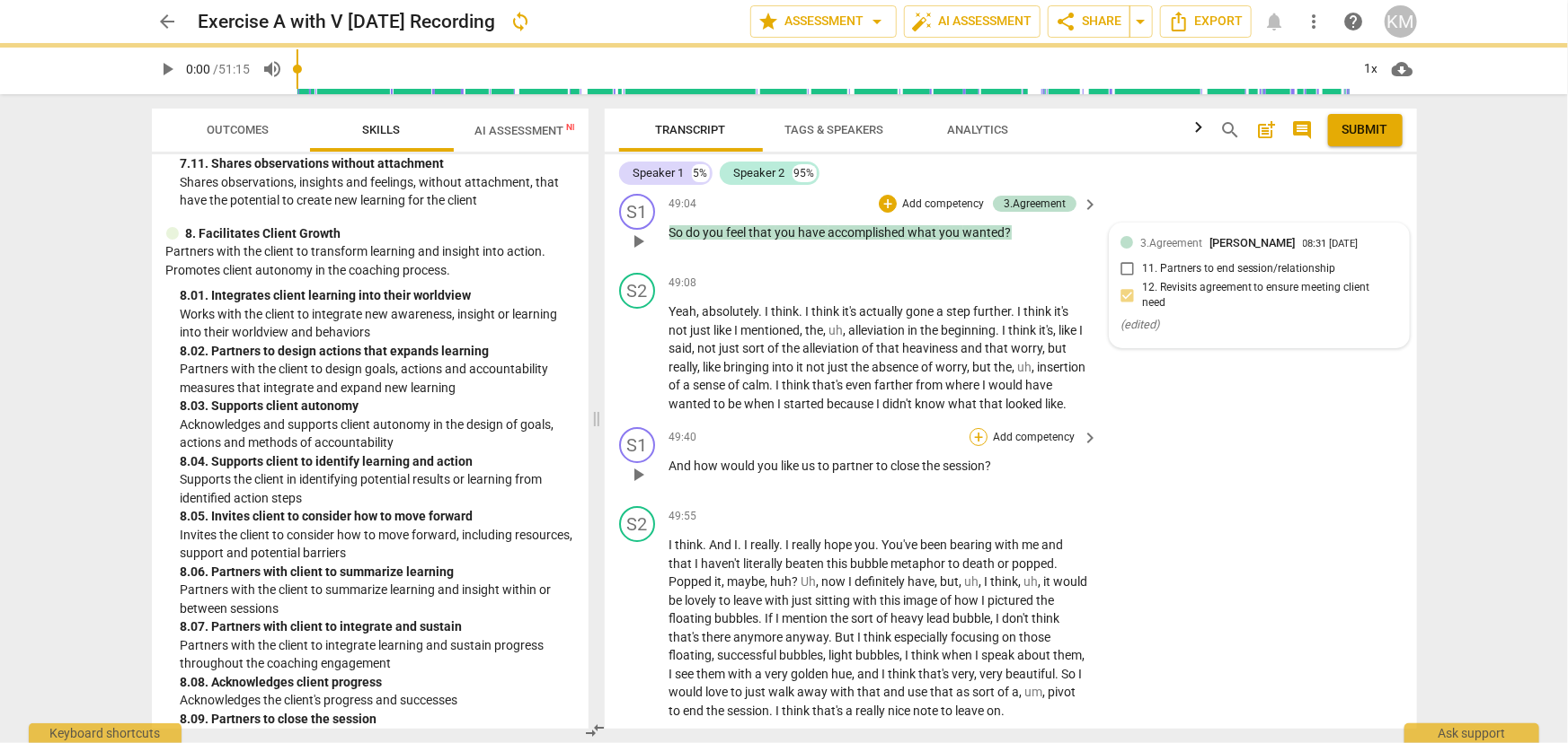
checkbox input "true"
click at [975, 446] on div "+" at bounding box center [979, 438] width 18 height 18
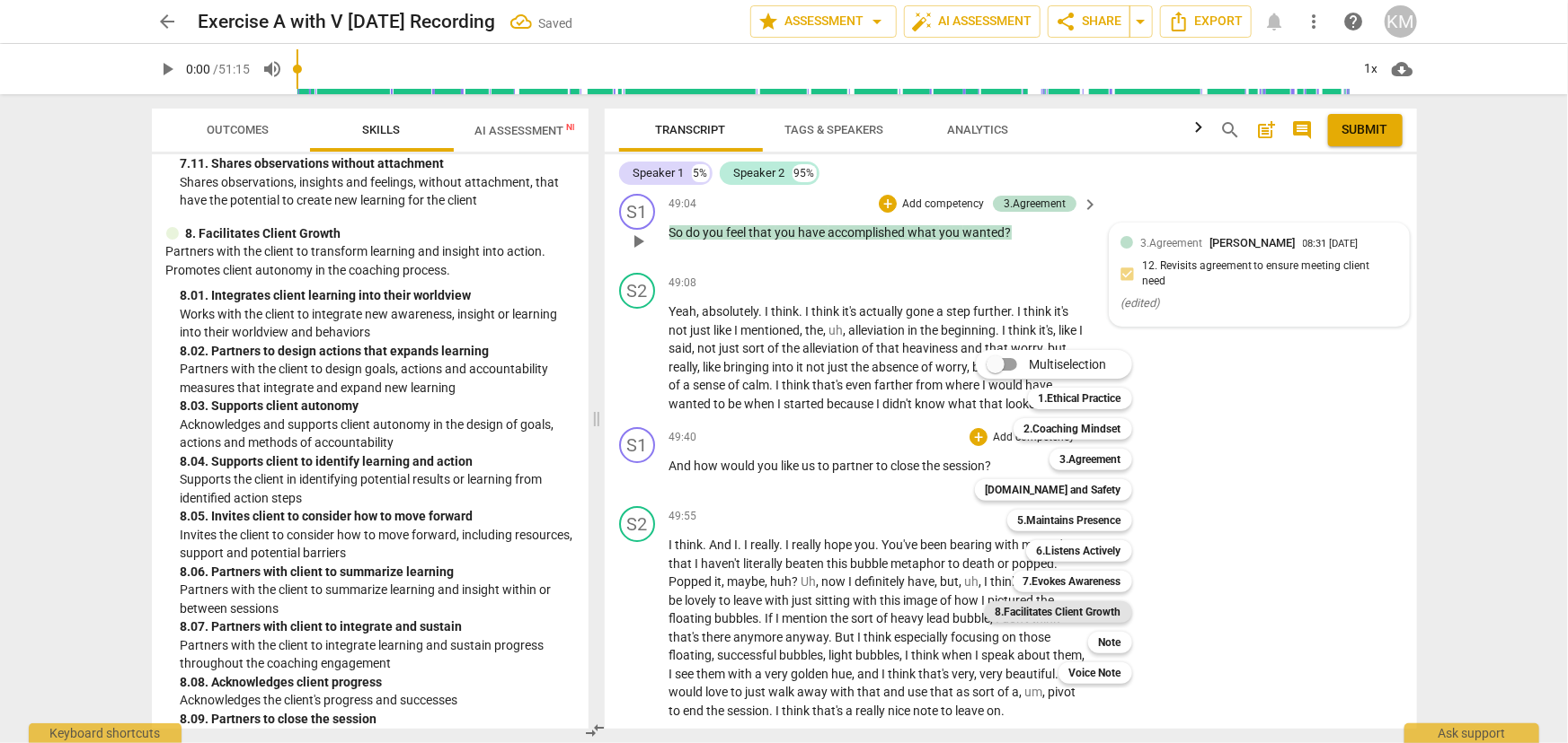
click at [1089, 610] on b "8.Facilitates Client Growth" at bounding box center [1058, 613] width 126 height 22
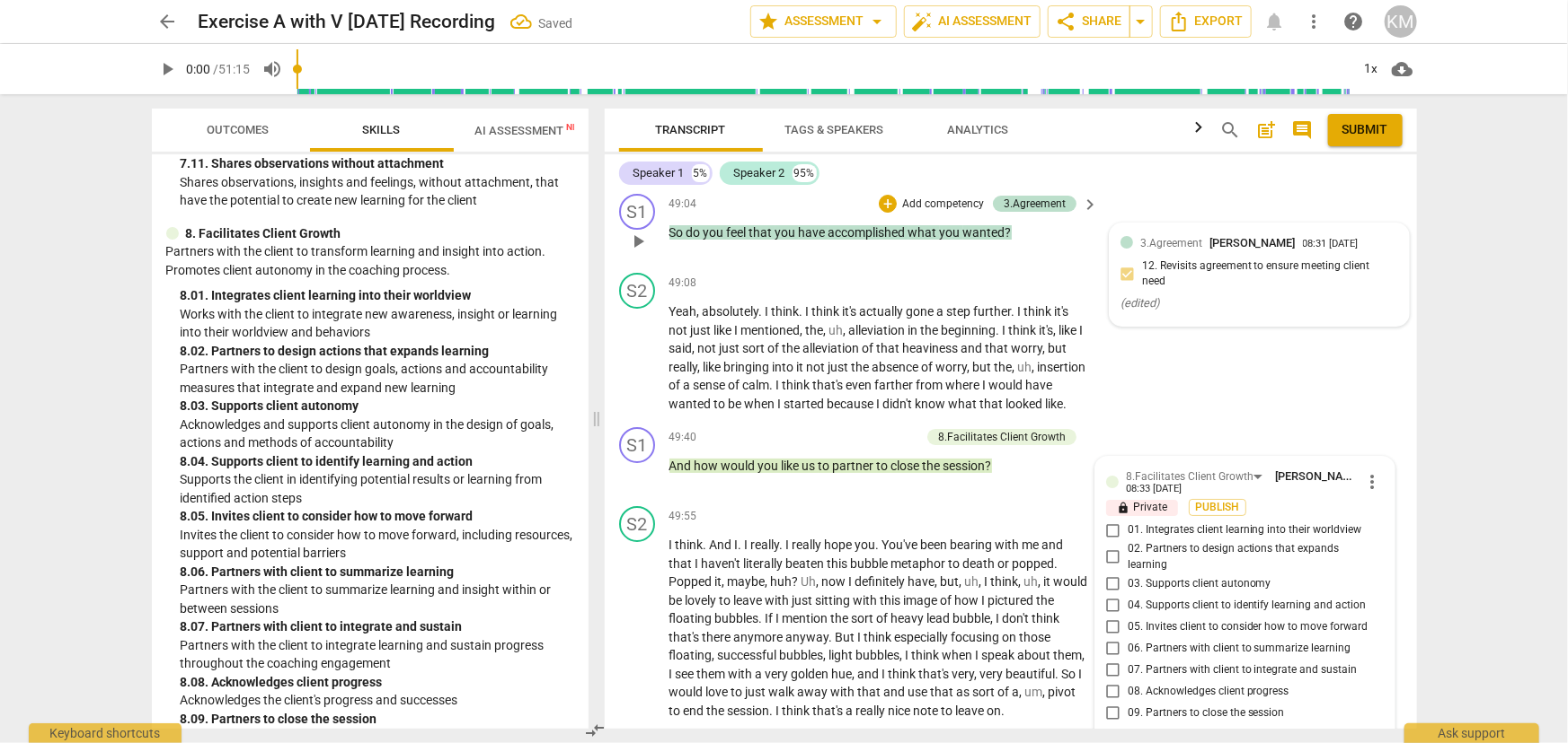
scroll to position [10678, 0]
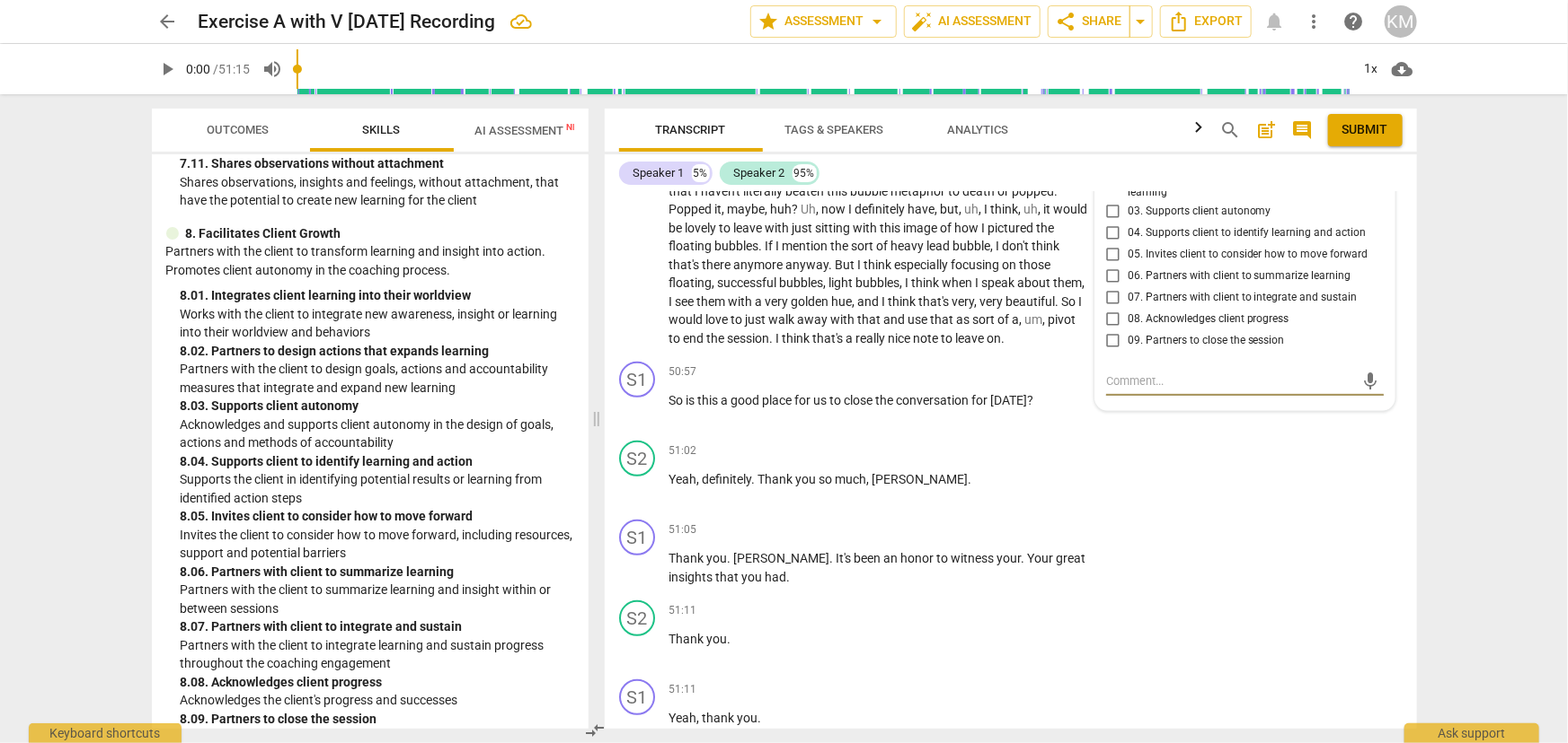
click at [1123, 351] on input "09. Partners to close the session" at bounding box center [1113, 340] width 29 height 22
checkbox input "true"
click at [1235, 144] on button "Publish" at bounding box center [1217, 135] width 57 height 17
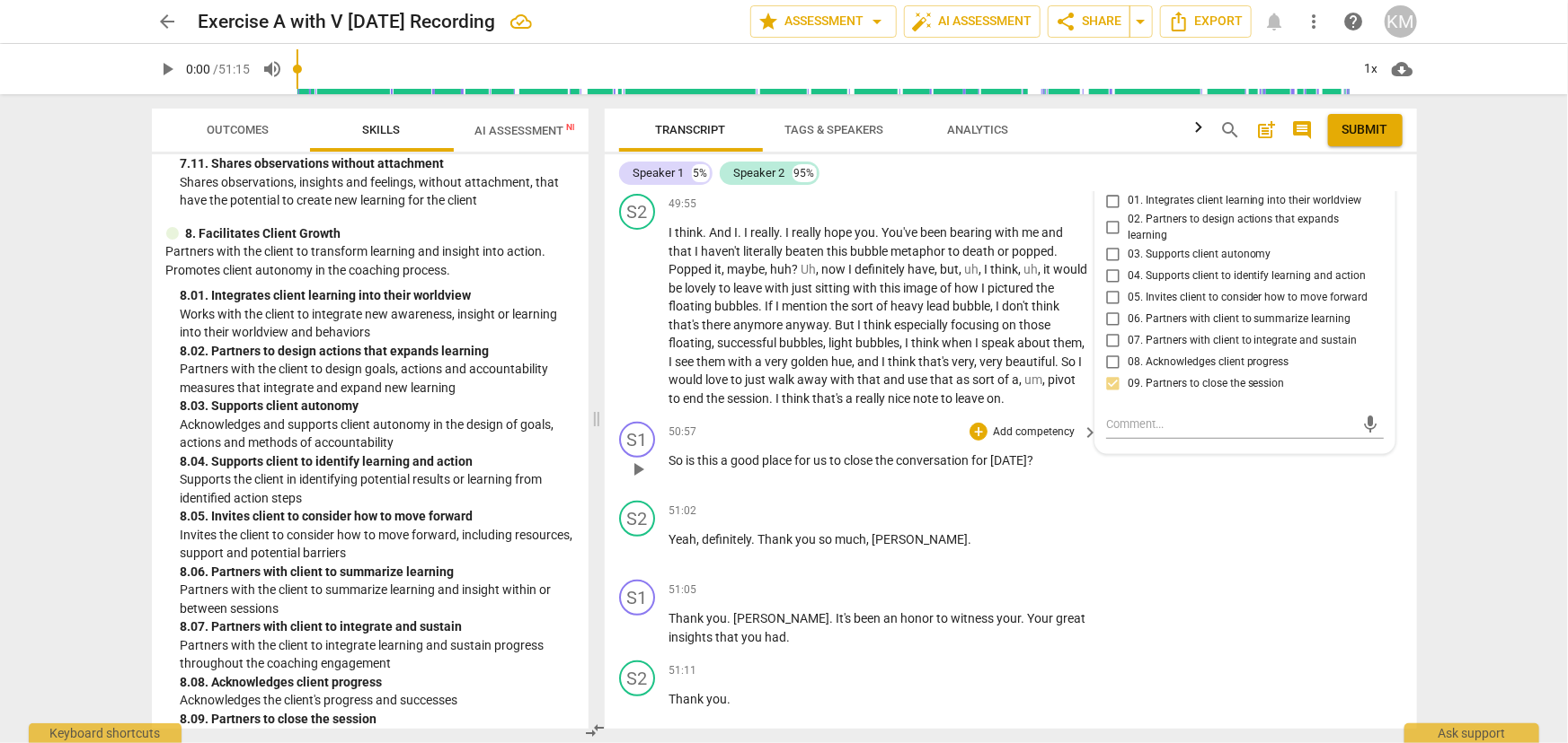
scroll to position [10291, 0]
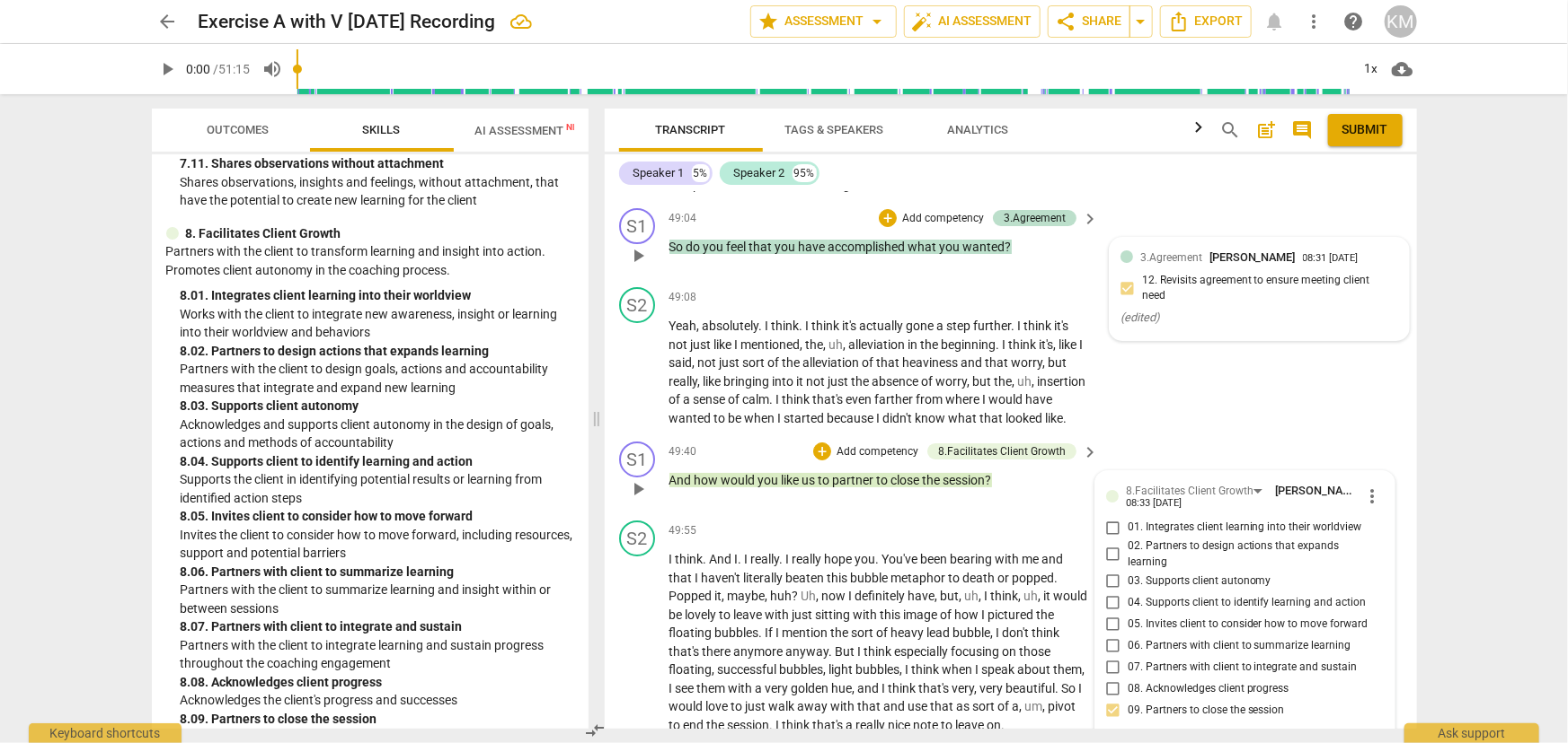
click at [223, 126] on span "Outcomes" at bounding box center [238, 129] width 62 height 14
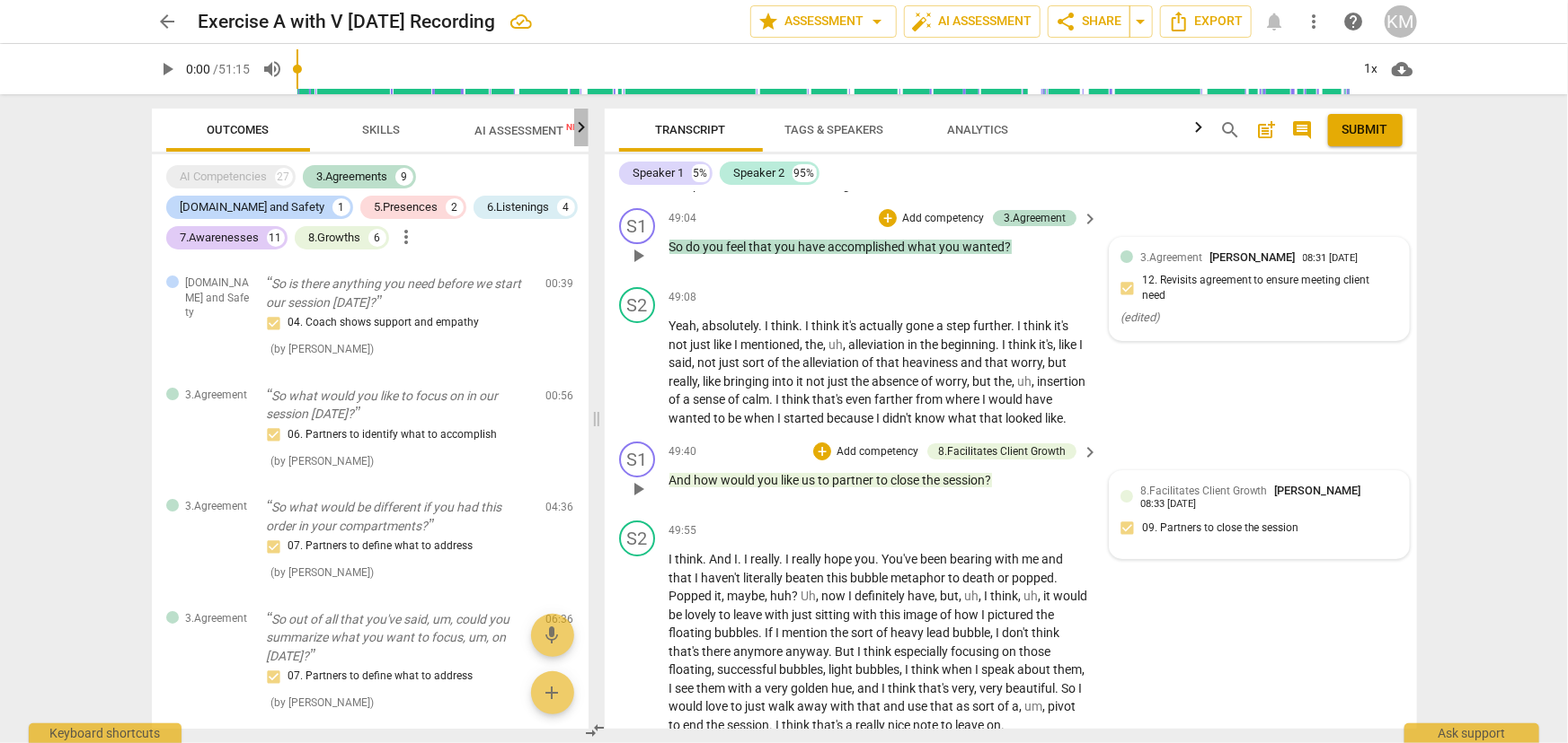
click at [575, 127] on icon "button" at bounding box center [581, 128] width 22 height 22
click at [514, 124] on span "Scores" at bounding box center [503, 129] width 43 height 14
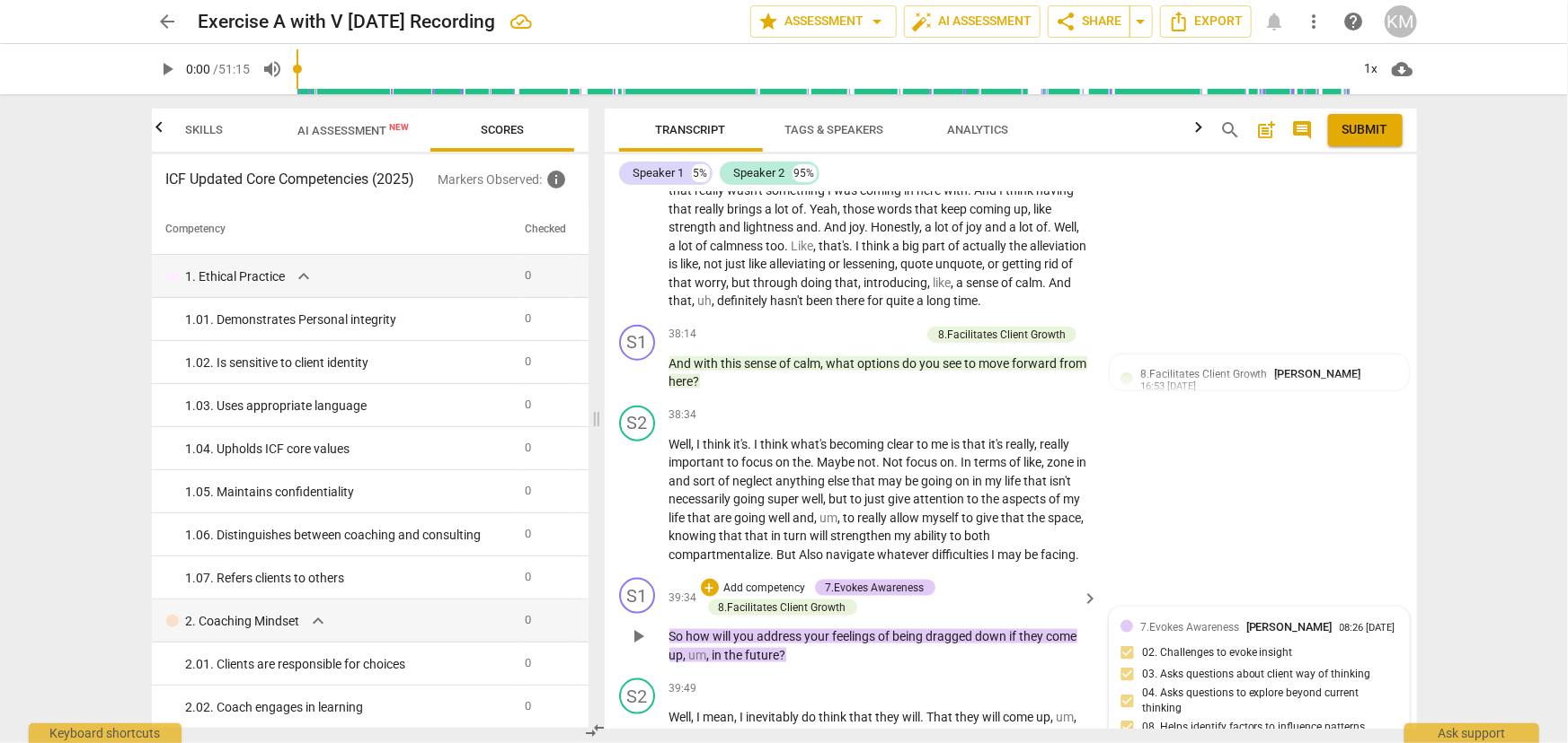
scroll to position [7924, 0]
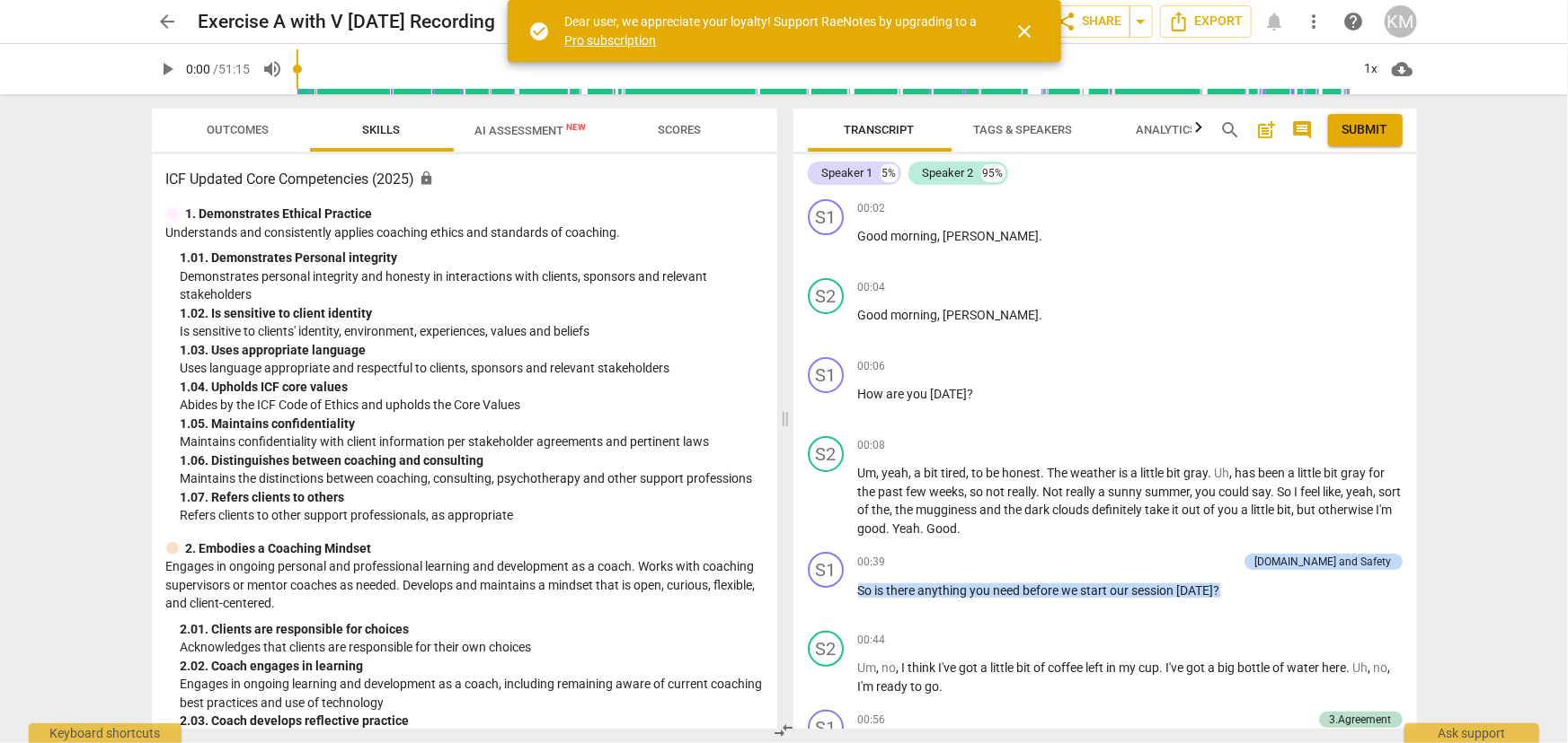
click at [691, 129] on span "Scores" at bounding box center [680, 129] width 43 height 14
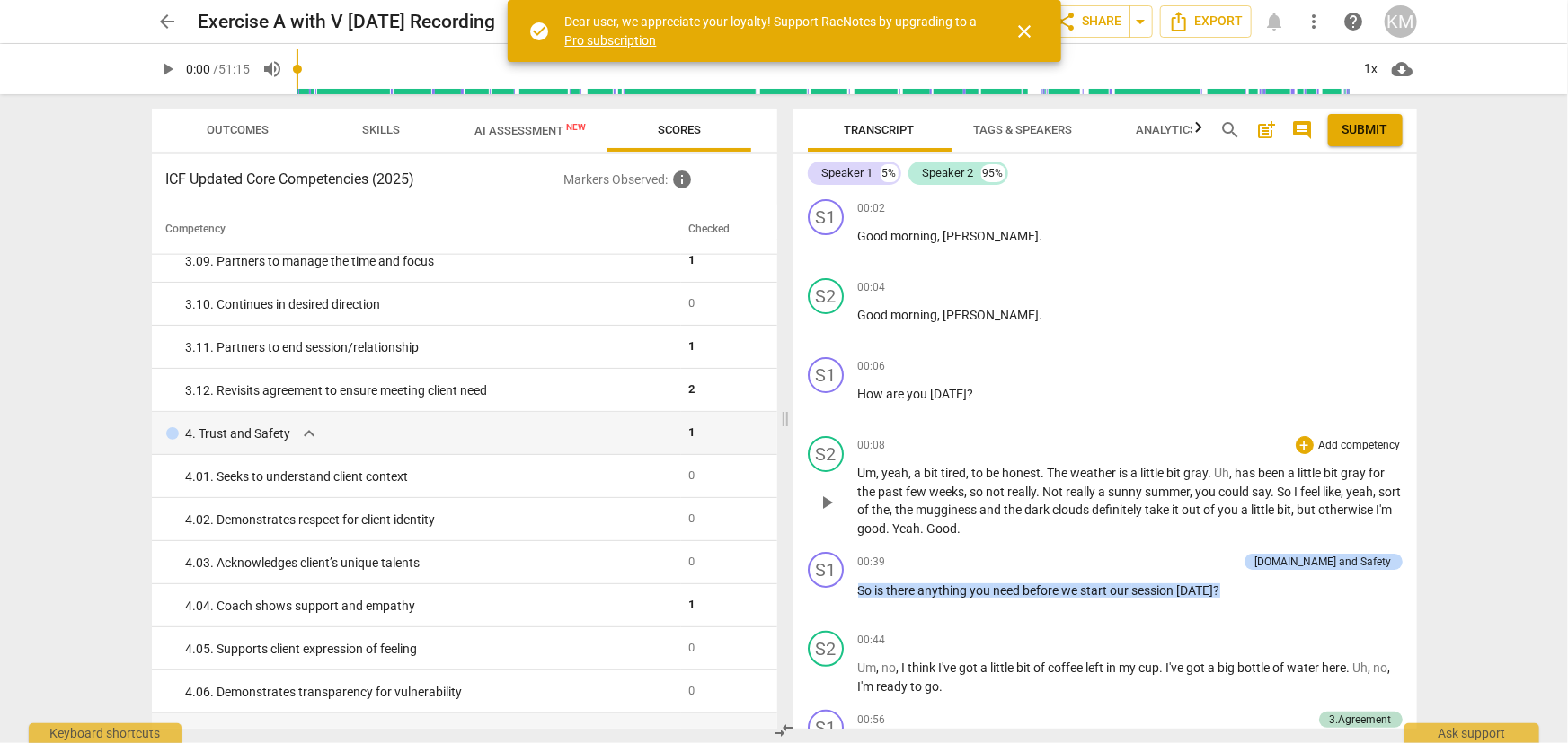
scroll to position [1388, 0]
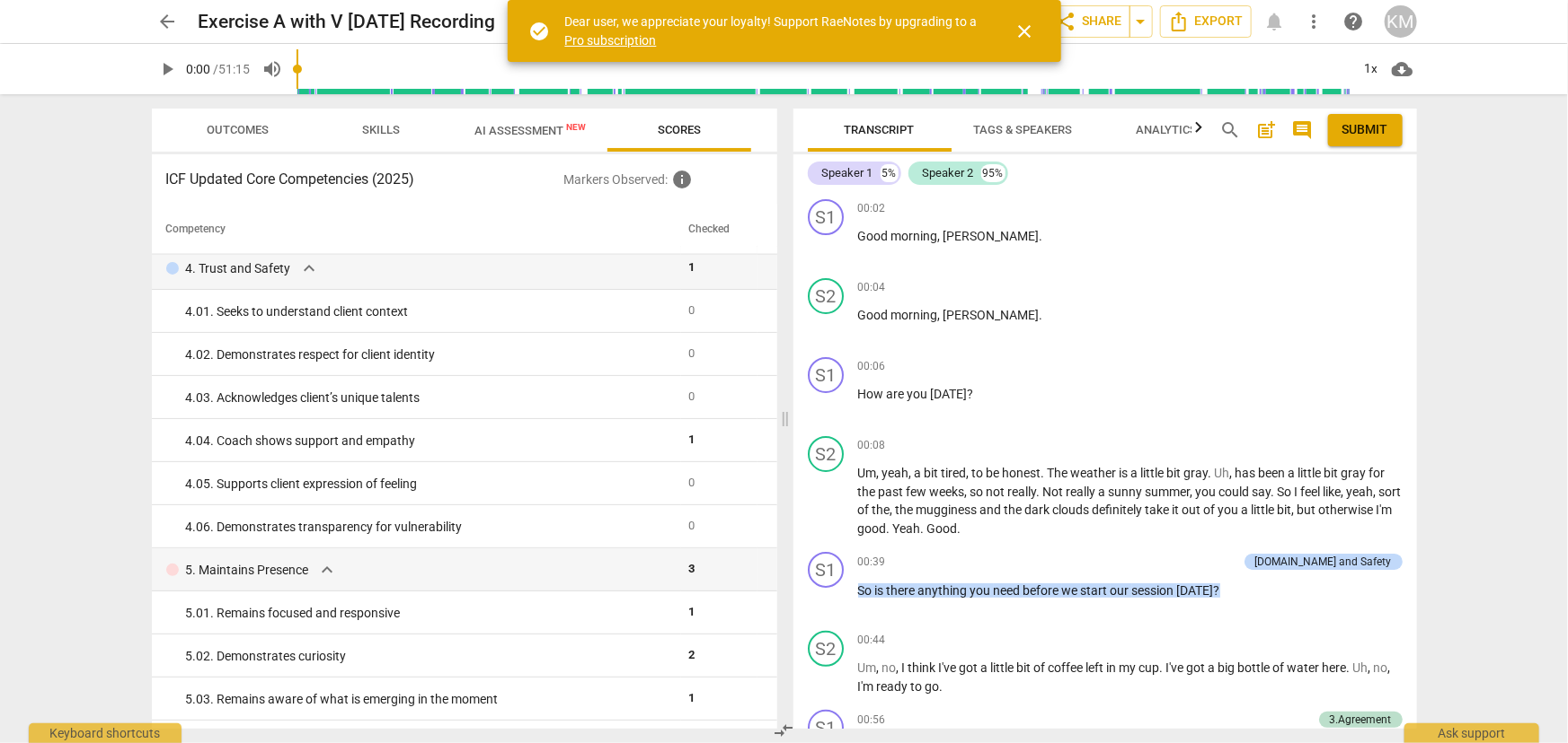
click at [541, 138] on span "AI Assessment New" at bounding box center [531, 130] width 111 height 14
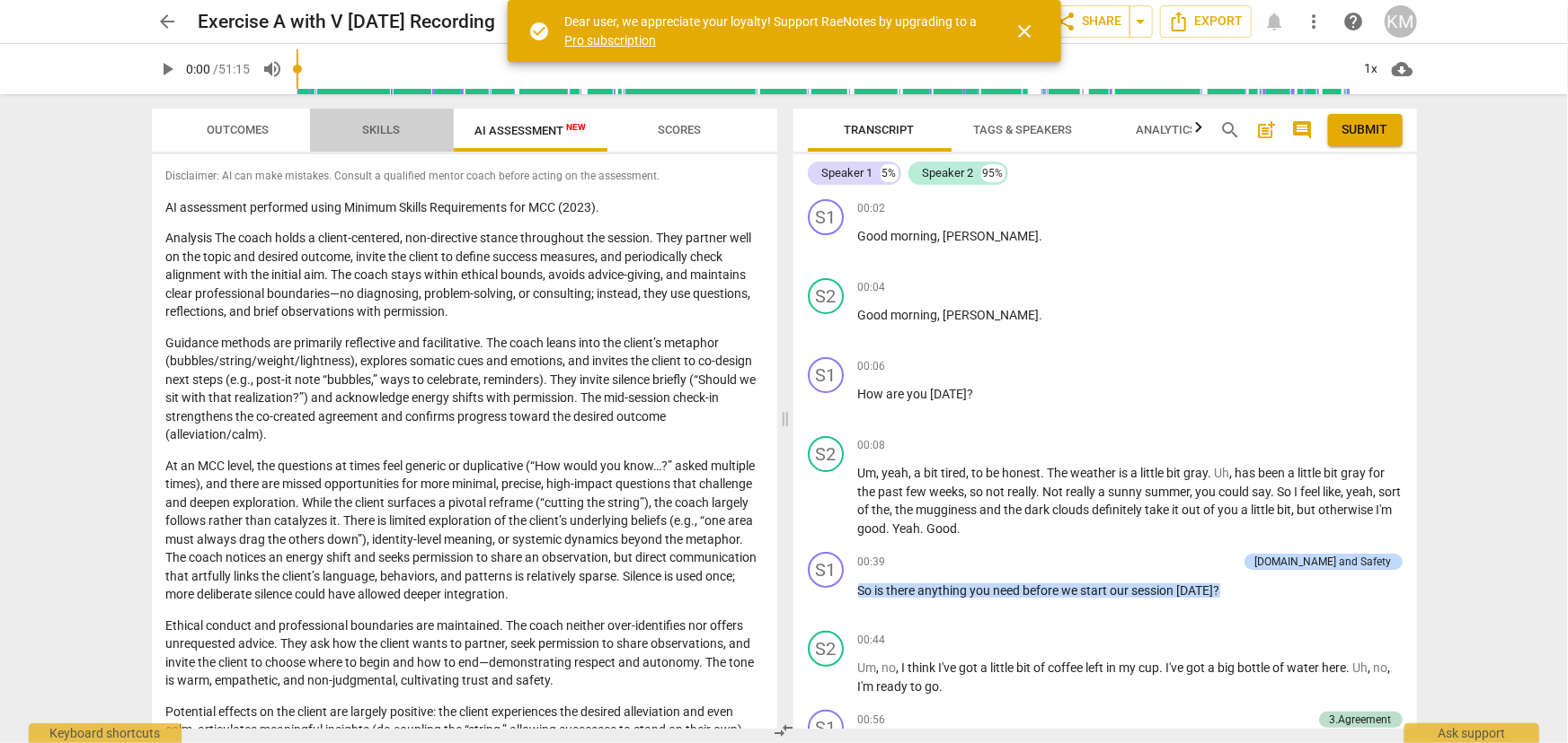
click at [369, 130] on span "Skills" at bounding box center [381, 129] width 37 height 14
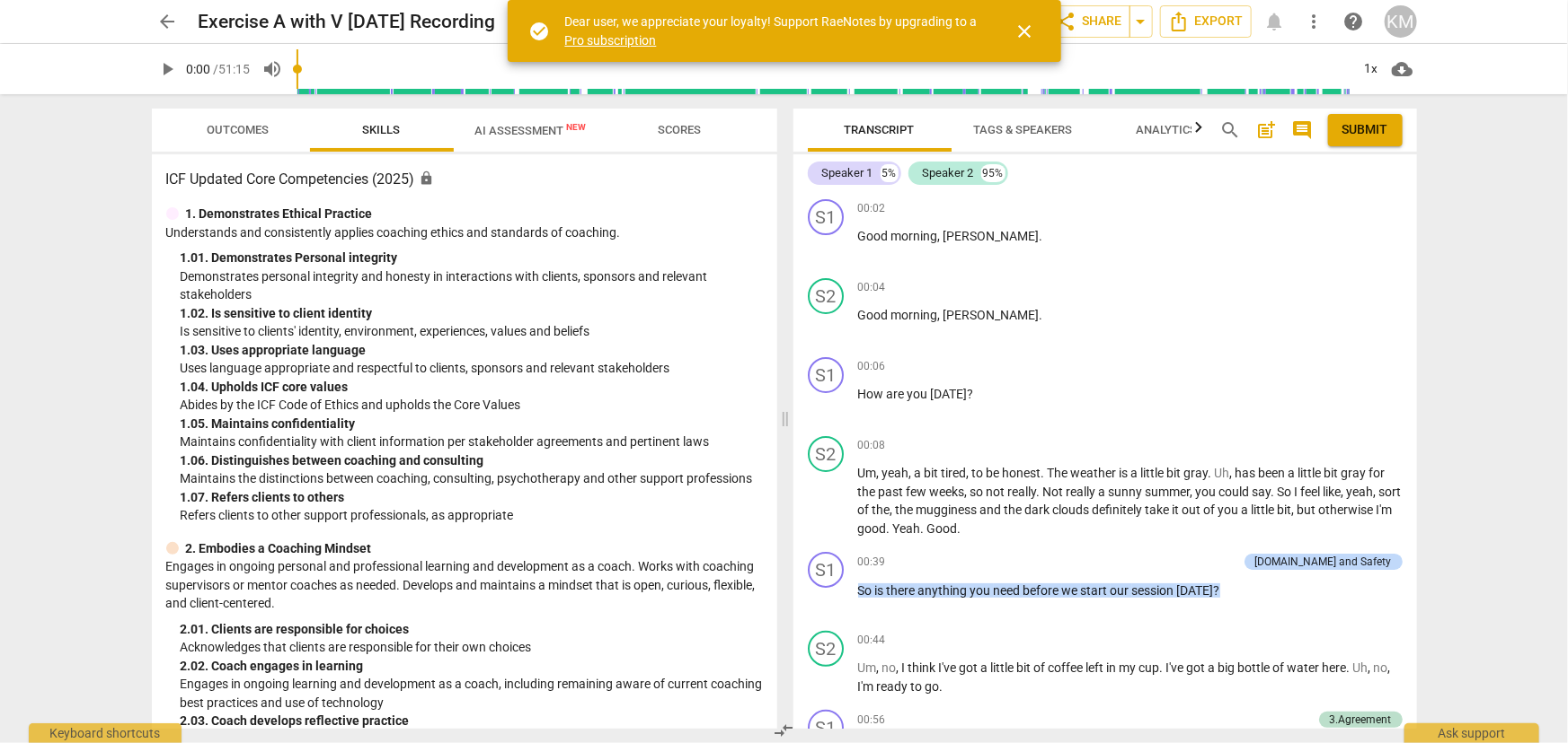
click at [241, 123] on span "Outcomes" at bounding box center [238, 129] width 62 height 14
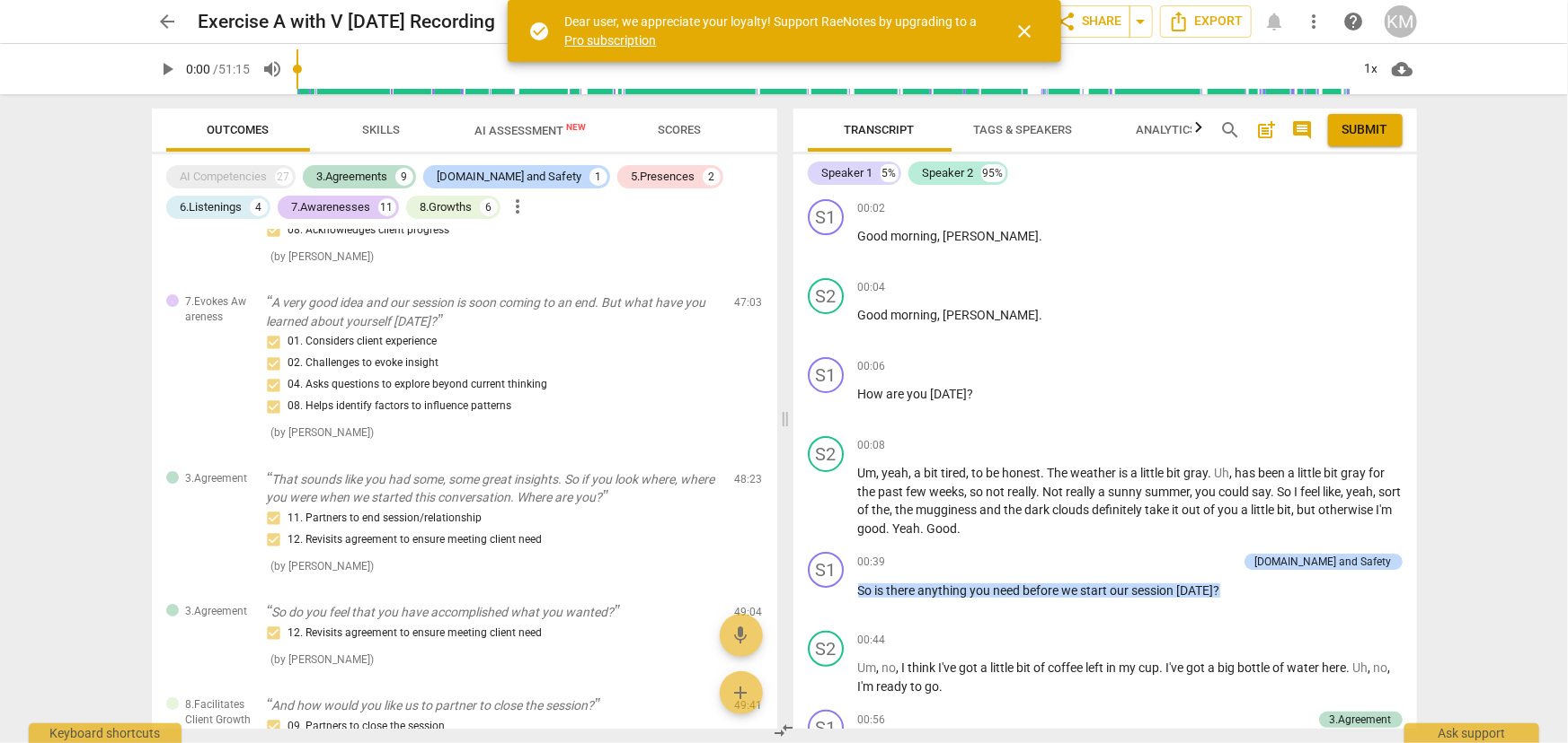
scroll to position [3203, 0]
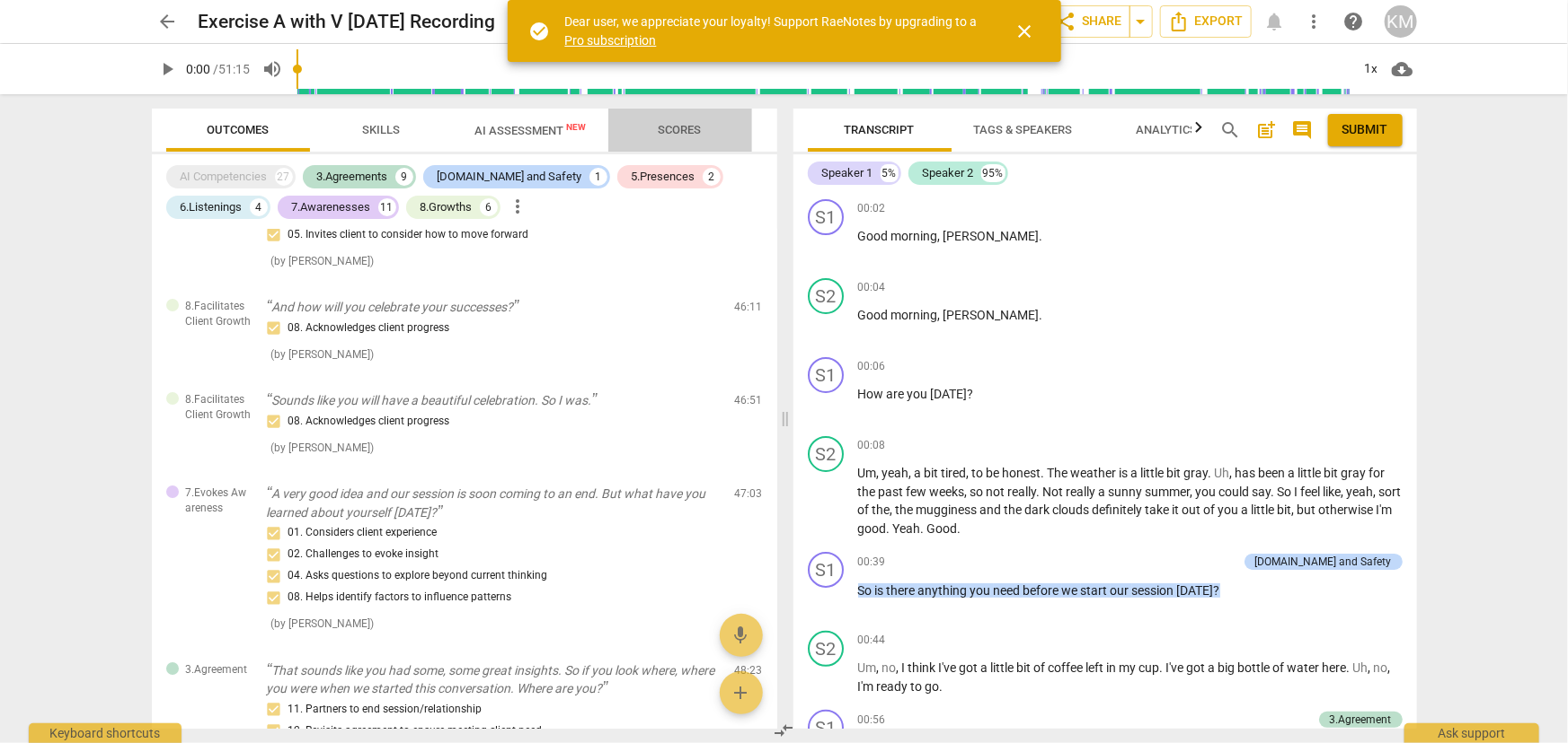
click at [673, 130] on span "Scores" at bounding box center [680, 129] width 43 height 14
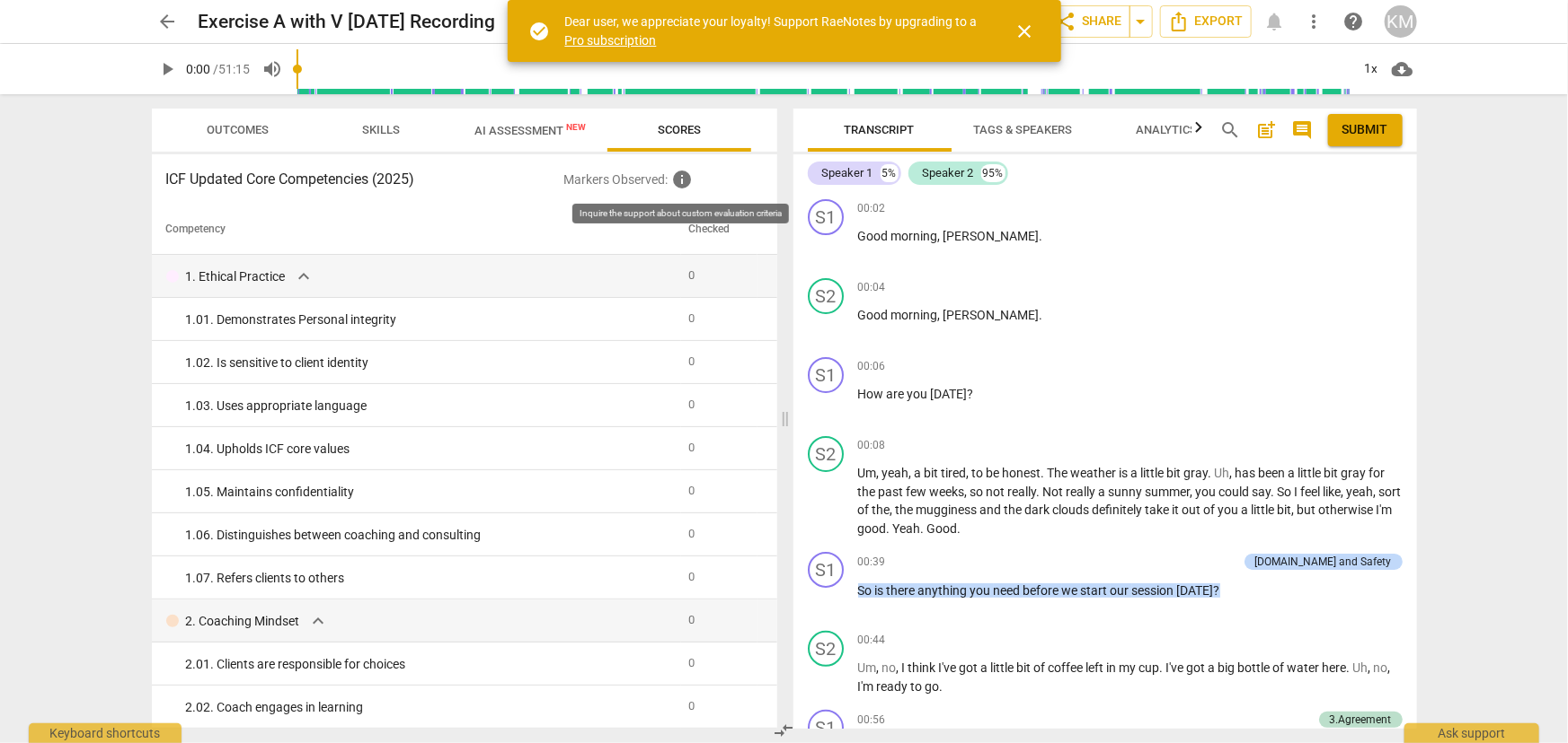
click at [683, 180] on span "info" at bounding box center [682, 180] width 22 height 22
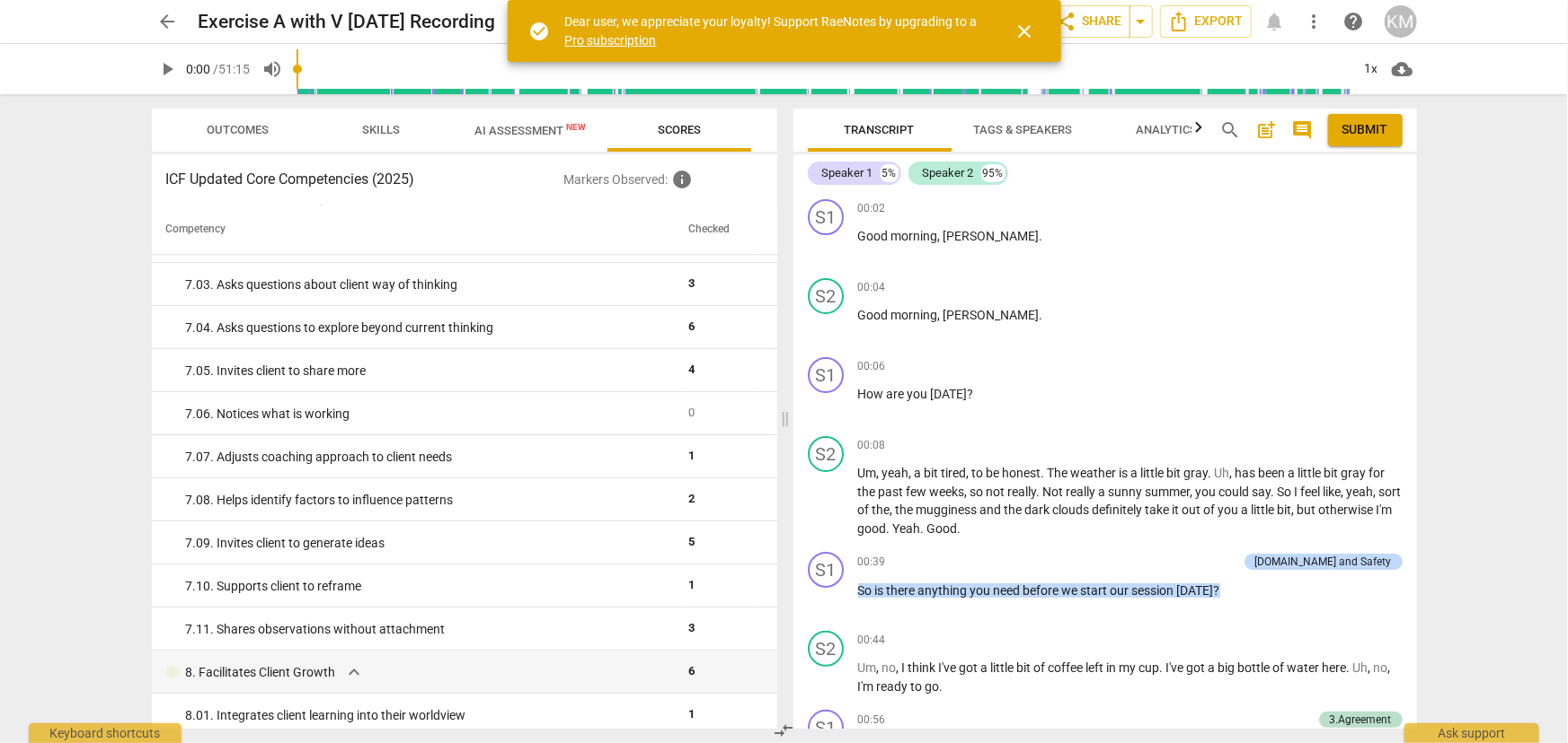
scroll to position [2802, 0]
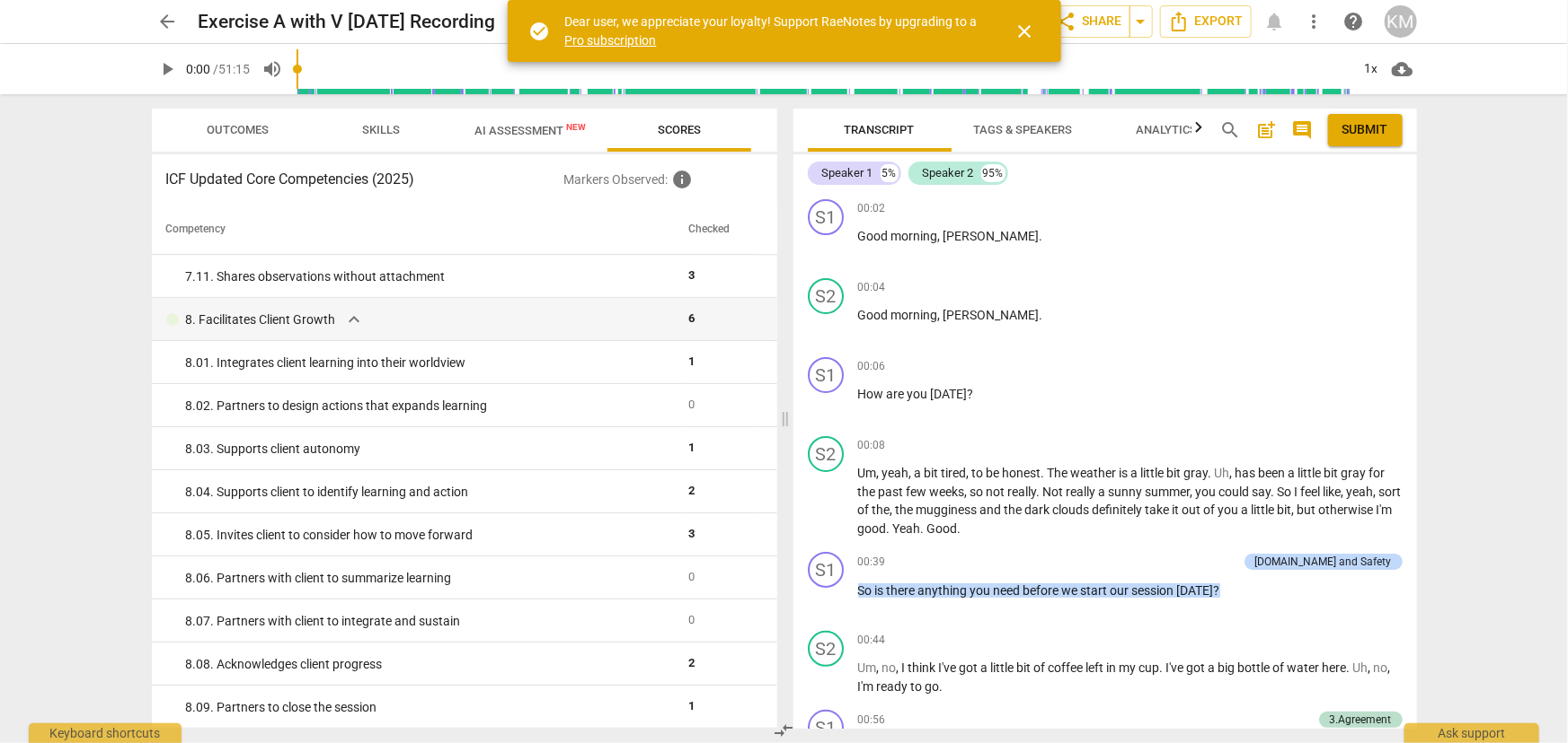
click at [1024, 31] on span "close" at bounding box center [1025, 32] width 22 height 22
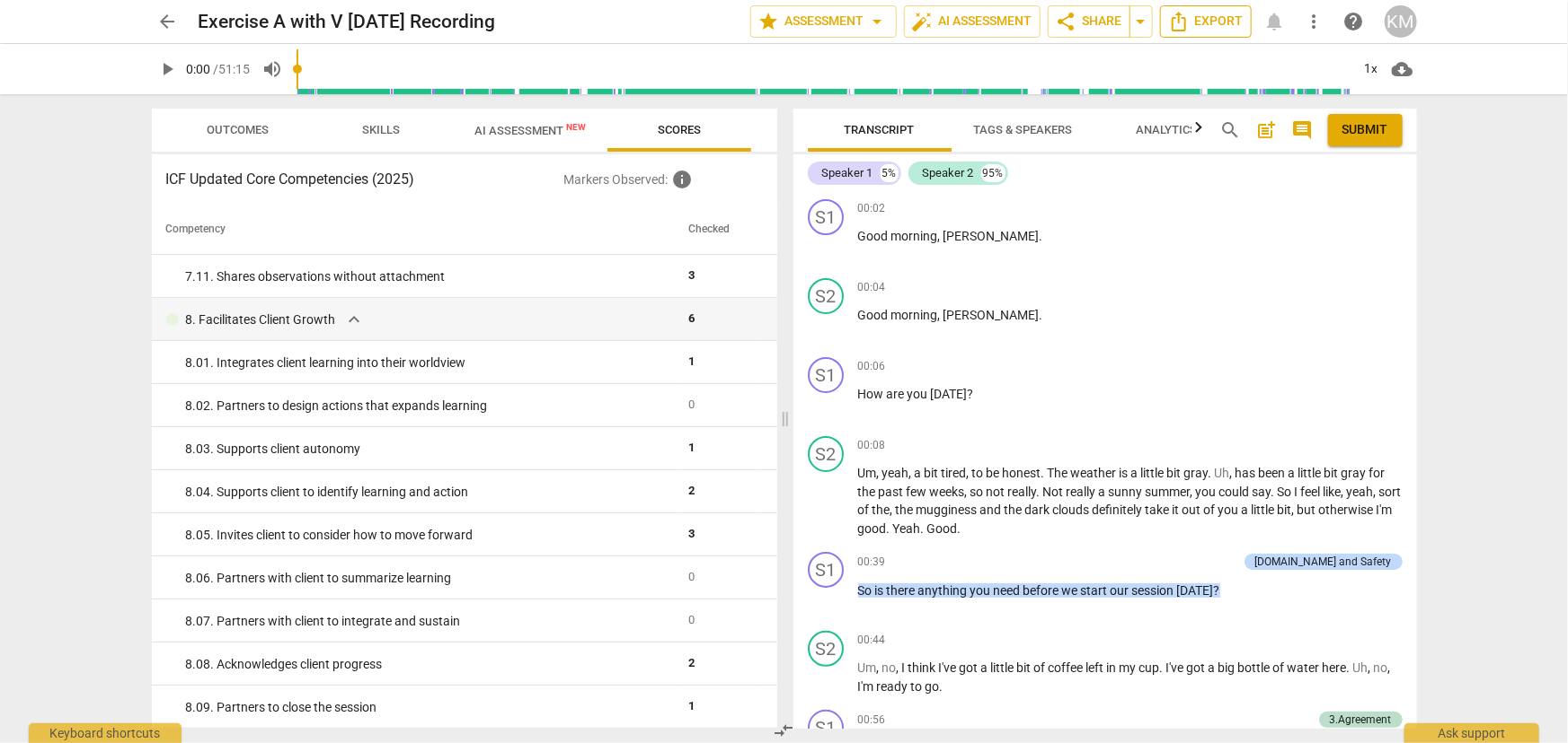
click at [1200, 25] on span "Export" at bounding box center [1205, 22] width 76 height 22
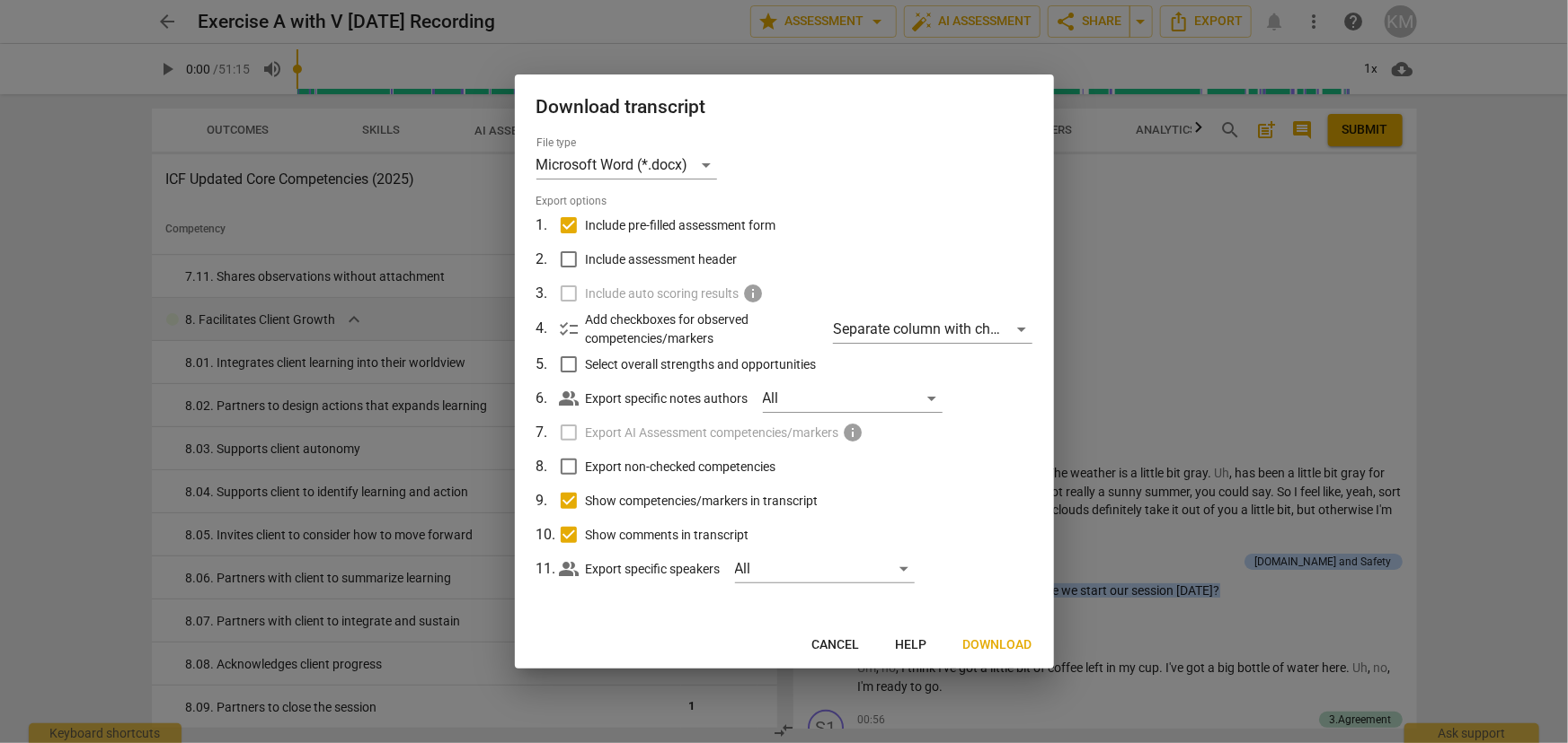
click at [566, 362] on input "Select overall strengths and opportunities" at bounding box center [568, 364] width 34 height 34
checkbox input "true"
click at [563, 462] on input "Export non-checked competencies" at bounding box center [568, 466] width 34 height 34
checkbox input "true"
click at [1008, 642] on span "Next" at bounding box center [1015, 645] width 32 height 18
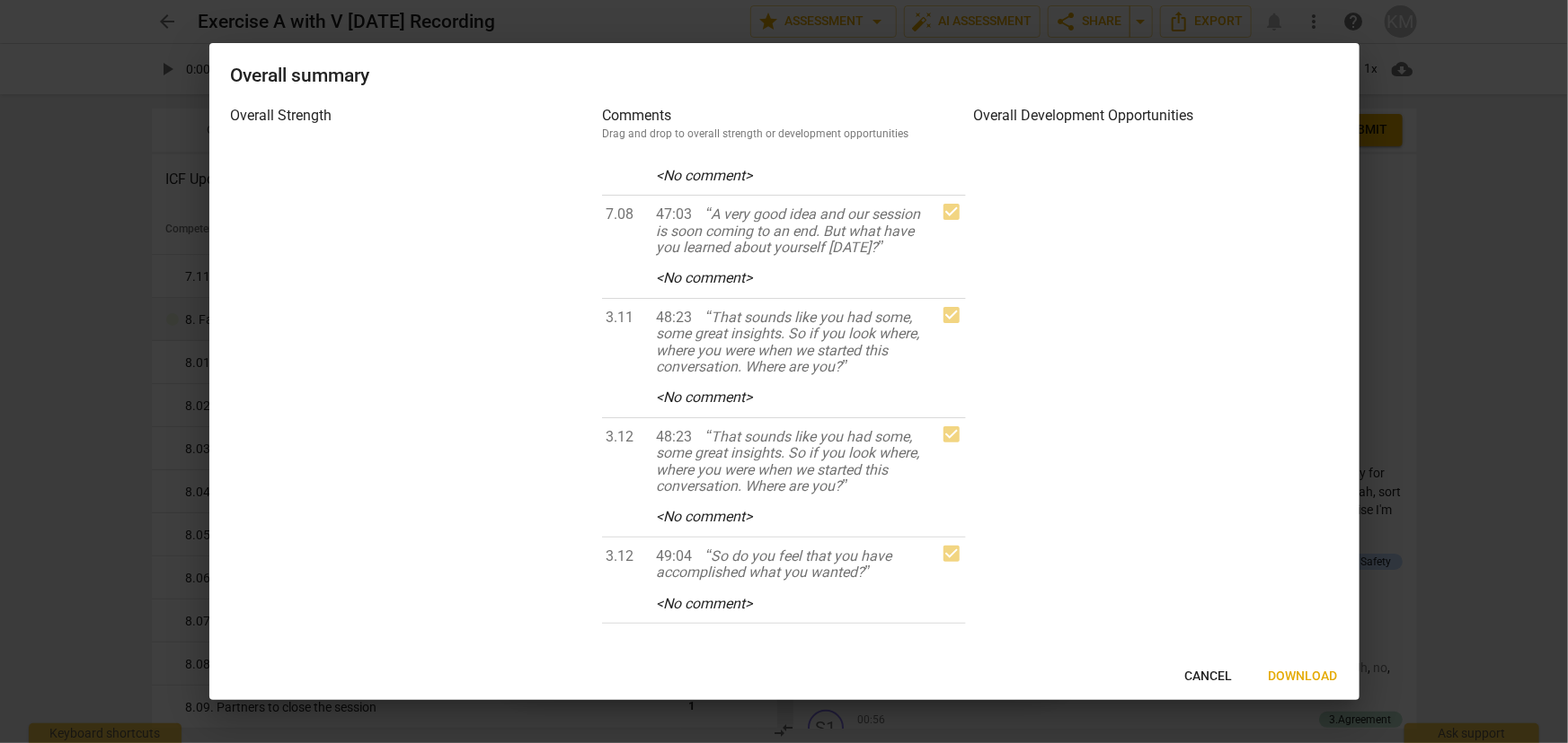
scroll to position [5789, 0]
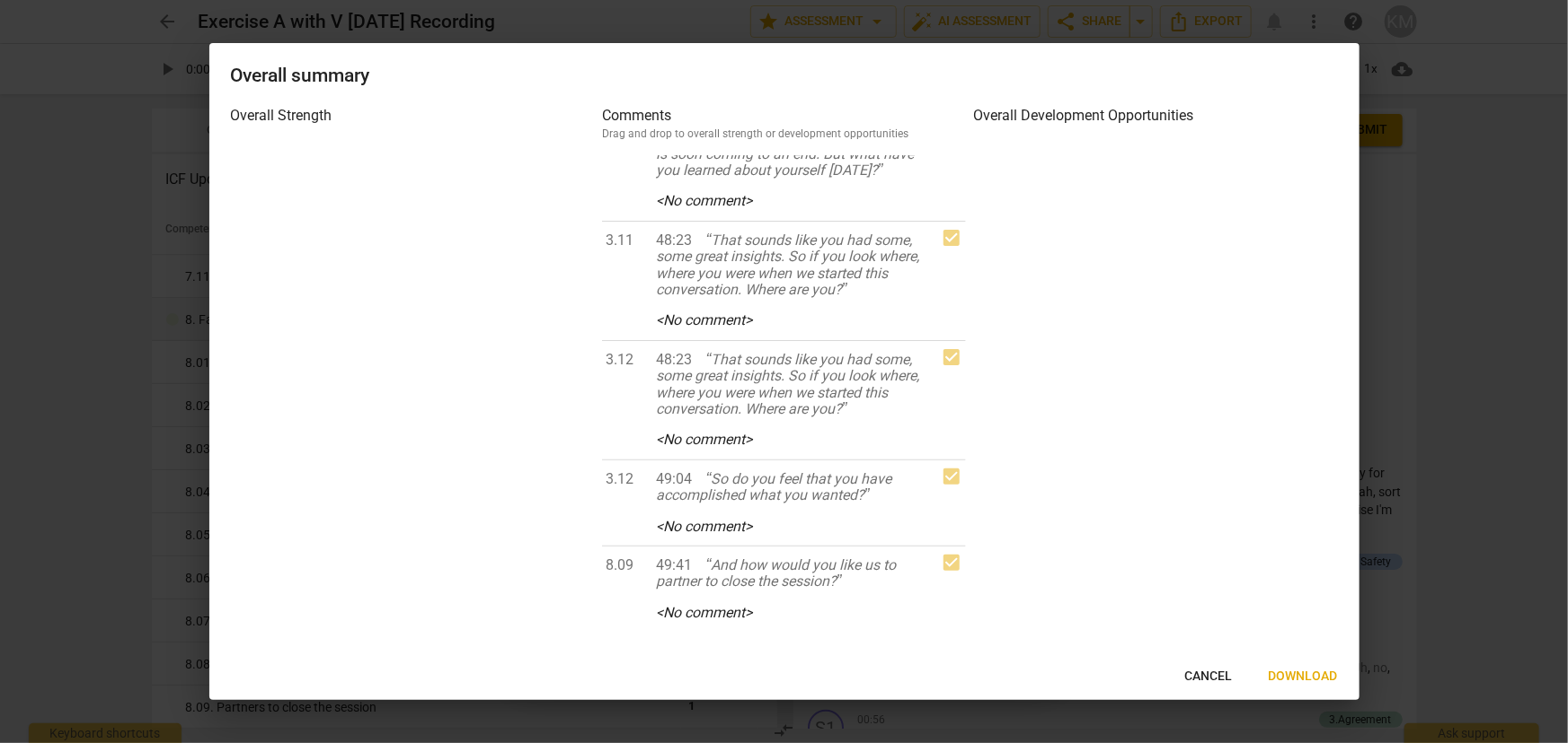
click at [1324, 671] on span "Download" at bounding box center [1303, 677] width 69 height 18
